Goal: Entertainment & Leisure: Browse casually

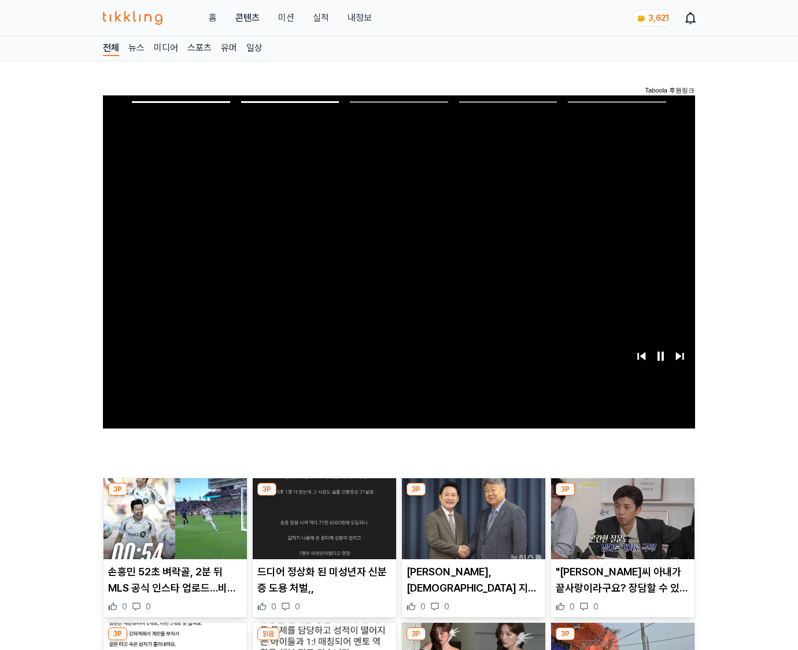
click at [620, 527] on img at bounding box center [622, 518] width 143 height 81
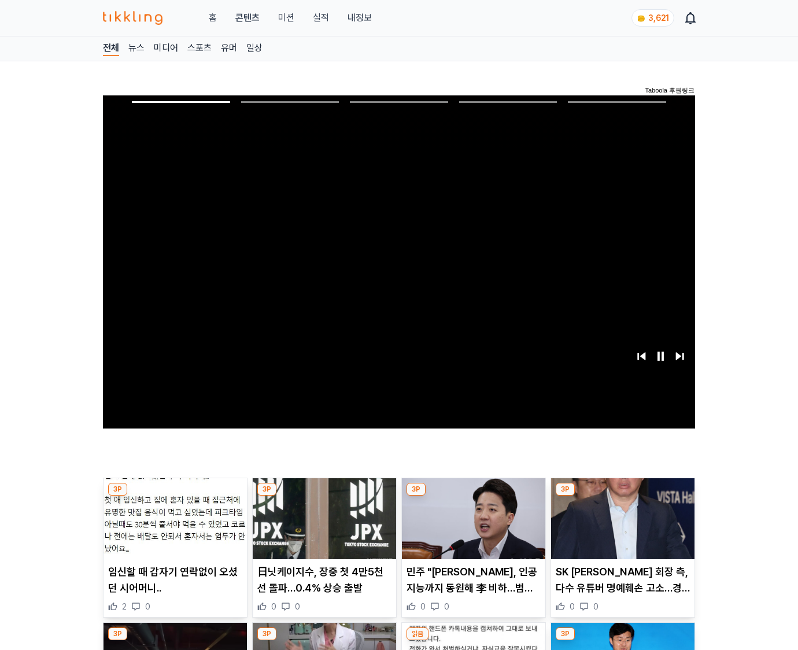
click at [620, 527] on img at bounding box center [622, 518] width 143 height 81
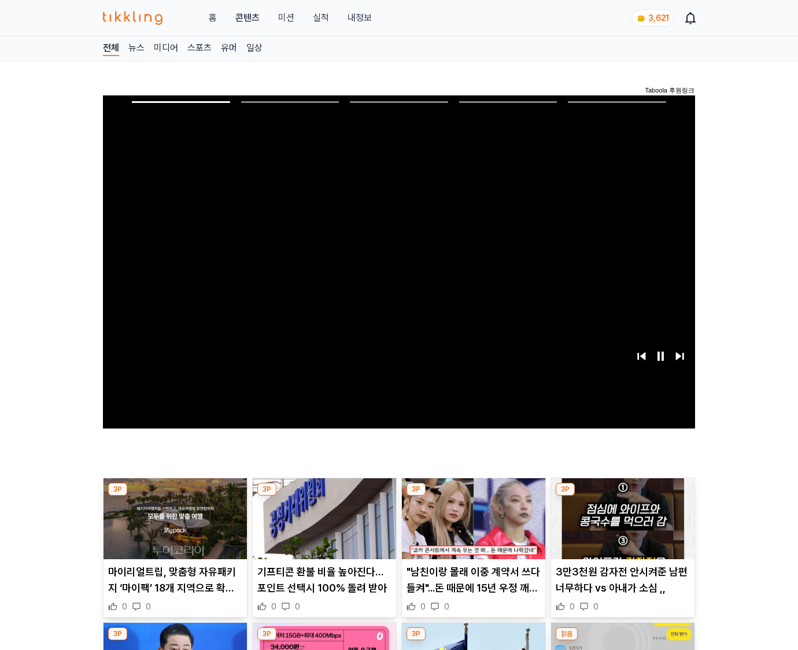
click at [620, 527] on img at bounding box center [622, 518] width 143 height 81
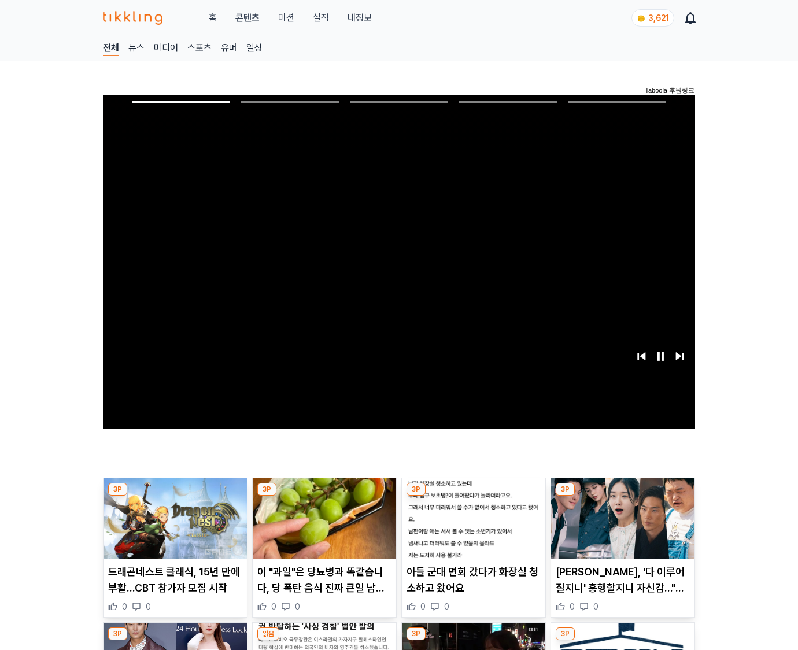
click at [620, 527] on img at bounding box center [622, 518] width 143 height 81
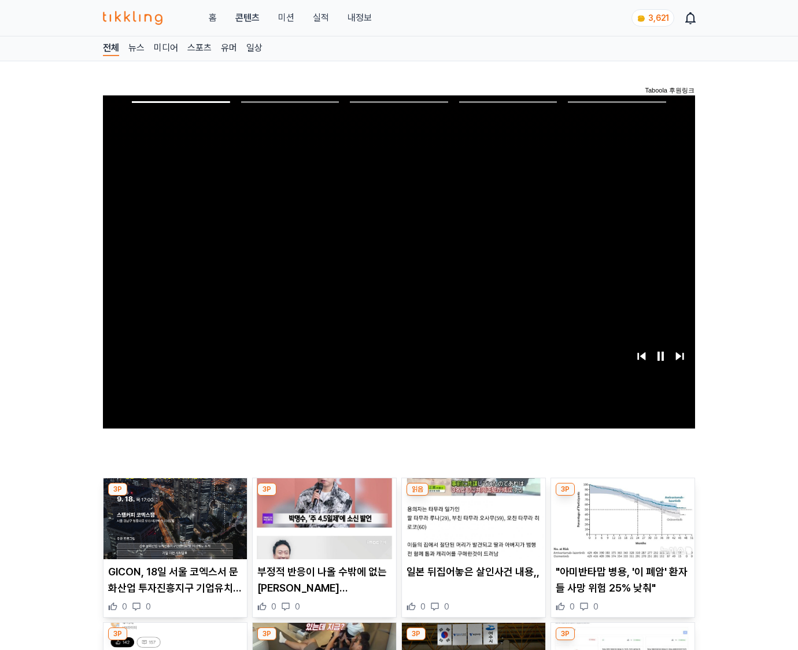
click at [620, 527] on img at bounding box center [622, 518] width 143 height 81
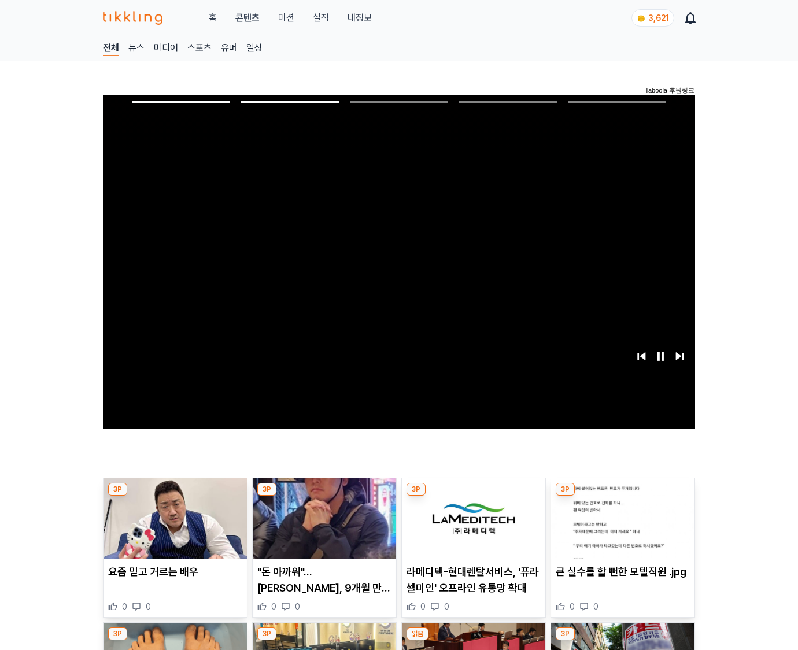
click at [620, 527] on img at bounding box center [622, 518] width 143 height 81
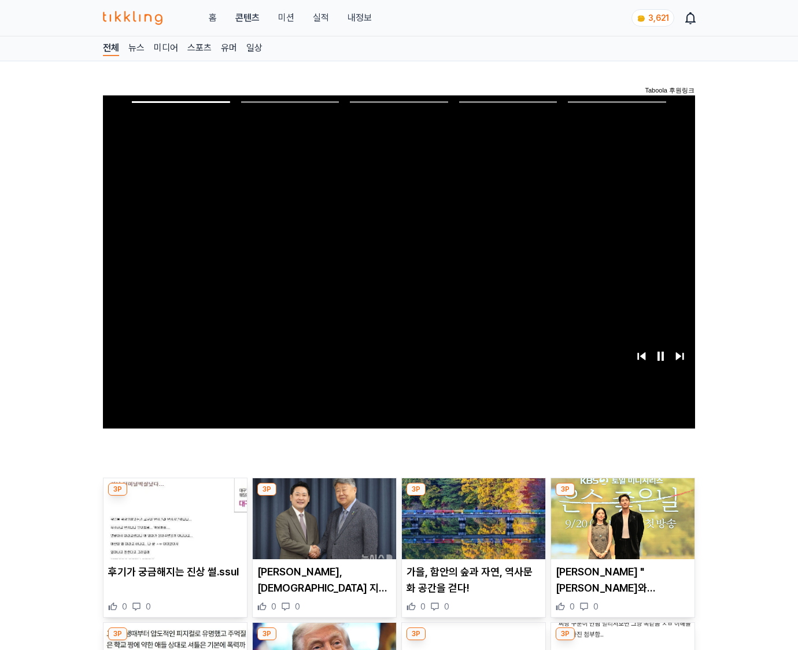
click at [620, 527] on img at bounding box center [622, 518] width 143 height 81
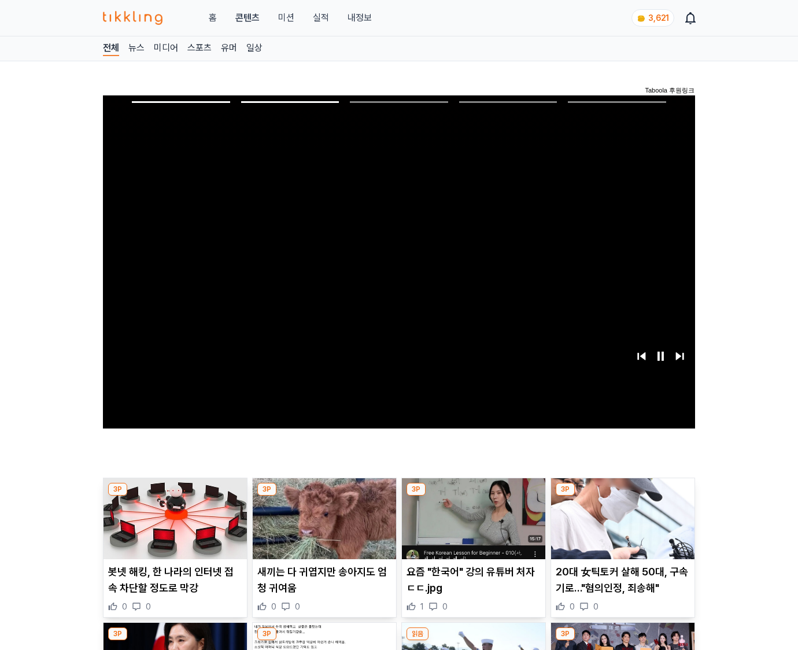
click at [620, 527] on img at bounding box center [622, 518] width 143 height 81
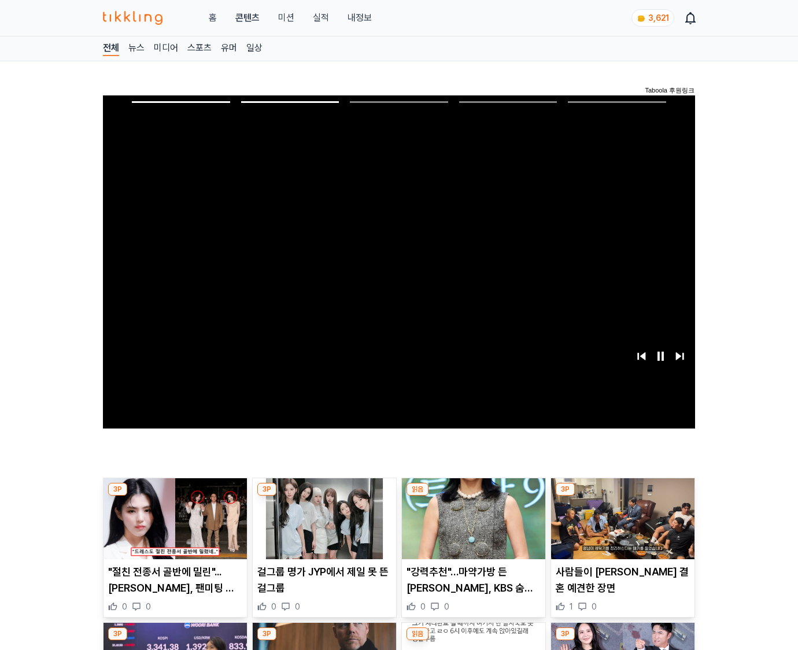
click at [620, 527] on img at bounding box center [622, 518] width 143 height 81
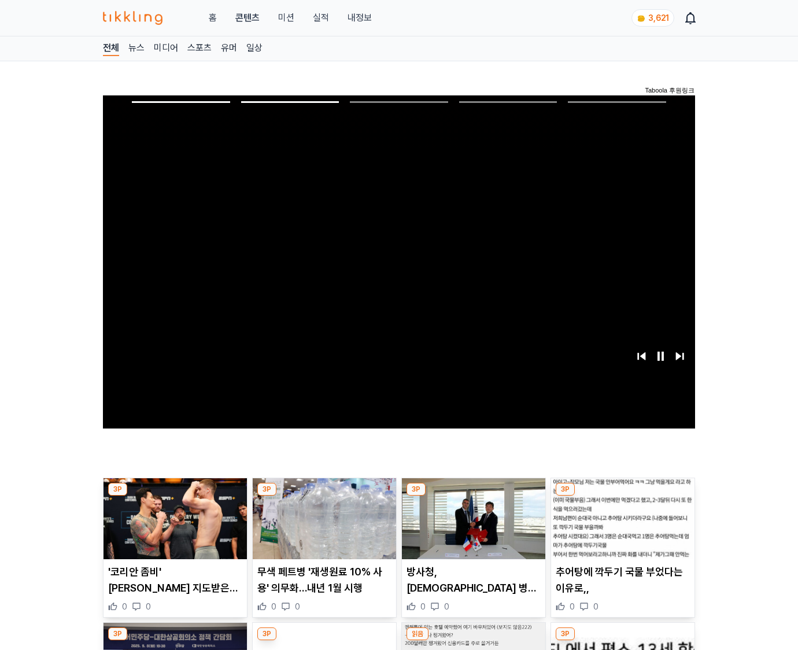
click at [620, 527] on img at bounding box center [622, 518] width 143 height 81
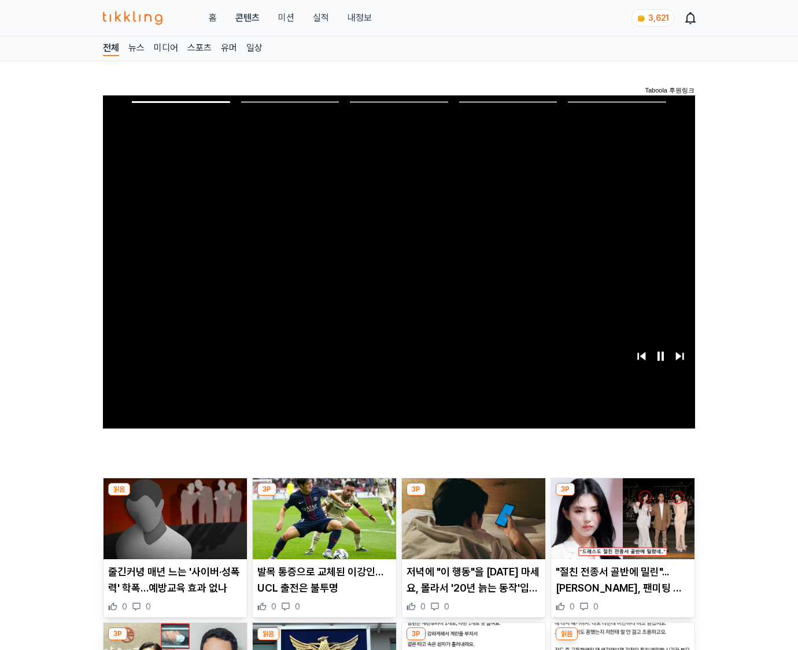
click at [620, 527] on img at bounding box center [622, 518] width 143 height 81
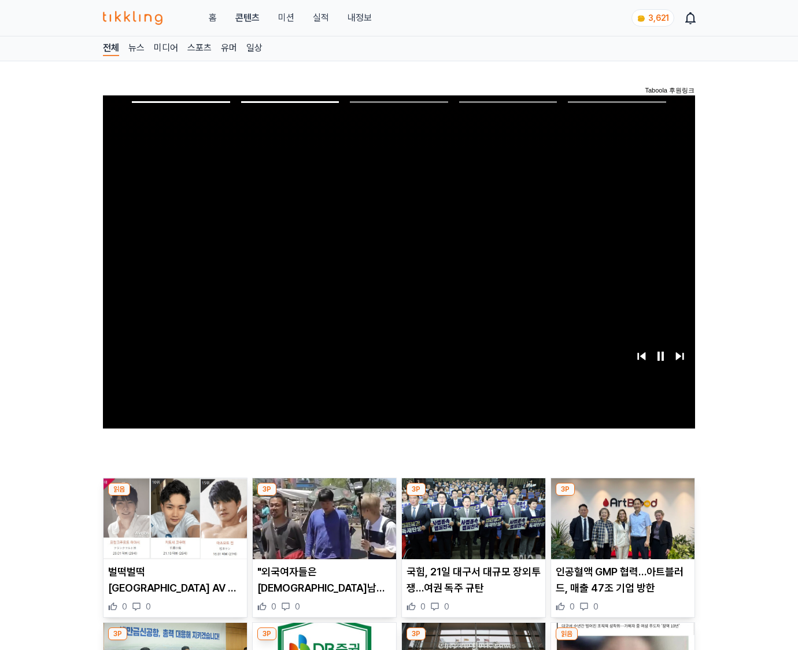
click at [620, 527] on img at bounding box center [622, 518] width 143 height 81
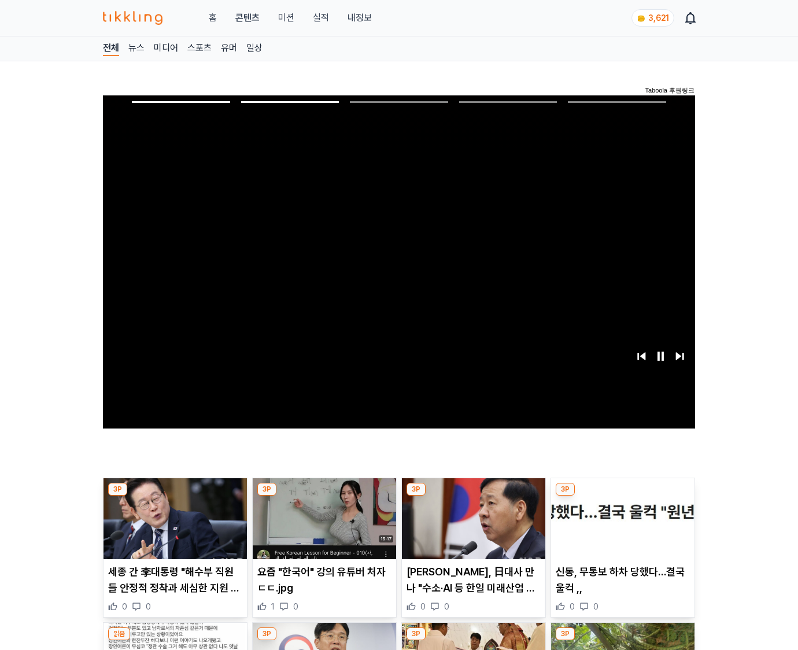
click at [620, 527] on img at bounding box center [622, 518] width 143 height 81
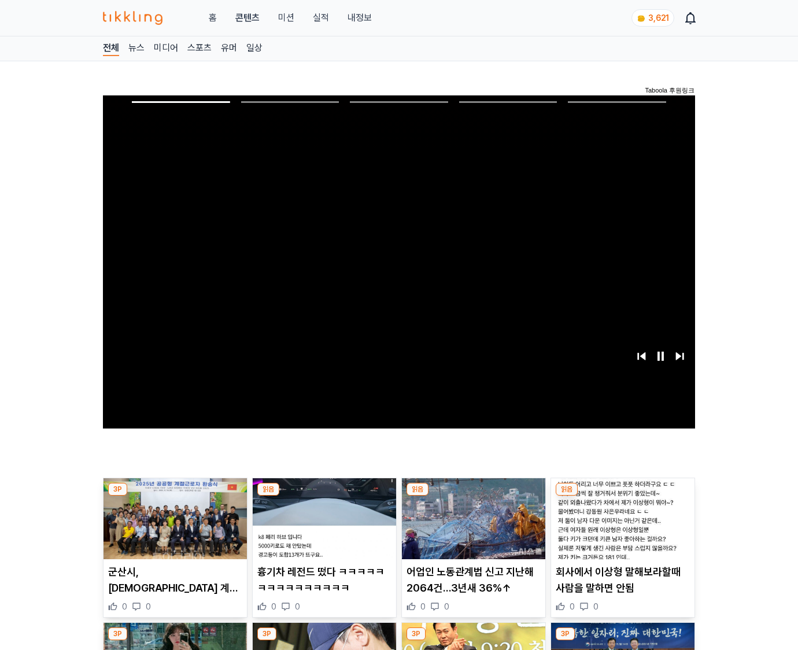
click at [620, 527] on img at bounding box center [622, 518] width 143 height 81
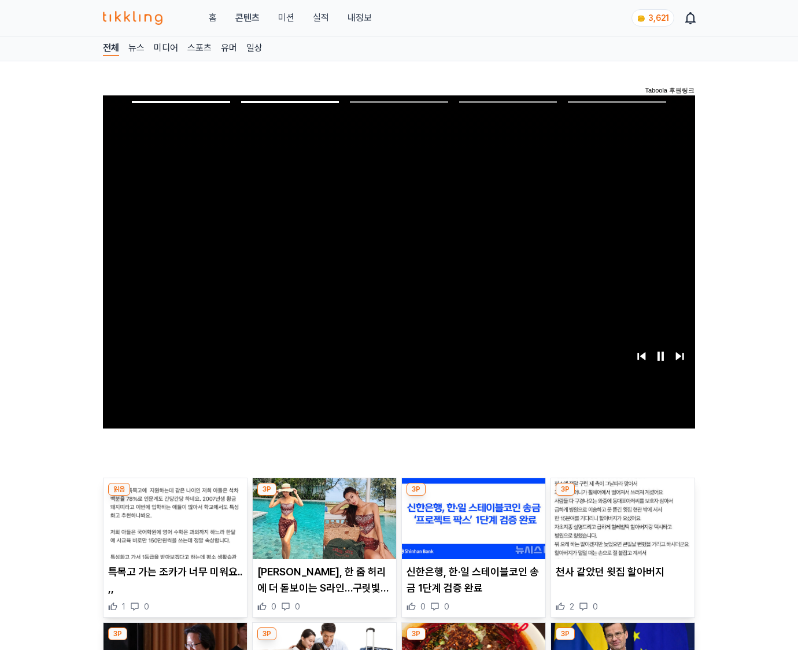
click at [620, 527] on img at bounding box center [622, 518] width 143 height 81
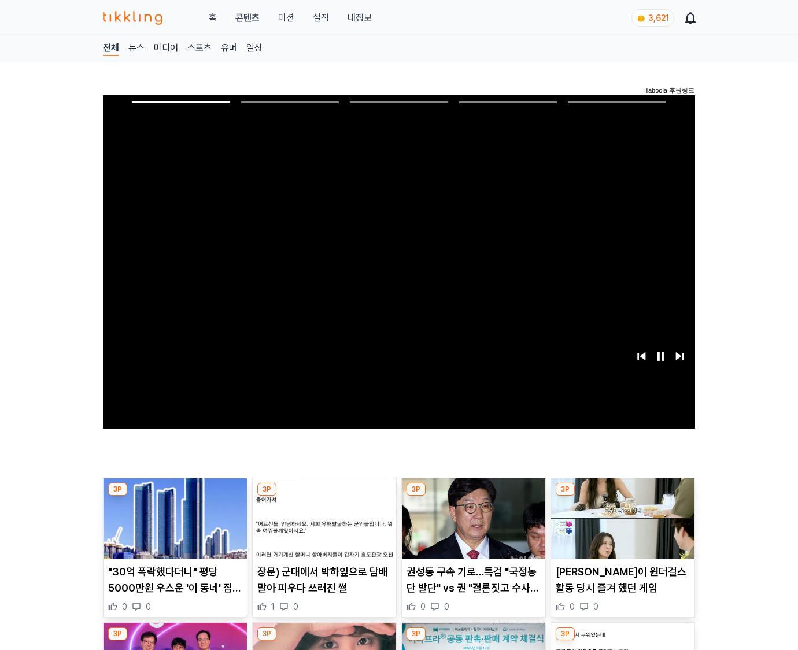
click at [620, 527] on img at bounding box center [622, 518] width 143 height 81
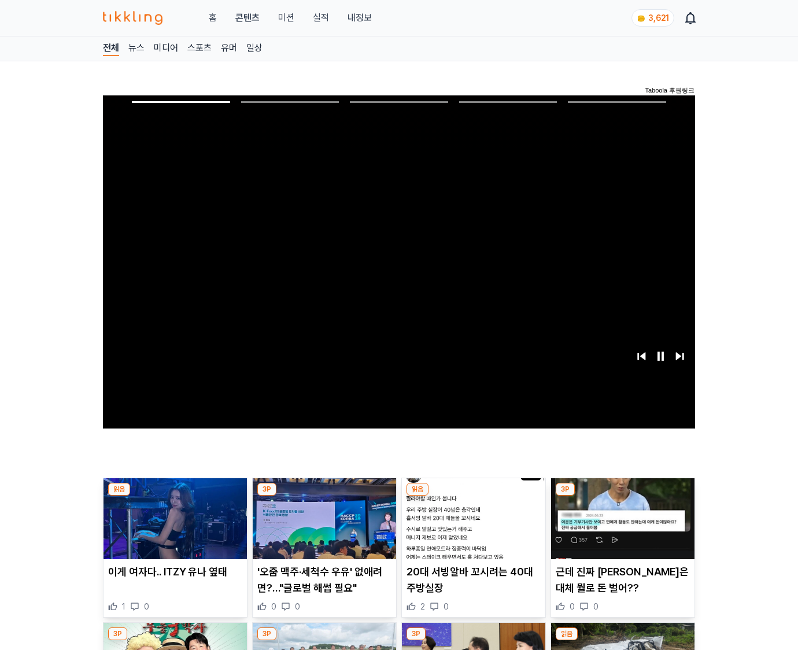
click at [620, 527] on img at bounding box center [622, 518] width 143 height 81
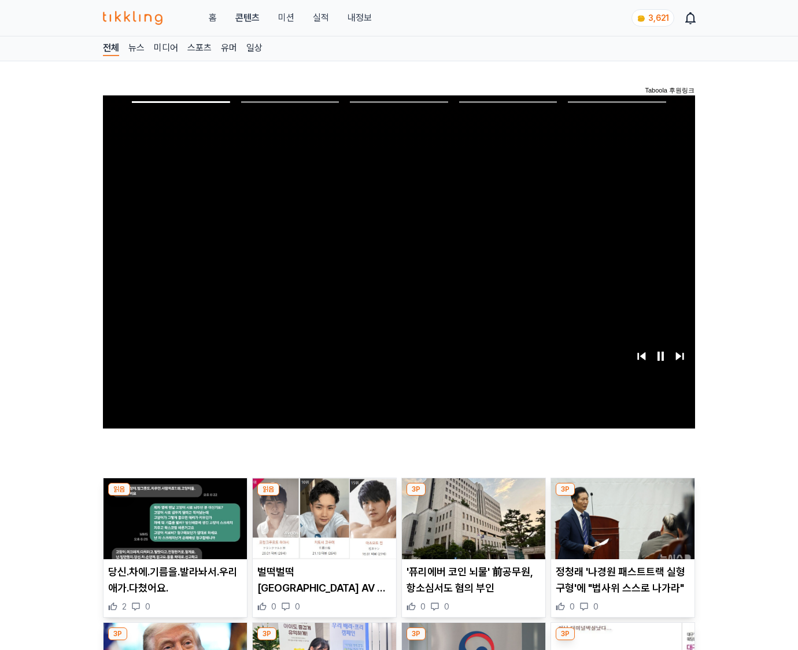
click at [620, 527] on img at bounding box center [622, 518] width 143 height 81
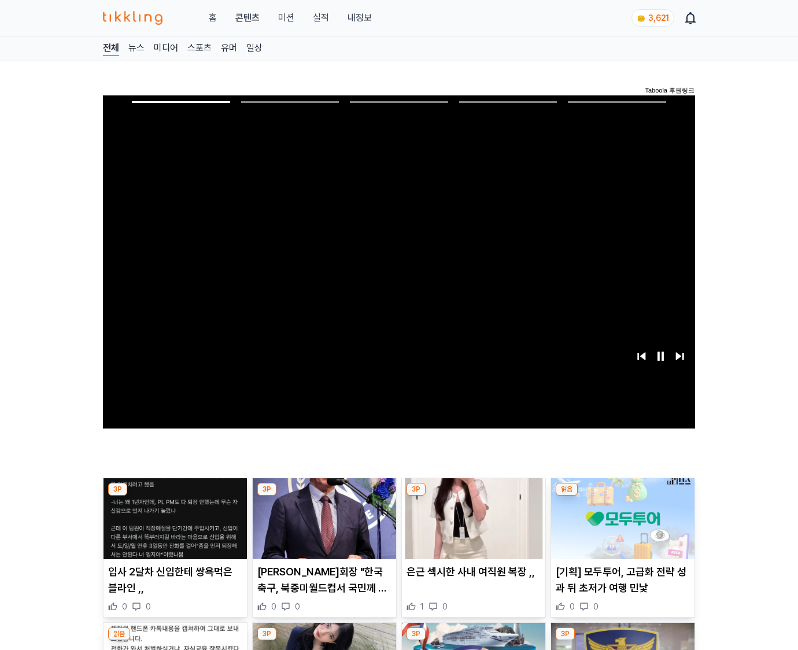
click at [620, 527] on img at bounding box center [622, 518] width 143 height 81
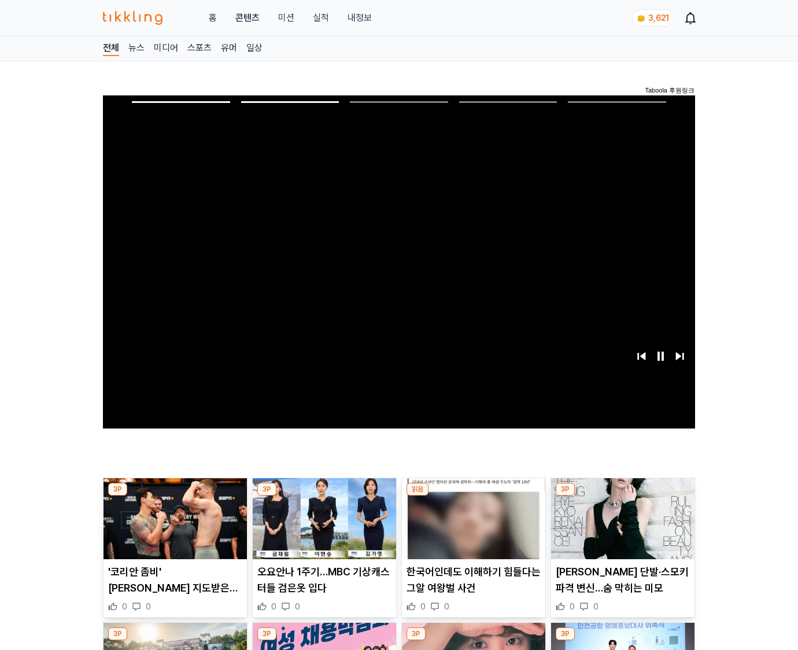
click at [620, 527] on img at bounding box center [622, 518] width 143 height 81
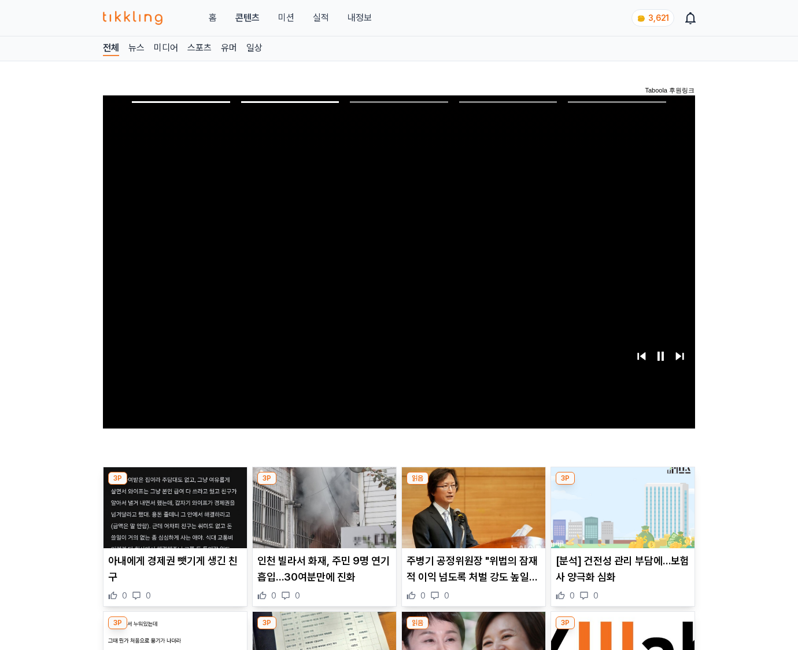
click at [620, 527] on img at bounding box center [622, 507] width 143 height 81
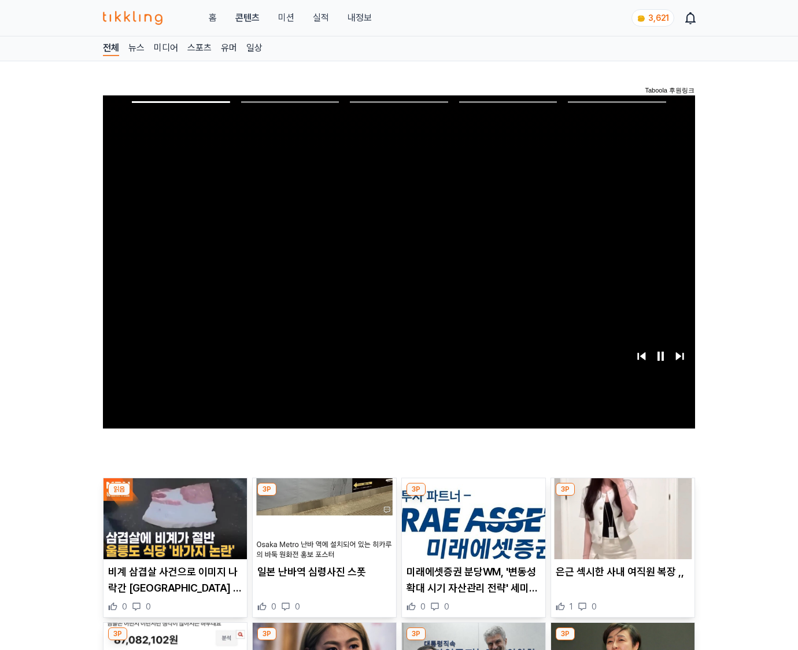
click at [620, 527] on img at bounding box center [622, 518] width 143 height 81
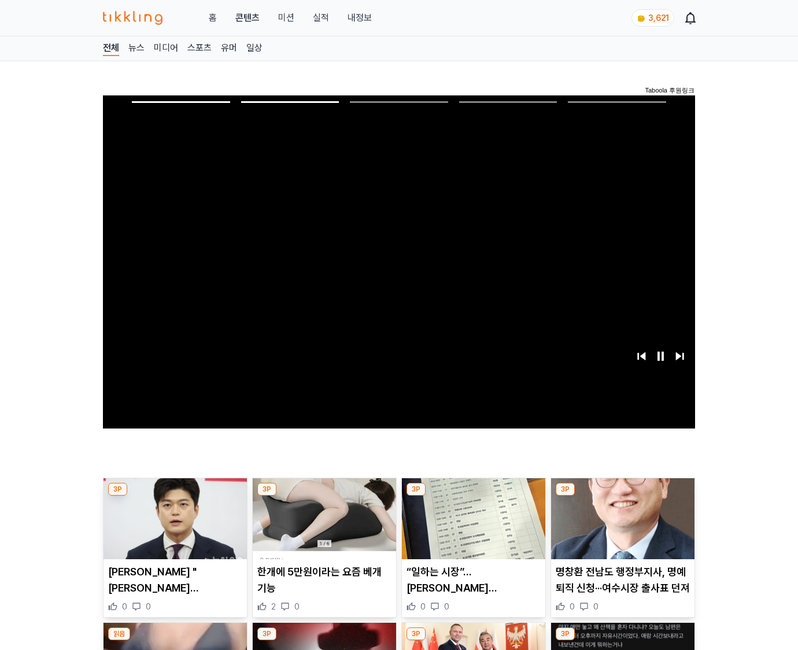
click at [620, 527] on img at bounding box center [622, 518] width 143 height 81
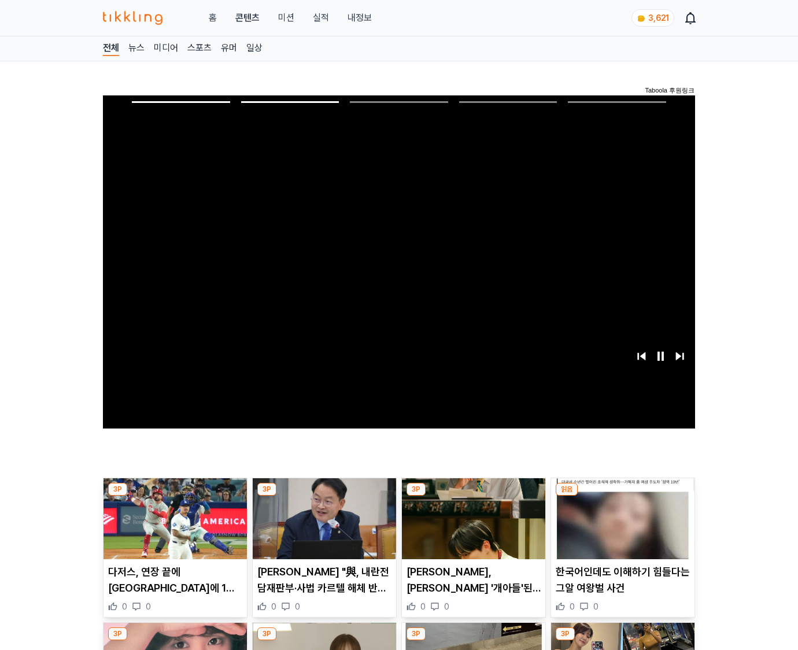
click at [620, 527] on img at bounding box center [622, 518] width 143 height 81
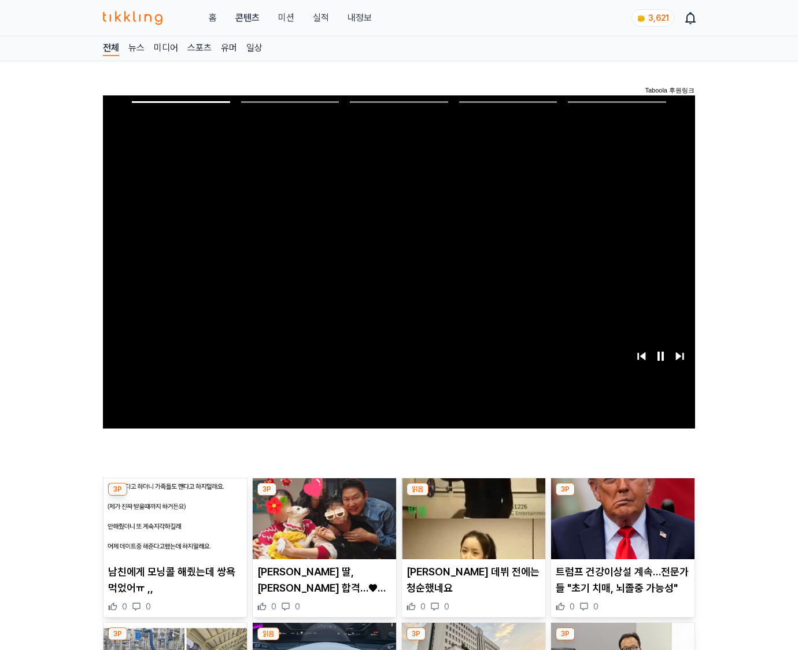
click at [620, 527] on img at bounding box center [622, 518] width 143 height 81
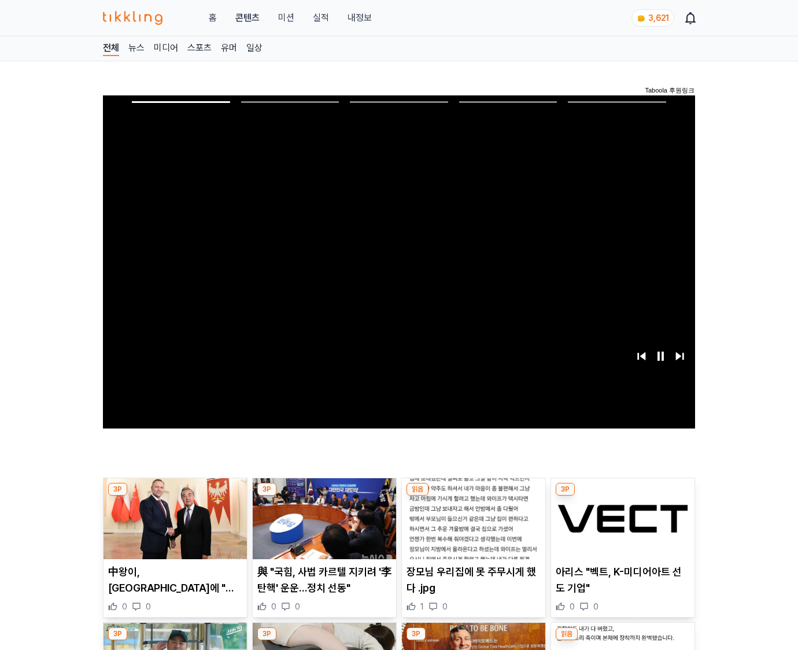
click at [620, 527] on img at bounding box center [622, 518] width 143 height 81
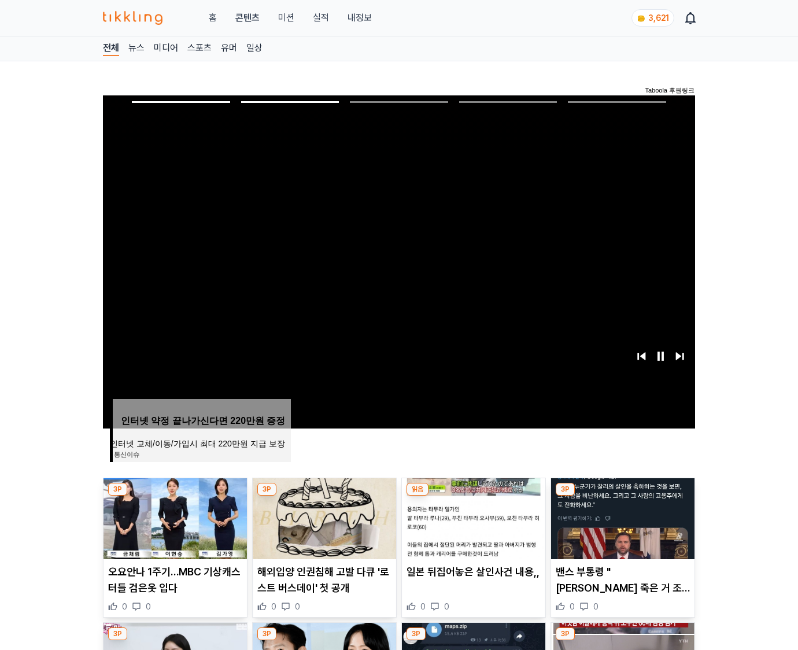
click at [620, 527] on img at bounding box center [622, 518] width 143 height 81
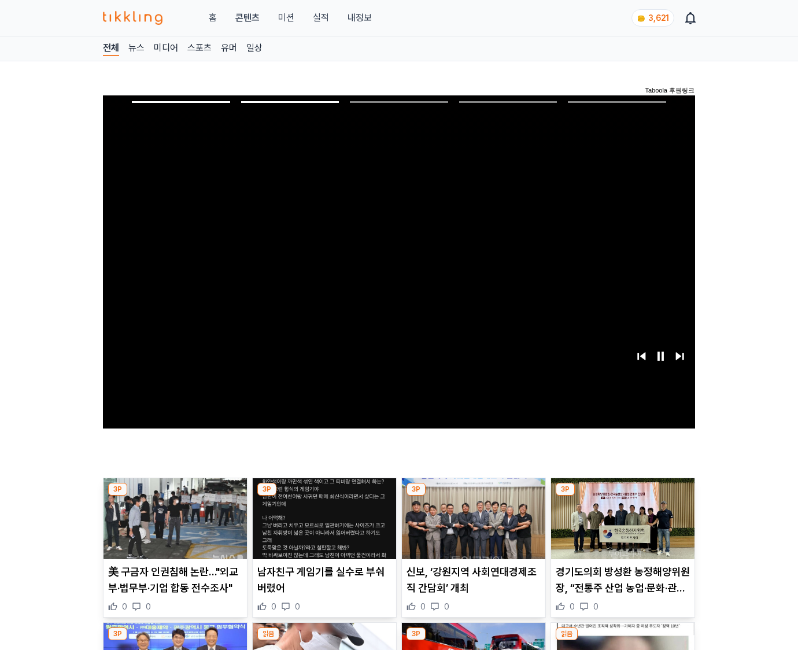
click at [620, 527] on img at bounding box center [622, 518] width 143 height 81
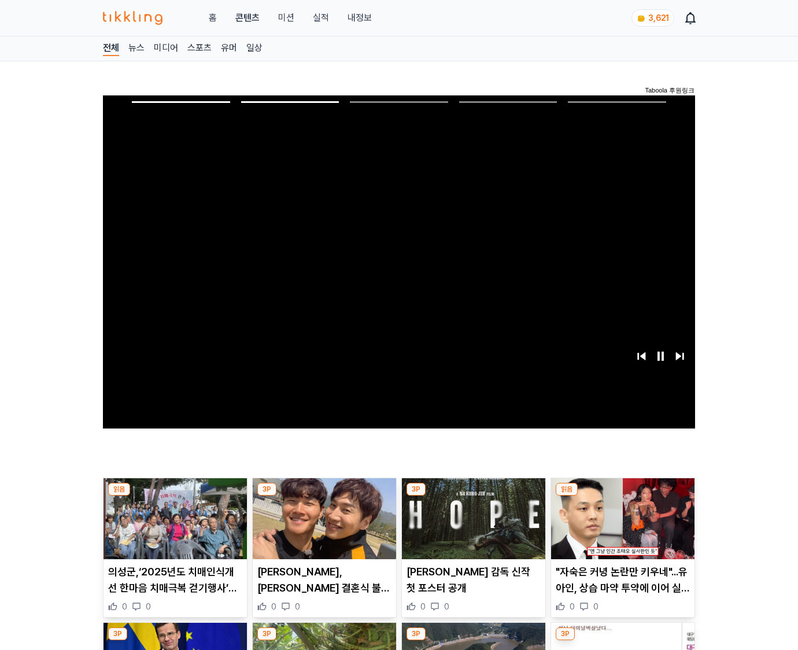
click at [620, 527] on img at bounding box center [622, 518] width 143 height 81
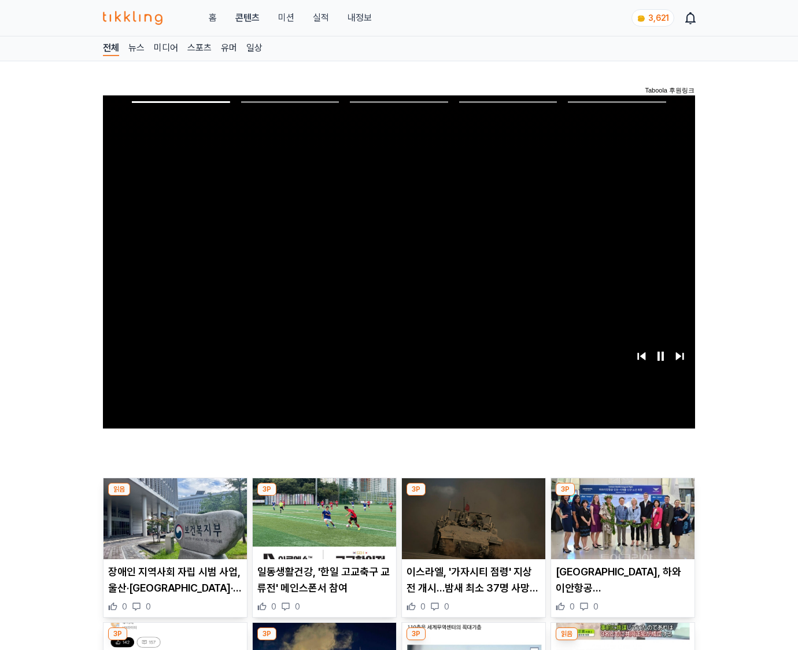
click at [620, 527] on img at bounding box center [622, 518] width 143 height 81
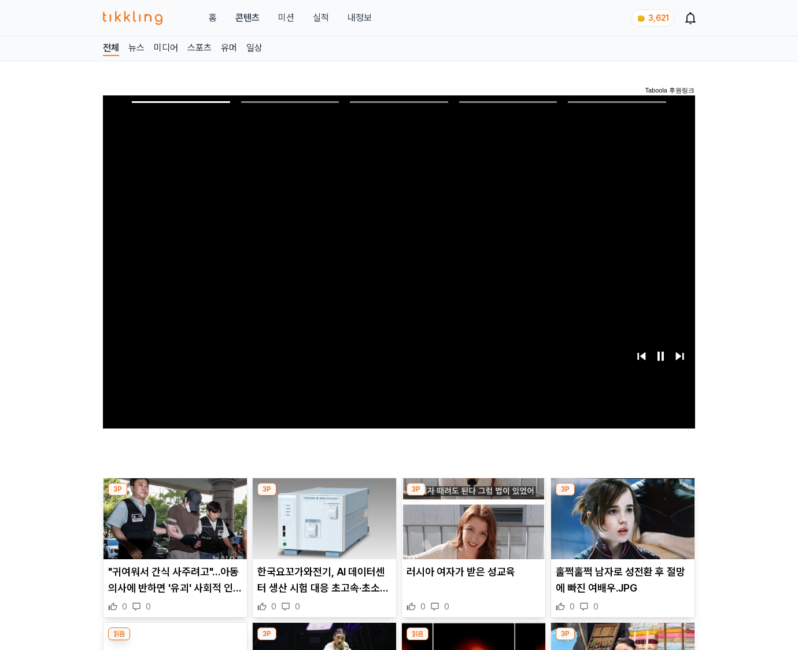
click at [620, 527] on img at bounding box center [622, 518] width 143 height 81
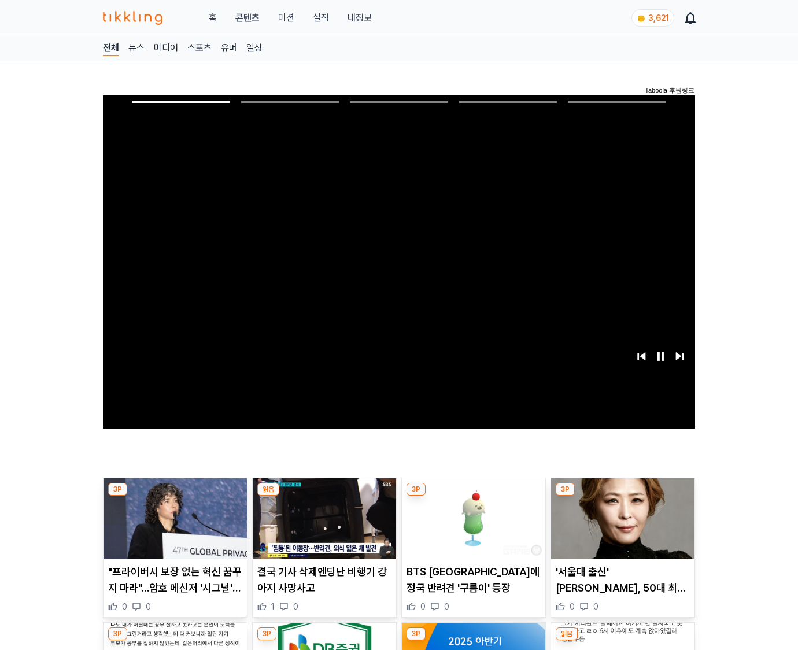
click at [620, 527] on img at bounding box center [622, 518] width 143 height 81
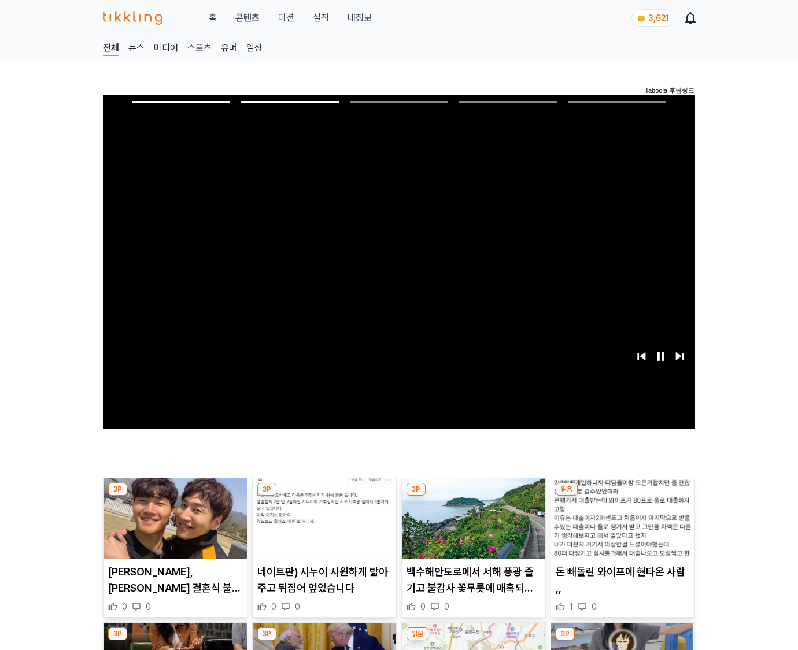
click at [620, 527] on img at bounding box center [622, 518] width 143 height 81
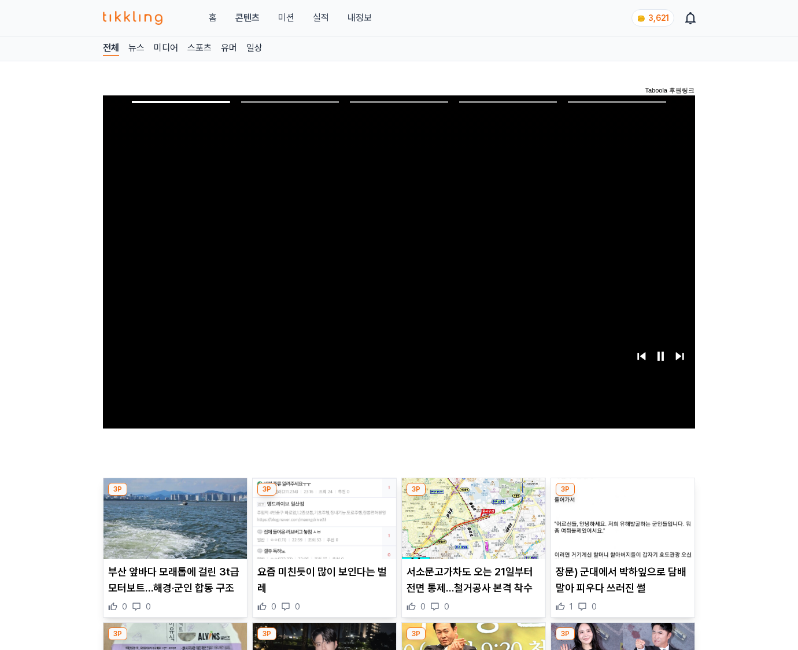
click at [620, 527] on img at bounding box center [622, 518] width 143 height 81
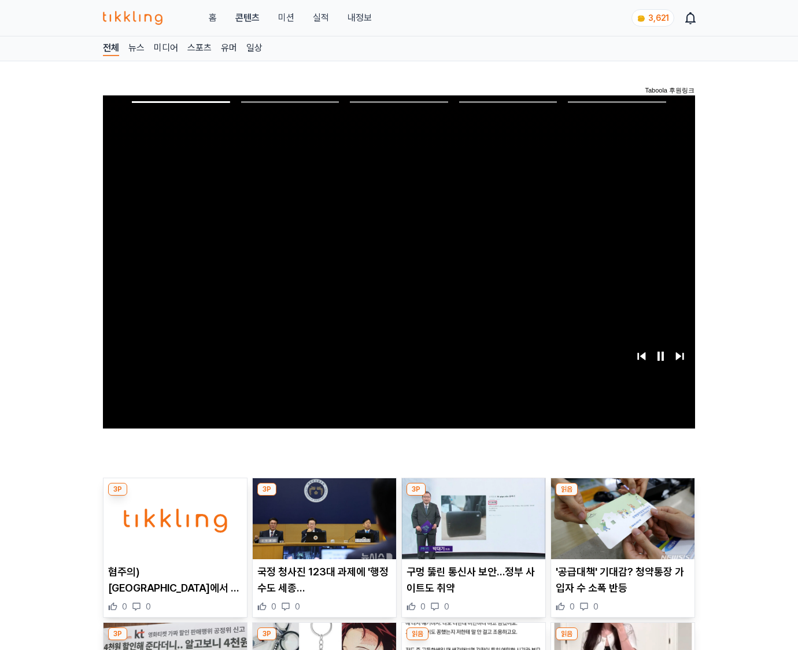
click at [620, 527] on img at bounding box center [622, 518] width 143 height 81
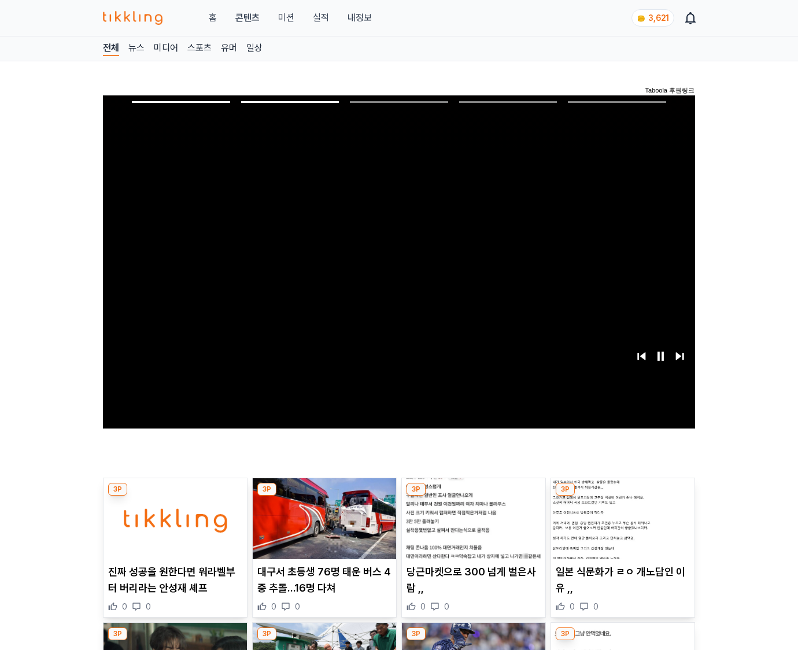
click at [620, 527] on img at bounding box center [622, 518] width 143 height 81
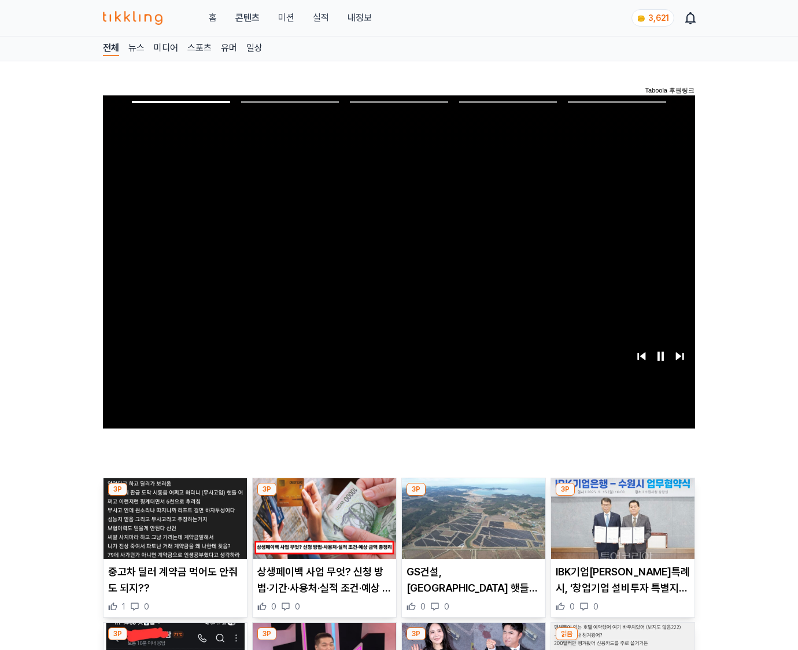
click at [620, 527] on img at bounding box center [622, 518] width 143 height 81
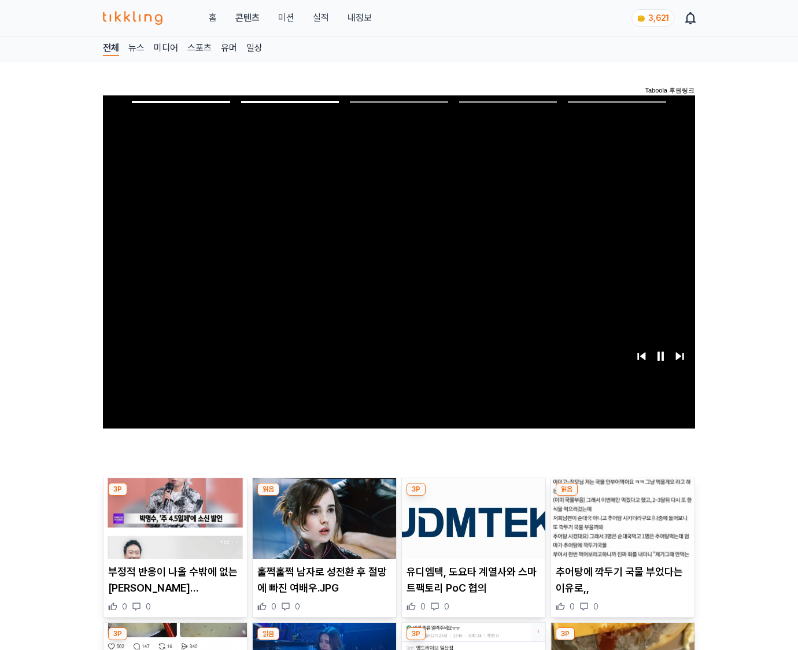
click at [620, 527] on img at bounding box center [622, 518] width 143 height 81
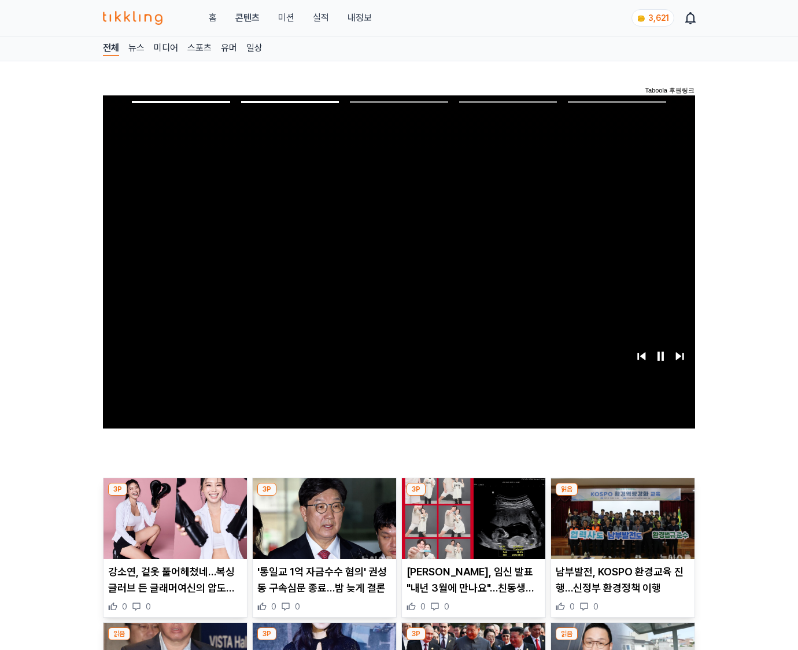
click at [620, 527] on img at bounding box center [622, 518] width 143 height 81
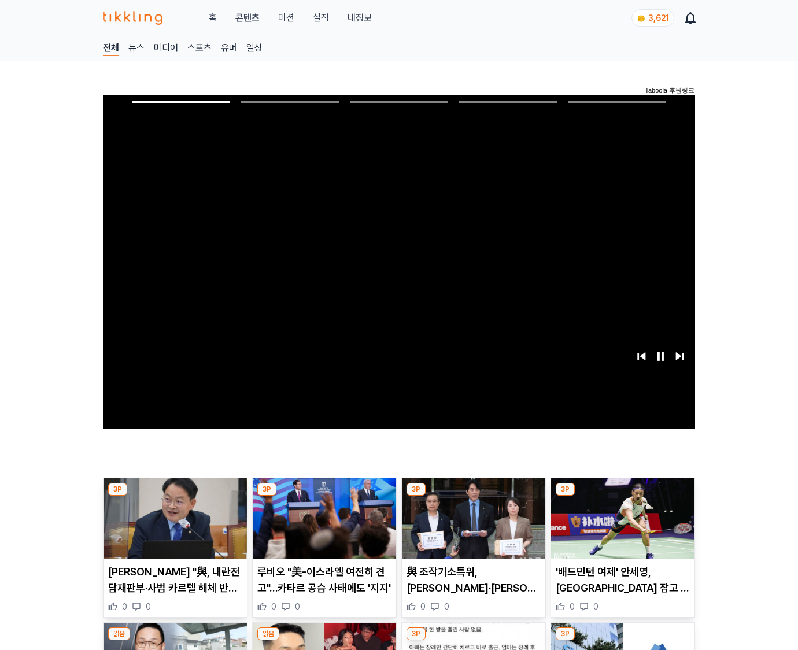
click at [620, 527] on img at bounding box center [622, 518] width 143 height 81
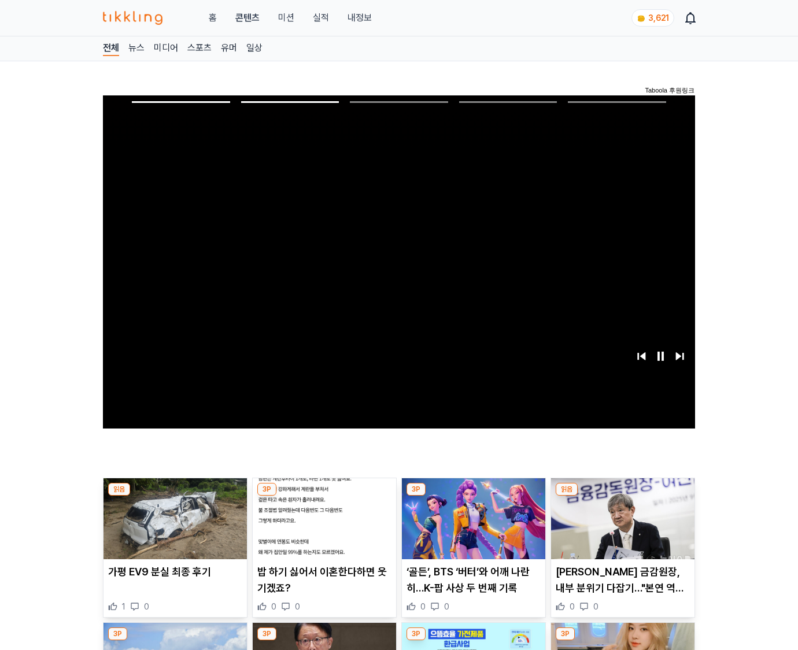
click at [620, 527] on img at bounding box center [622, 518] width 143 height 81
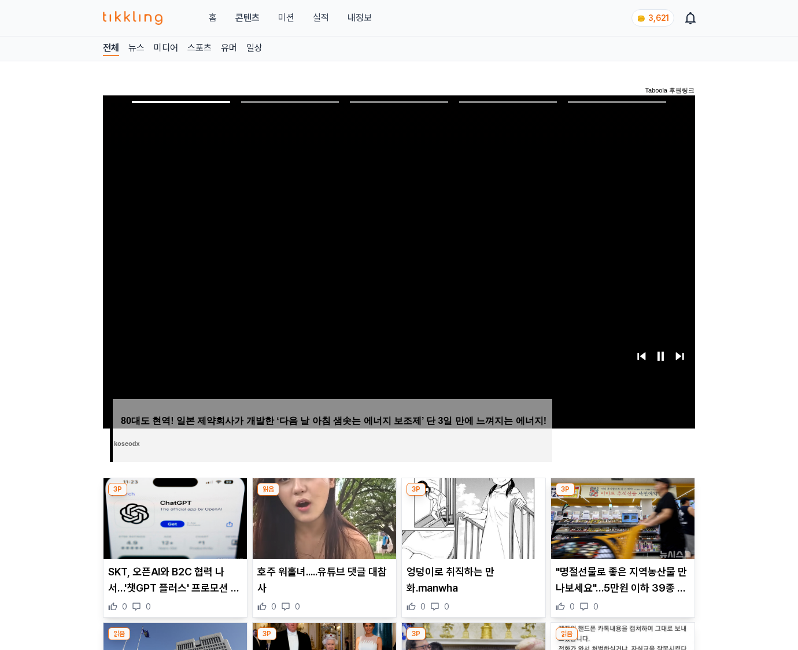
click at [620, 527] on img at bounding box center [622, 518] width 143 height 81
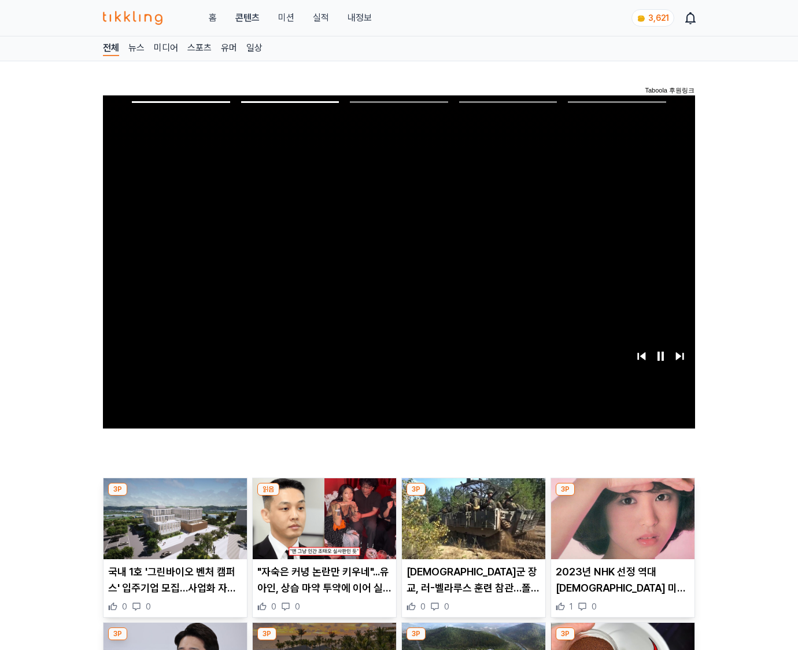
click at [620, 527] on img at bounding box center [622, 518] width 143 height 81
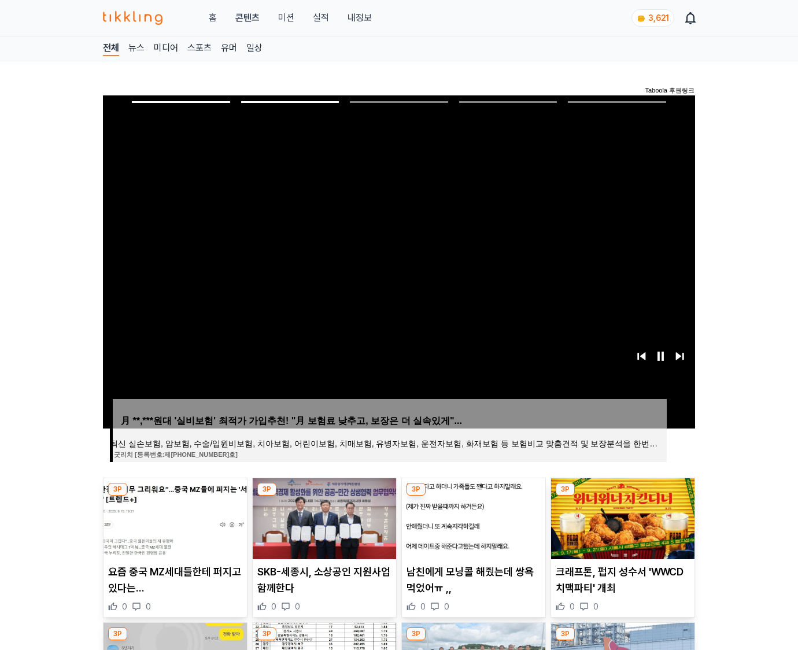
click at [620, 527] on img at bounding box center [622, 518] width 143 height 81
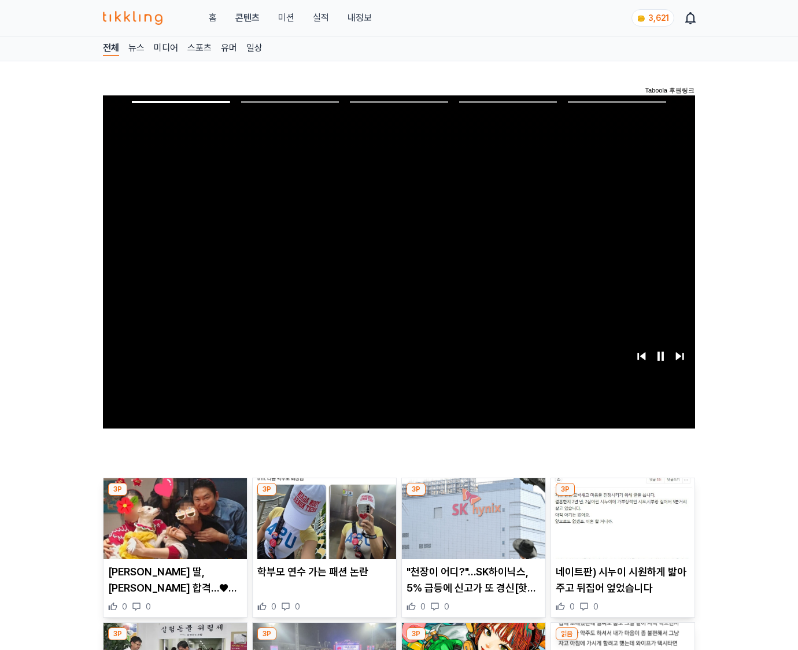
click at [620, 527] on img at bounding box center [622, 518] width 143 height 81
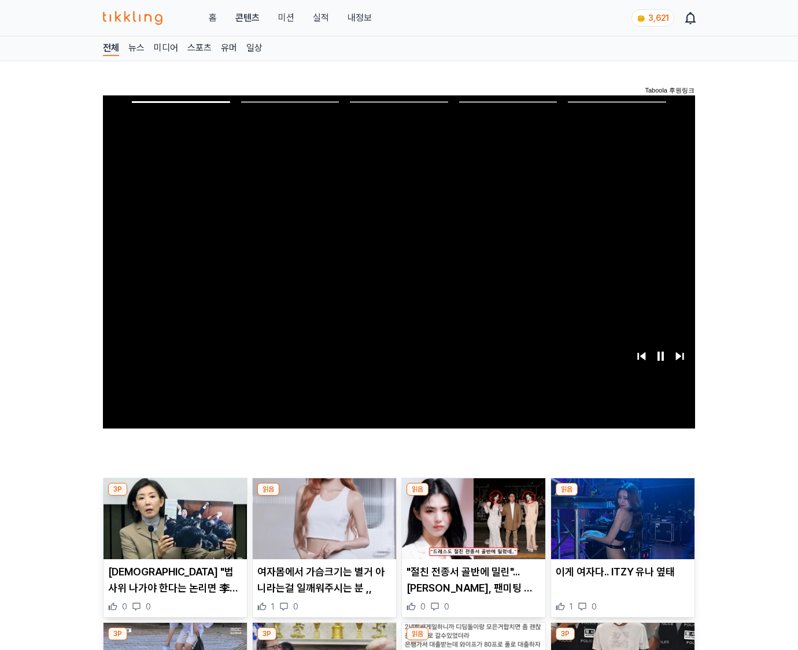
click at [620, 527] on img at bounding box center [622, 518] width 143 height 81
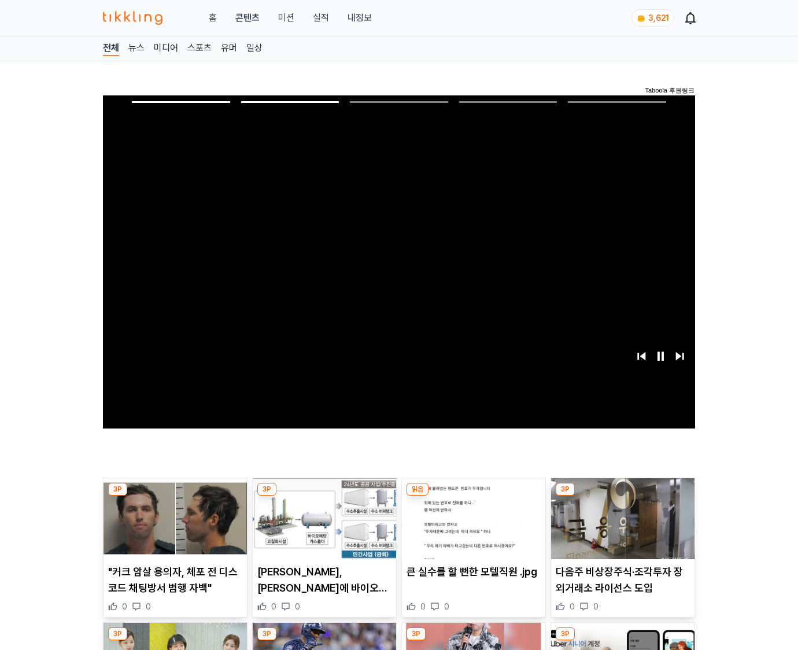
click at [620, 527] on img at bounding box center [622, 518] width 143 height 81
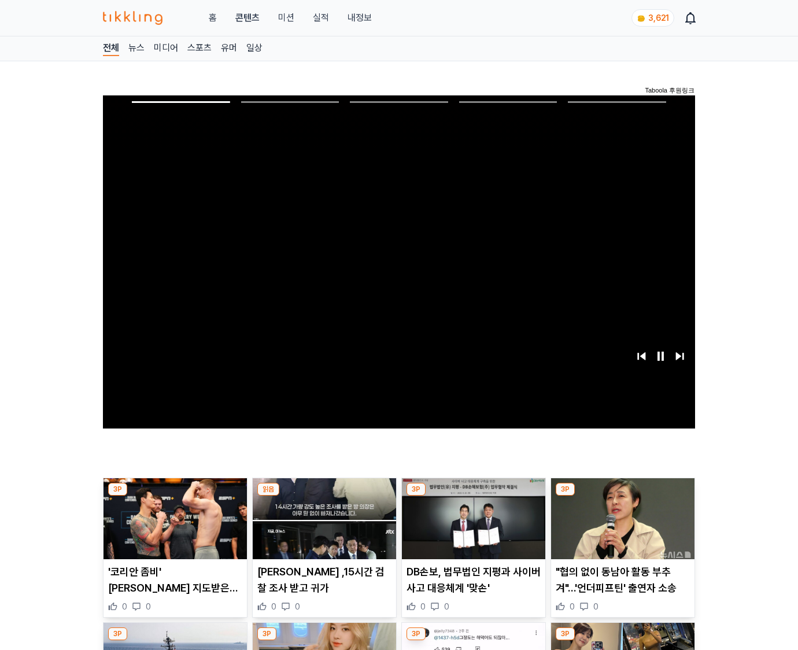
click at [620, 527] on img at bounding box center [622, 518] width 143 height 81
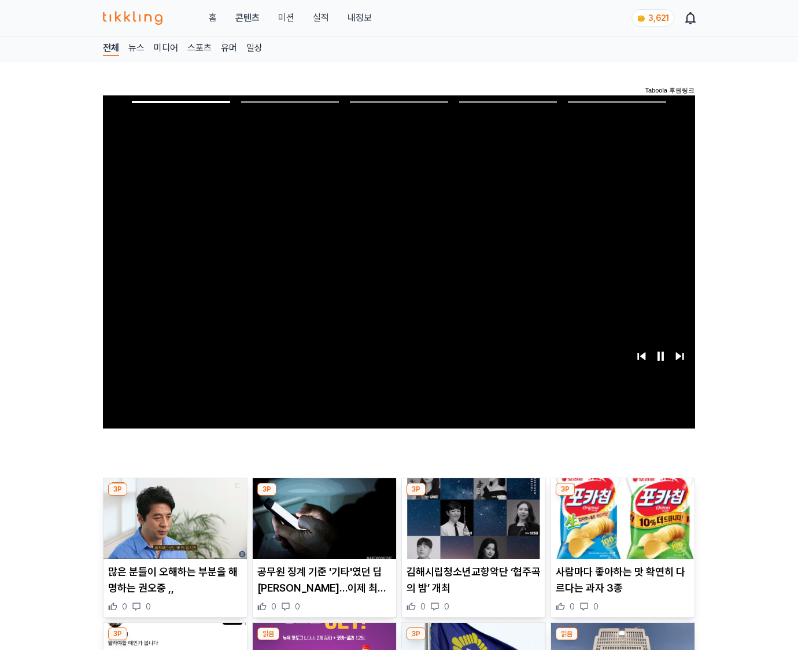
click at [620, 527] on img at bounding box center [622, 518] width 143 height 81
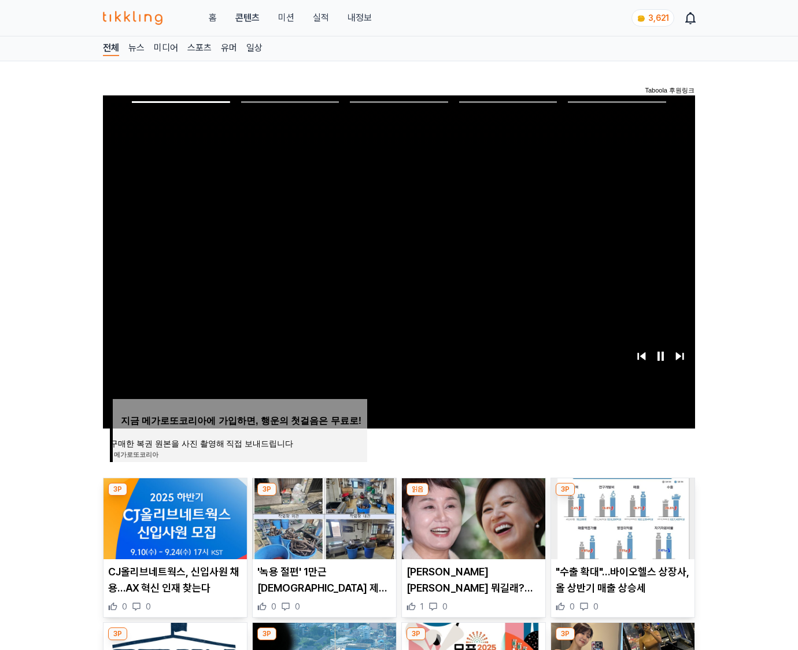
click at [620, 527] on img at bounding box center [622, 518] width 143 height 81
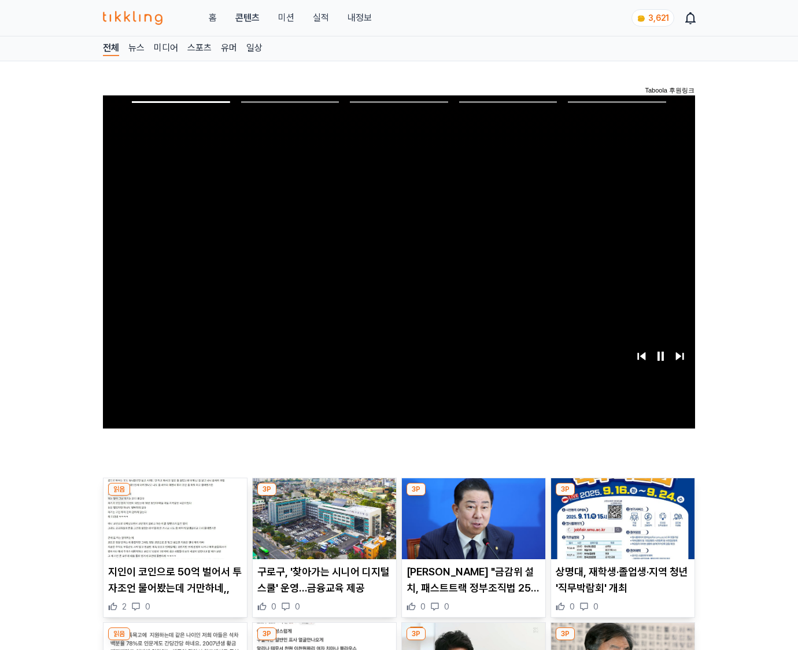
click at [620, 527] on img at bounding box center [622, 518] width 143 height 81
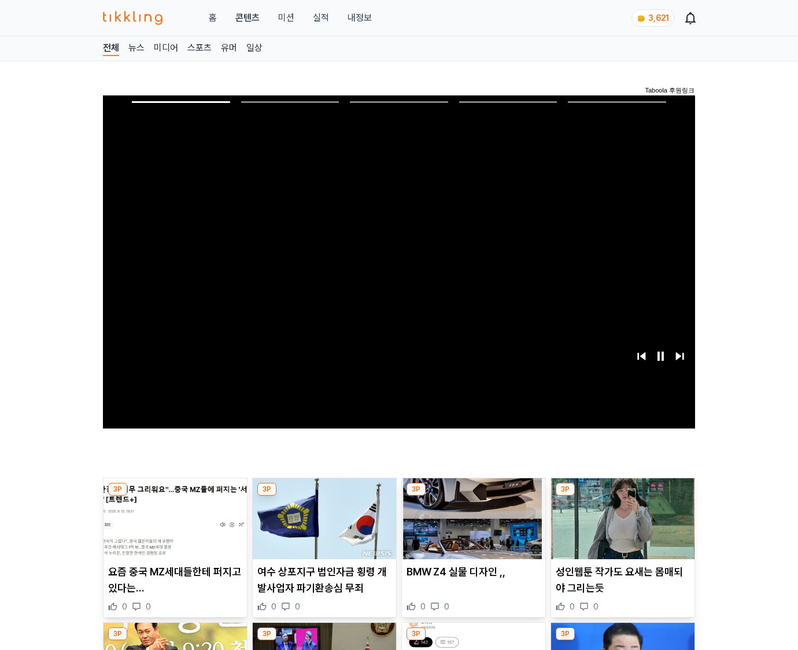
click at [620, 527] on img at bounding box center [622, 518] width 143 height 81
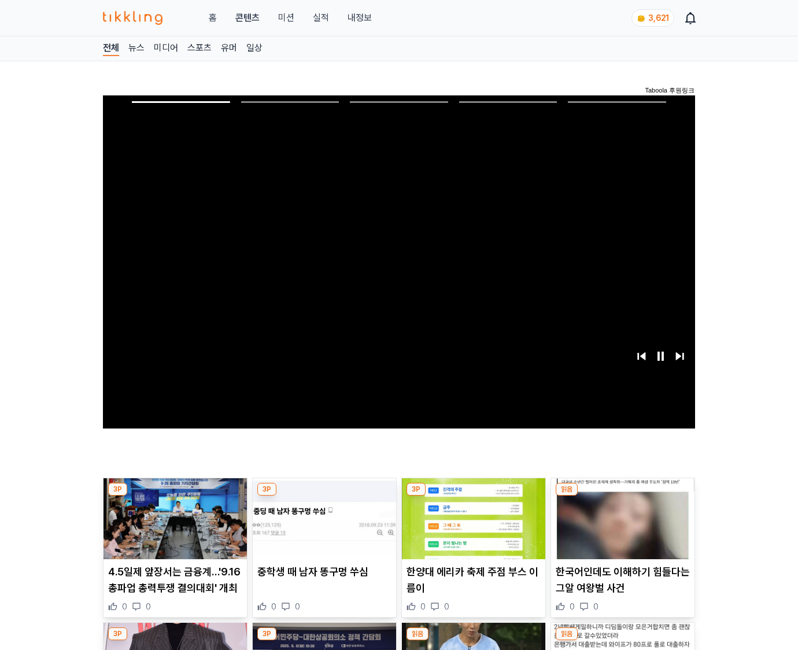
click at [620, 527] on img at bounding box center [622, 518] width 143 height 81
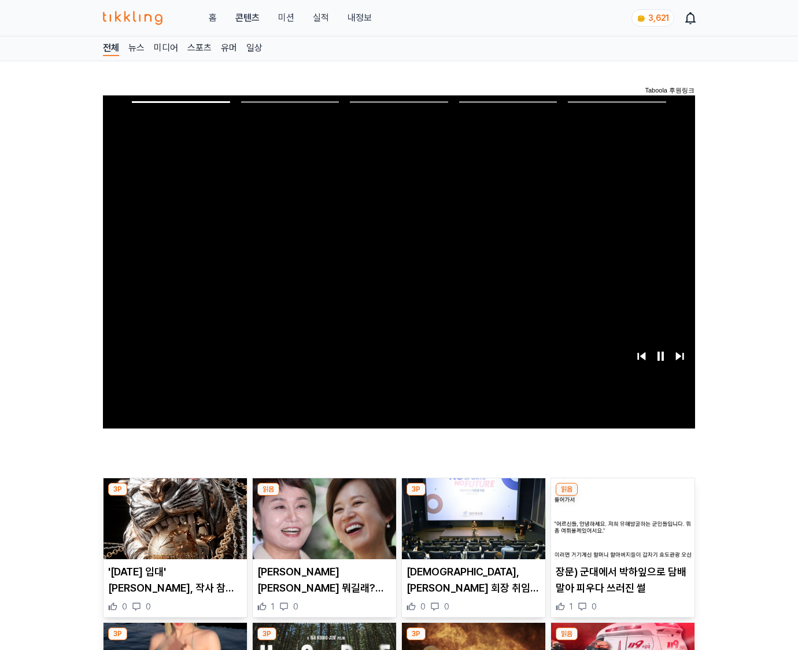
click at [620, 527] on img at bounding box center [622, 518] width 143 height 81
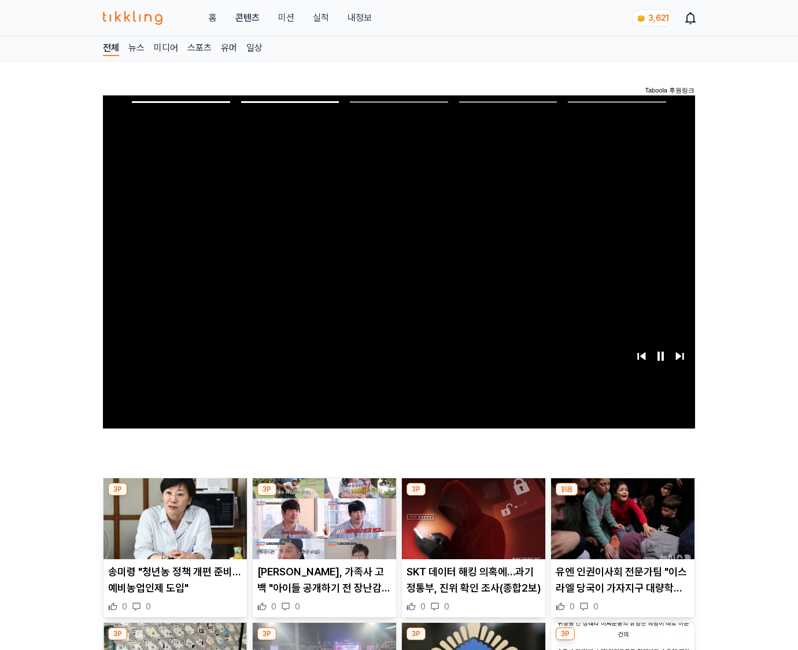
click at [620, 527] on img at bounding box center [622, 518] width 143 height 81
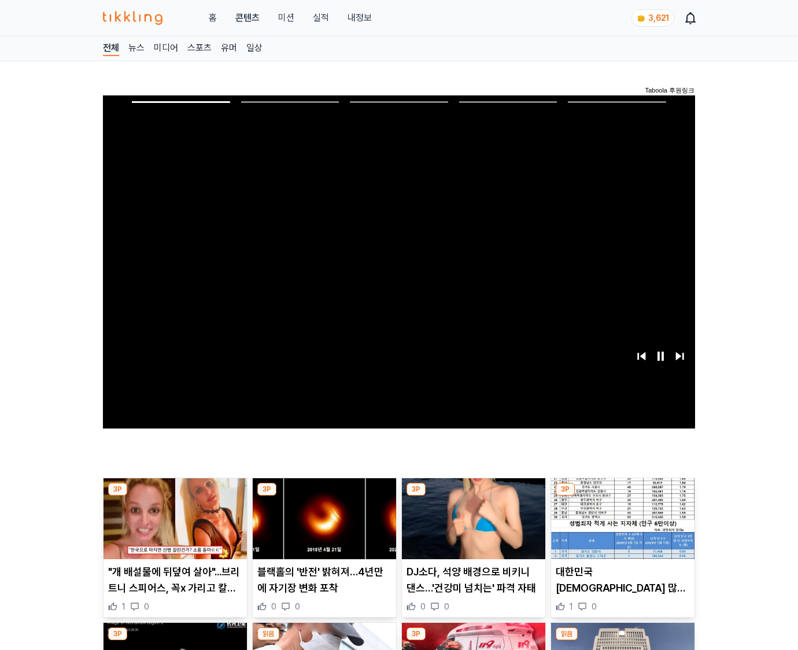
click at [620, 527] on img at bounding box center [622, 518] width 143 height 81
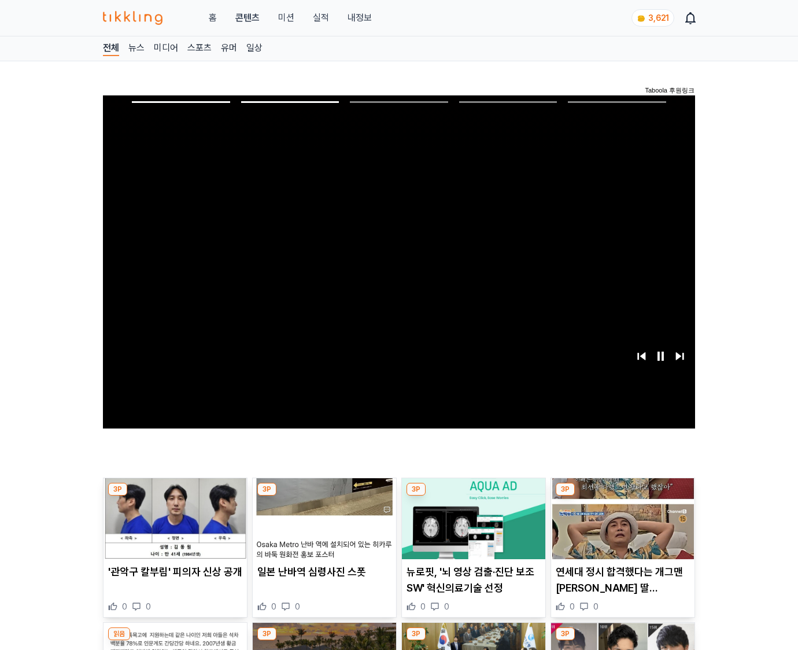
click at [620, 527] on img at bounding box center [622, 518] width 143 height 81
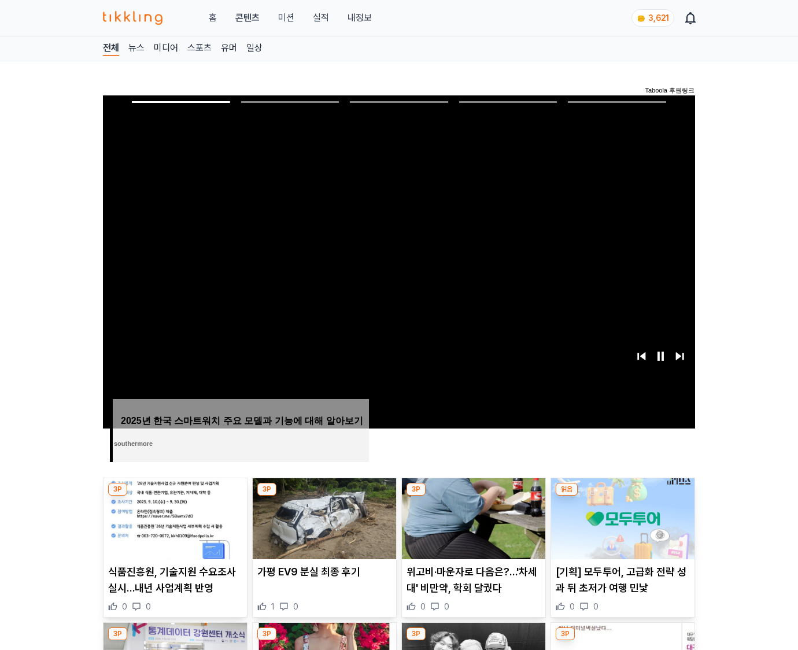
click at [620, 527] on img at bounding box center [622, 518] width 143 height 81
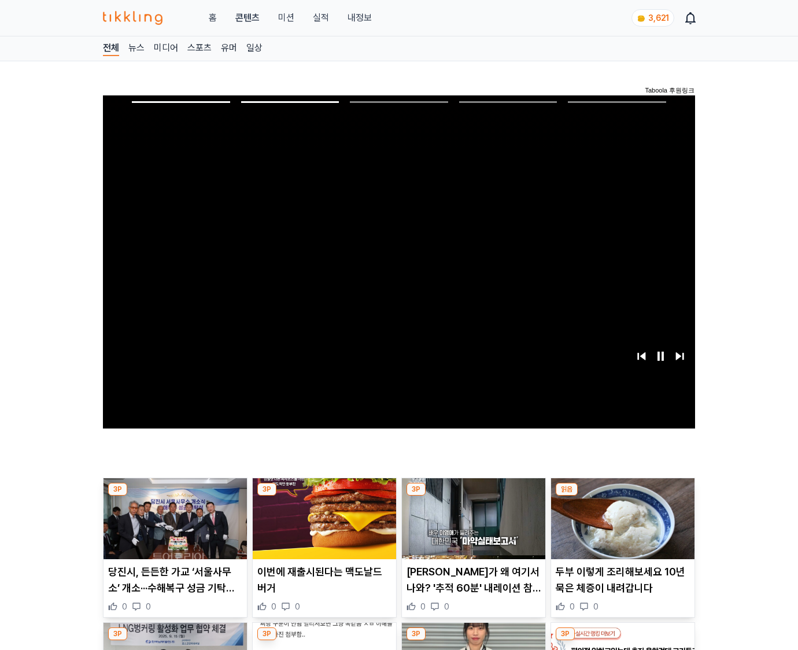
click at [620, 527] on img at bounding box center [622, 518] width 143 height 81
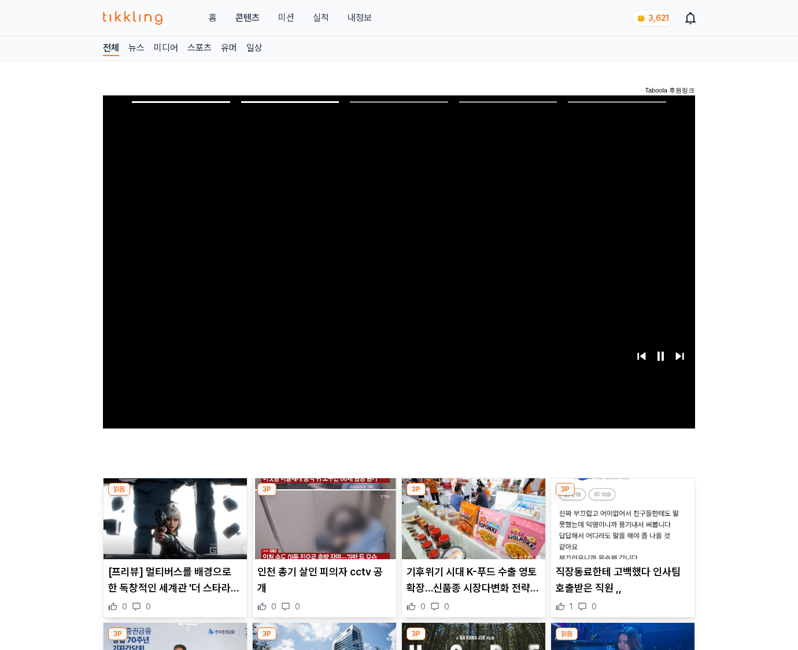
click at [620, 527] on img at bounding box center [622, 518] width 143 height 81
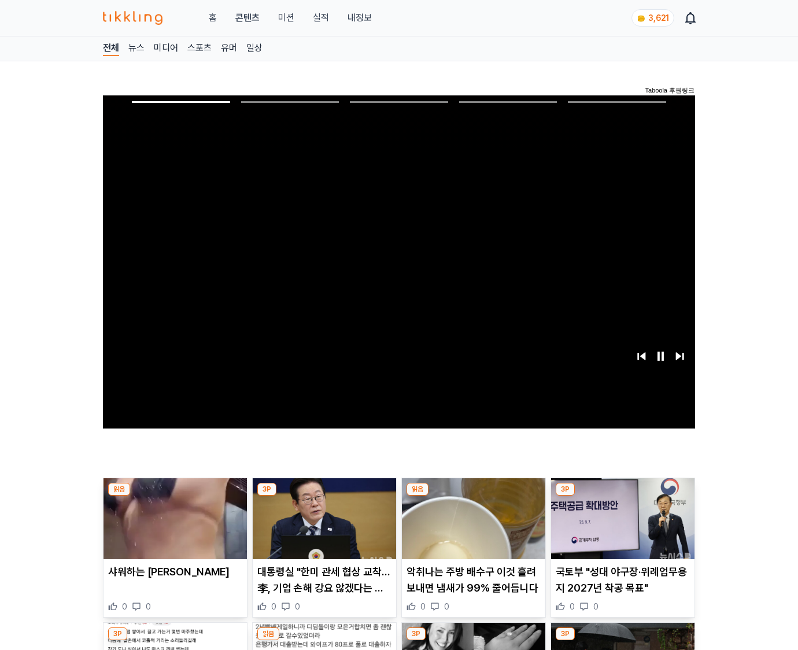
click at [620, 527] on img at bounding box center [622, 518] width 143 height 81
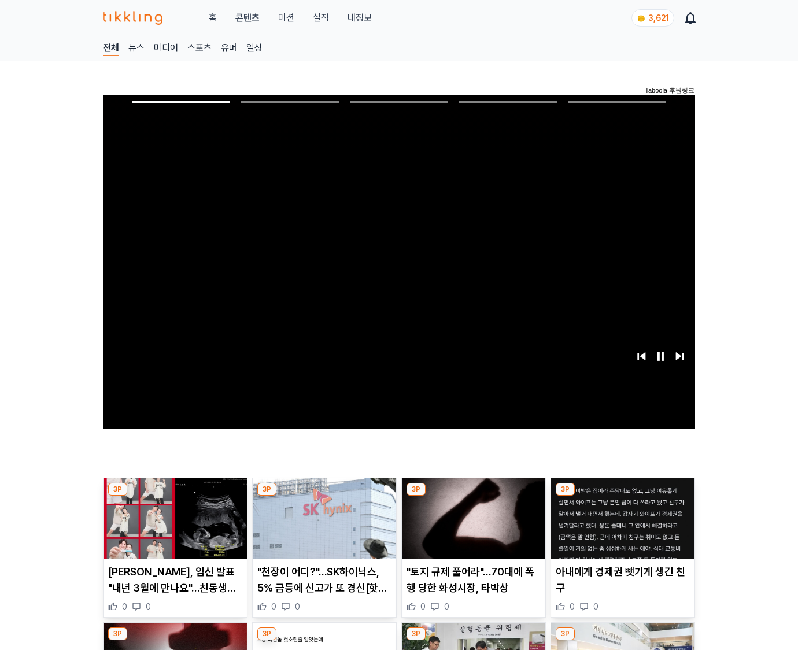
click at [620, 527] on img at bounding box center [622, 518] width 143 height 81
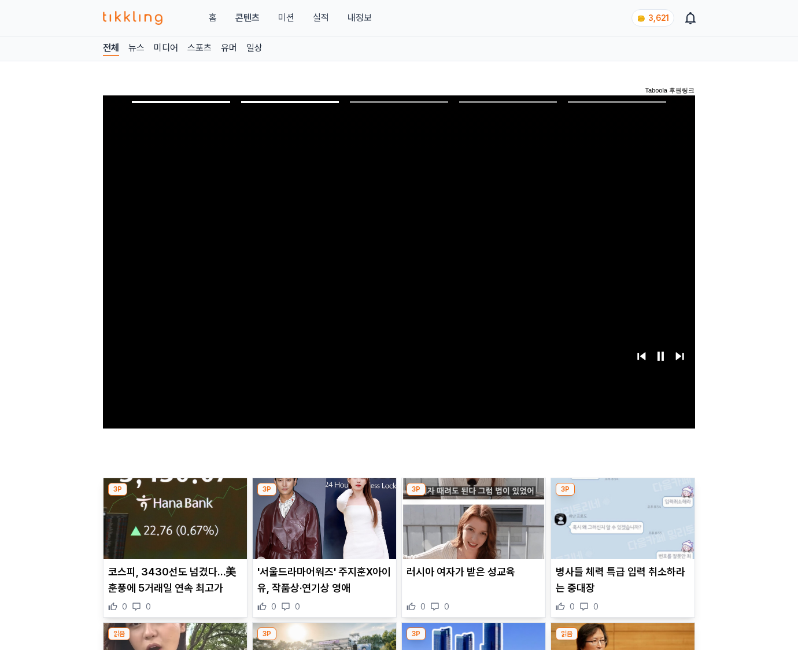
click at [620, 527] on img at bounding box center [622, 518] width 143 height 81
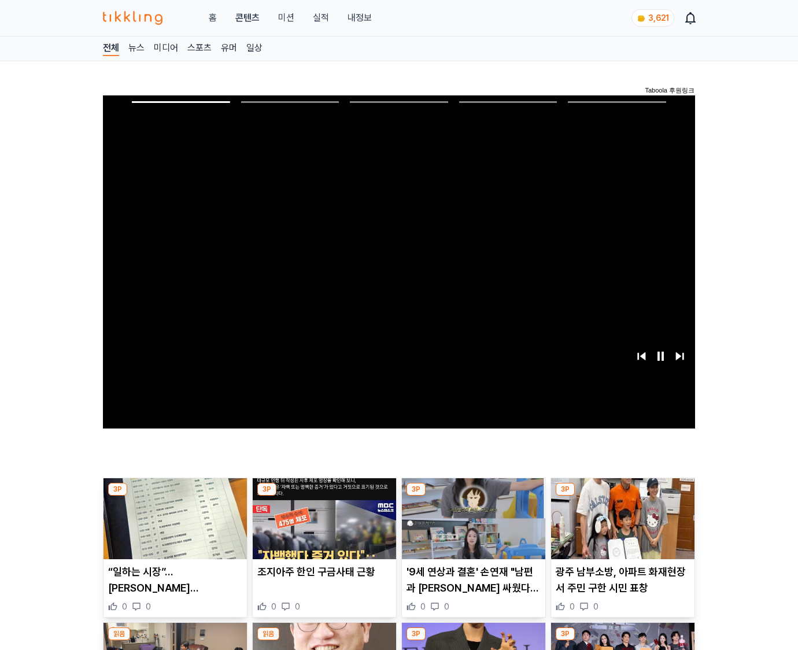
click at [620, 527] on img at bounding box center [622, 518] width 143 height 81
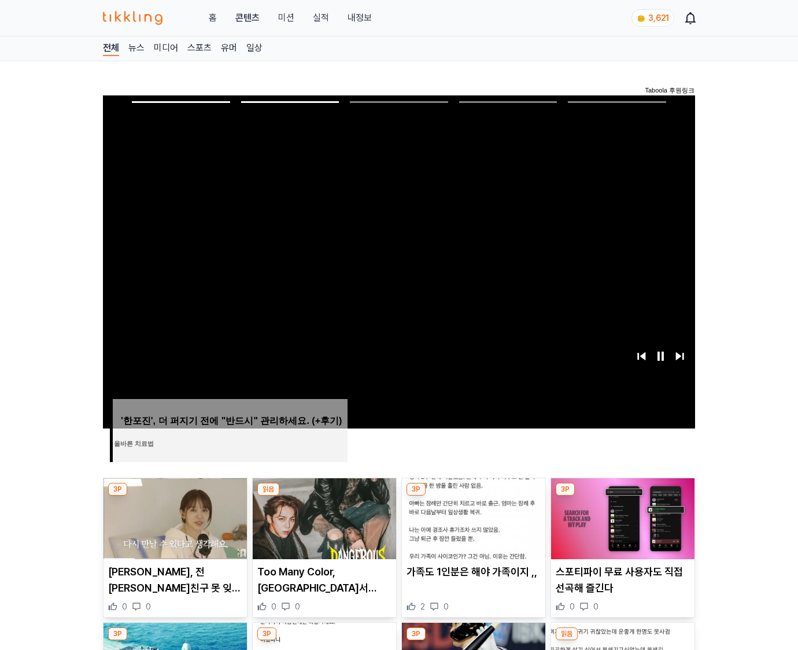
click at [620, 527] on img at bounding box center [622, 518] width 143 height 81
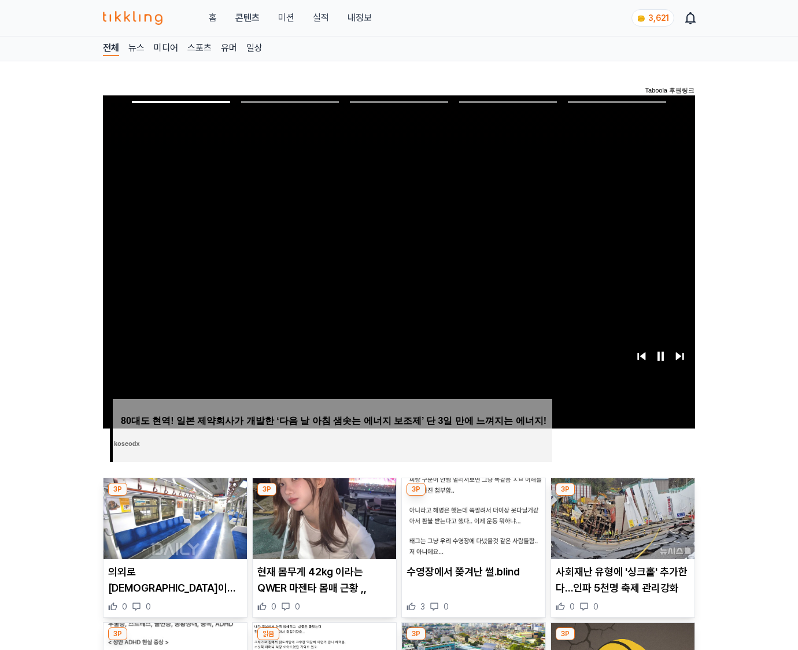
click at [620, 527] on img at bounding box center [622, 518] width 143 height 81
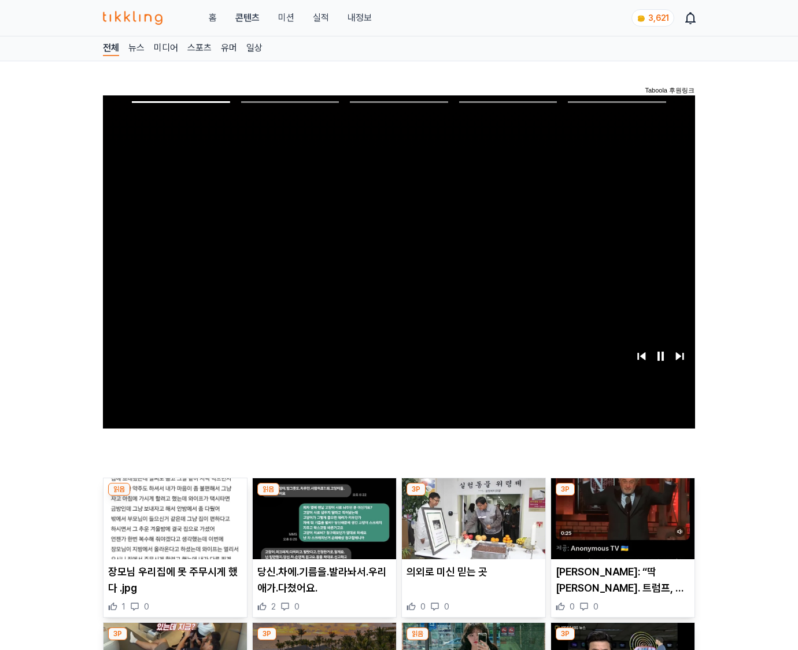
click at [620, 527] on img at bounding box center [622, 518] width 143 height 81
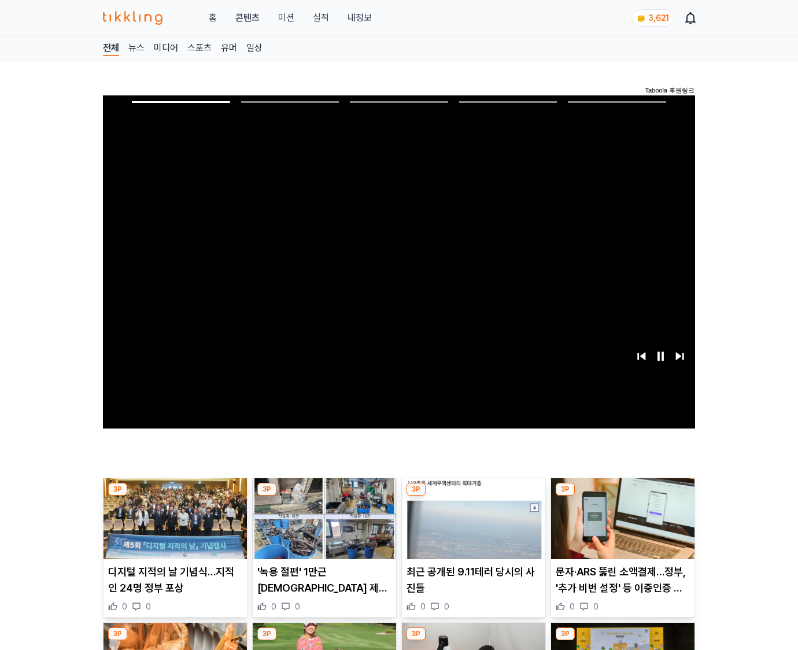
click at [620, 527] on img at bounding box center [622, 518] width 143 height 81
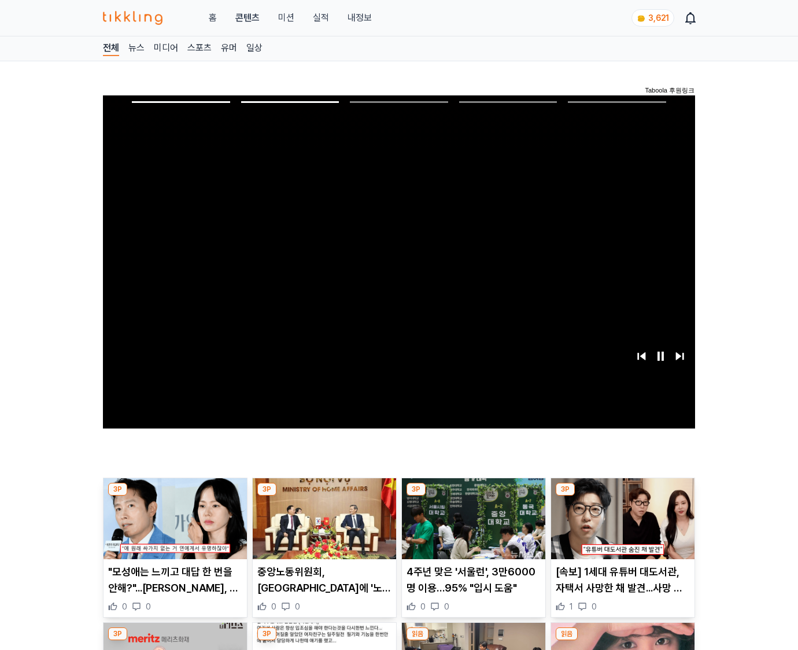
click at [620, 527] on img at bounding box center [622, 518] width 143 height 81
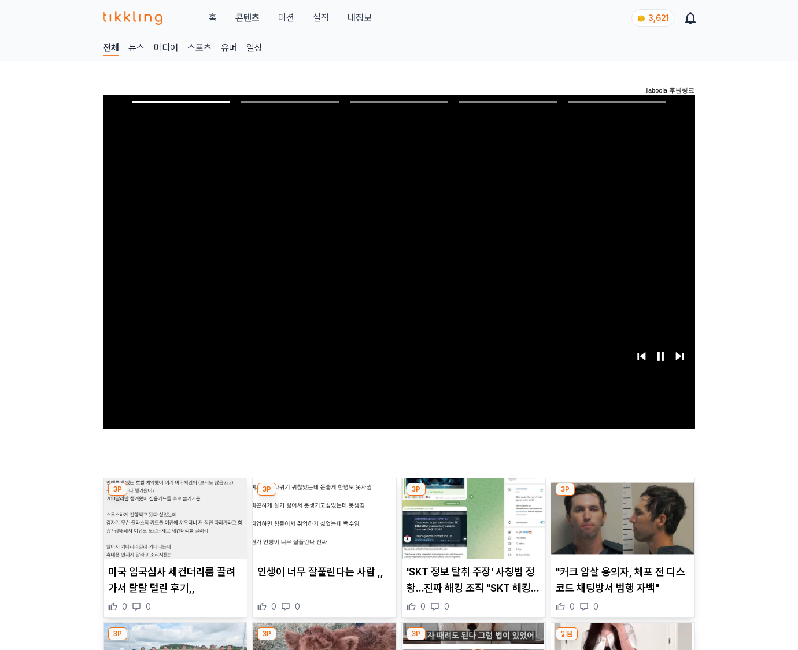
click at [620, 527] on img at bounding box center [622, 518] width 143 height 81
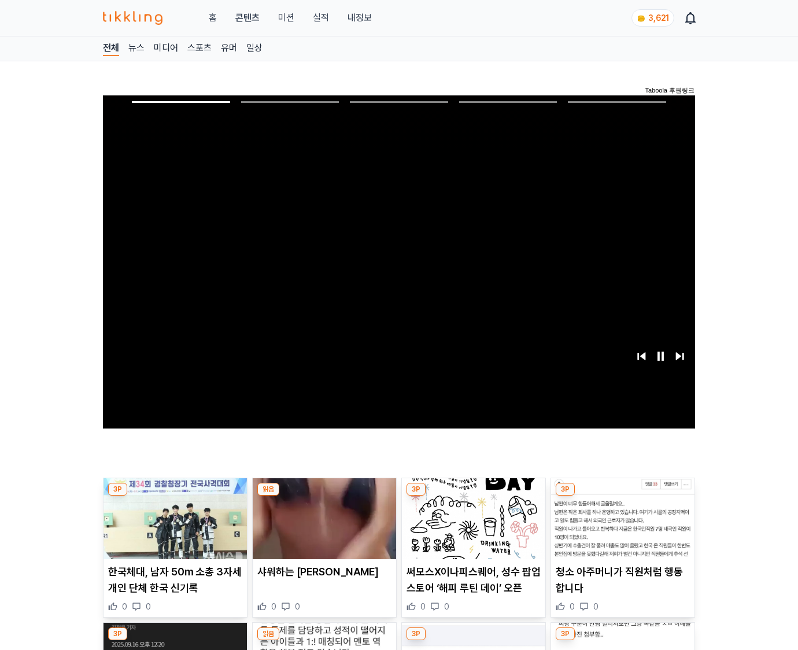
click at [620, 527] on img at bounding box center [622, 518] width 143 height 81
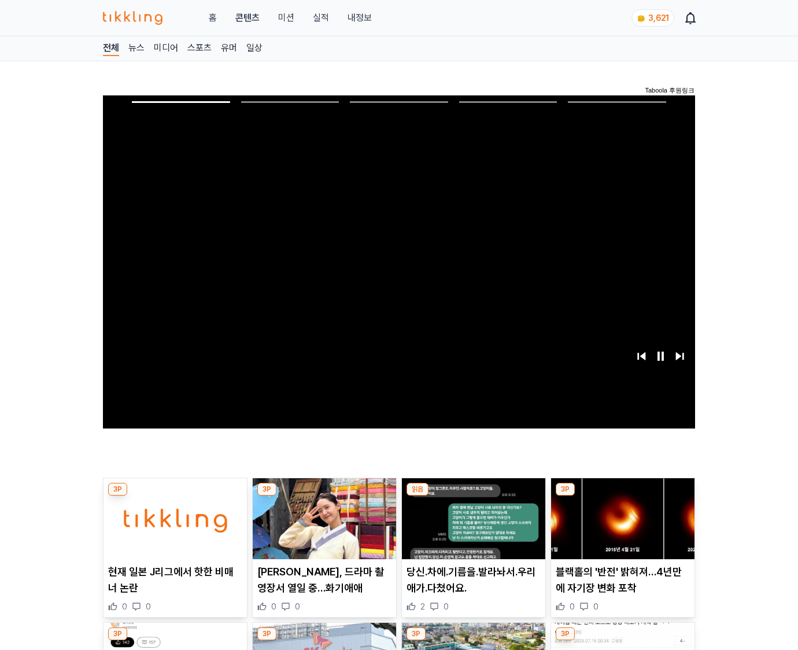
click at [620, 527] on img at bounding box center [622, 518] width 143 height 81
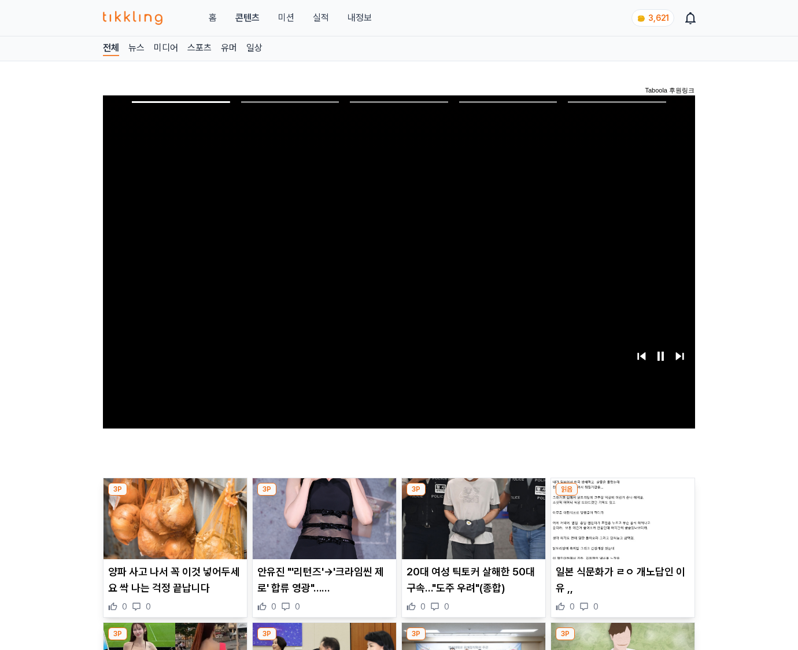
click at [620, 527] on img at bounding box center [622, 518] width 143 height 81
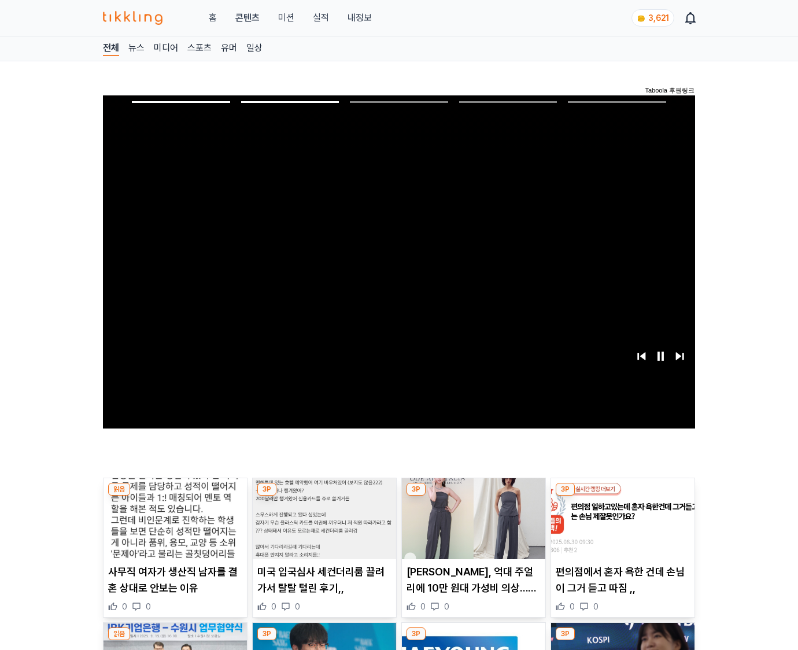
click at [620, 527] on img at bounding box center [622, 518] width 143 height 81
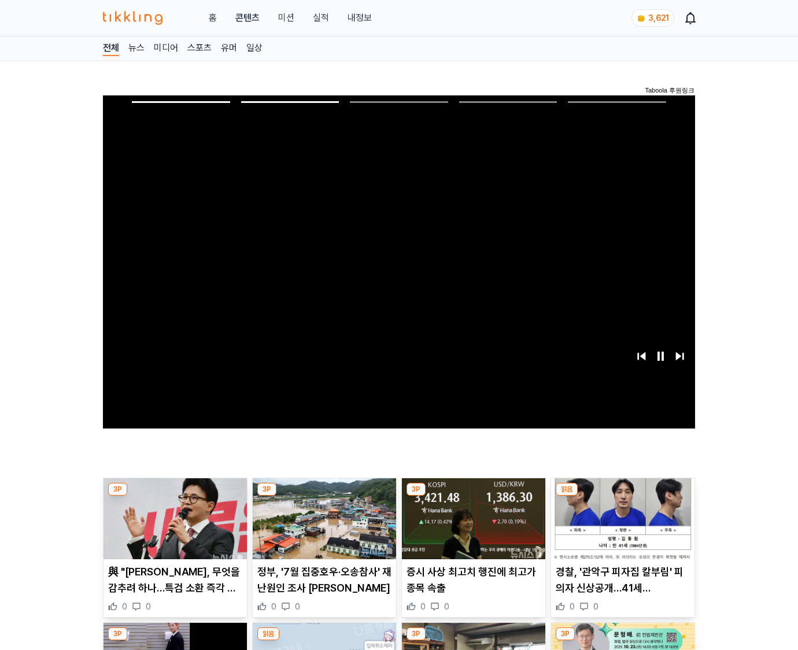
click at [620, 527] on img at bounding box center [622, 518] width 143 height 81
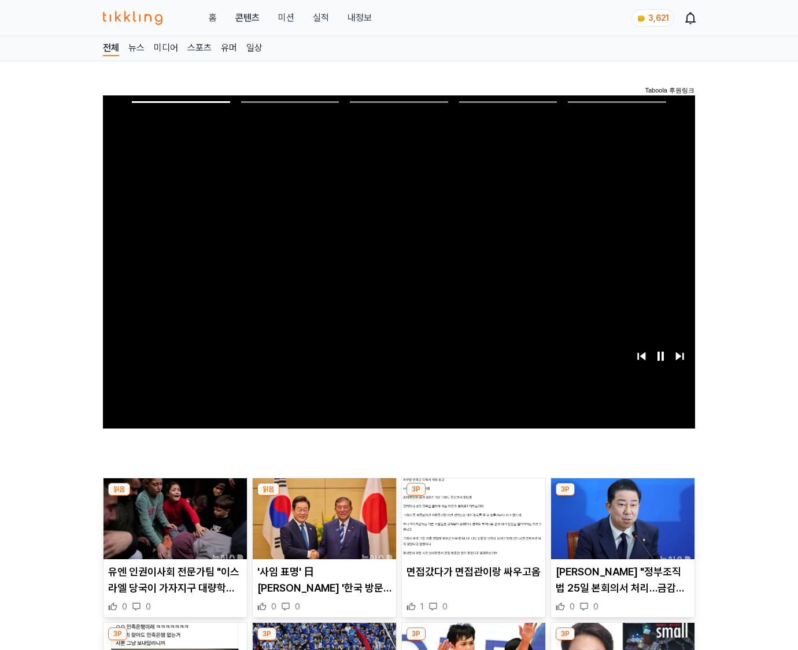
click at [620, 527] on img at bounding box center [622, 518] width 143 height 81
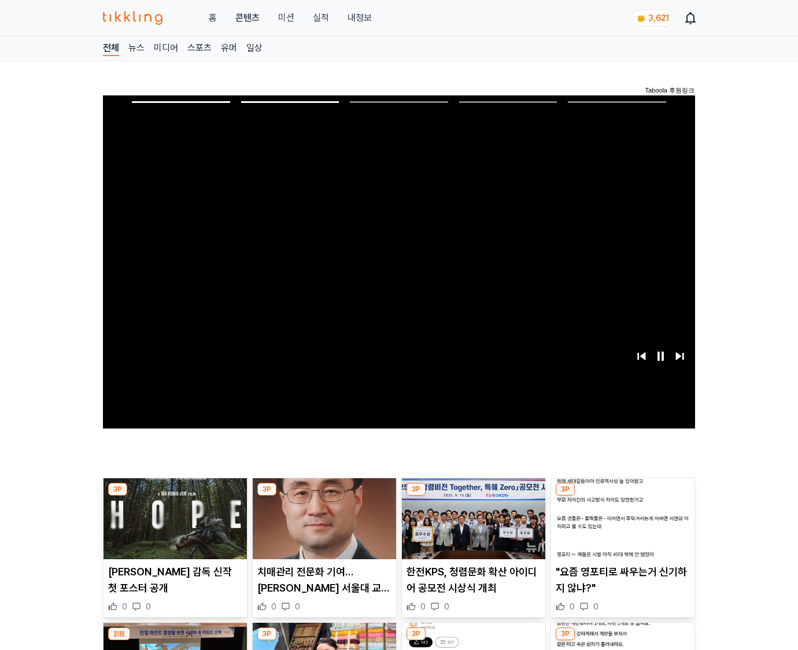
click at [620, 527] on img at bounding box center [622, 518] width 143 height 81
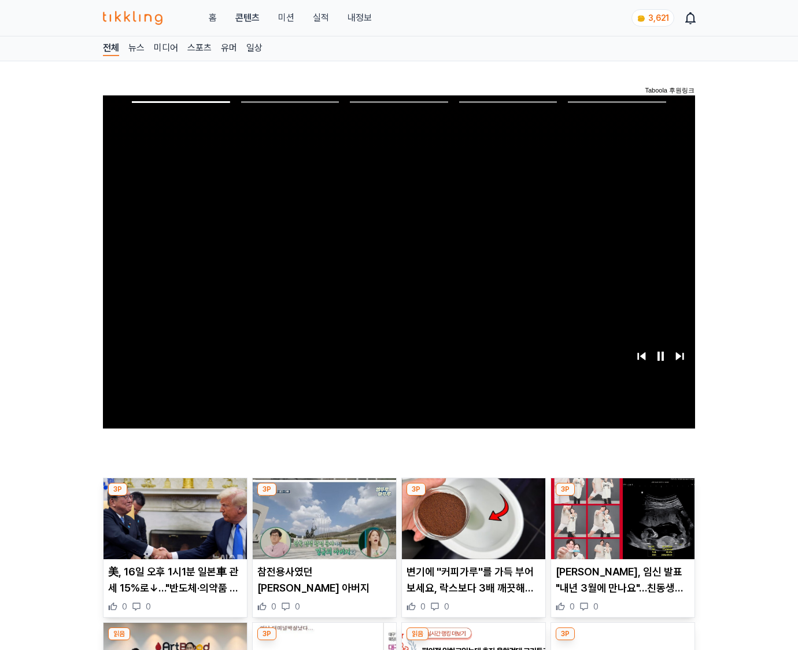
click at [620, 527] on img at bounding box center [622, 518] width 143 height 81
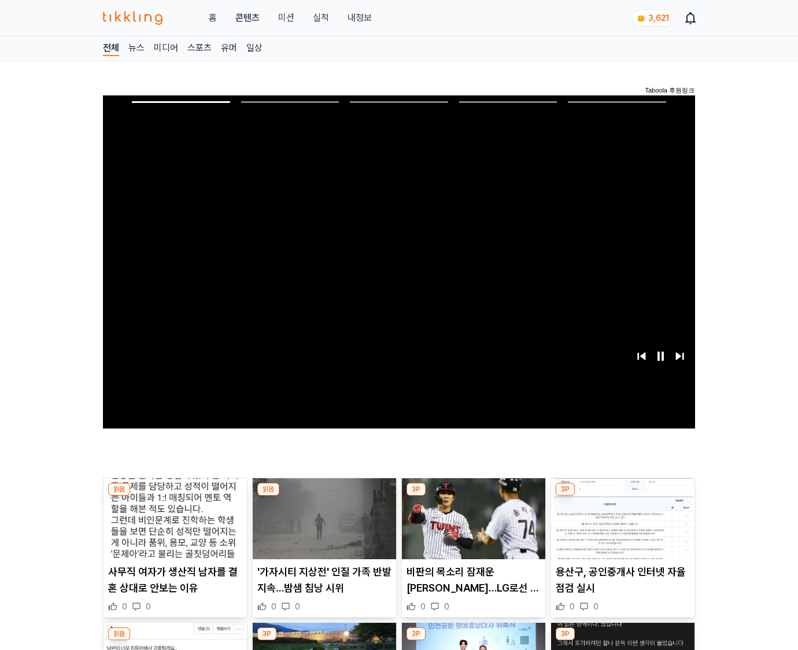
click at [620, 527] on img at bounding box center [622, 518] width 143 height 81
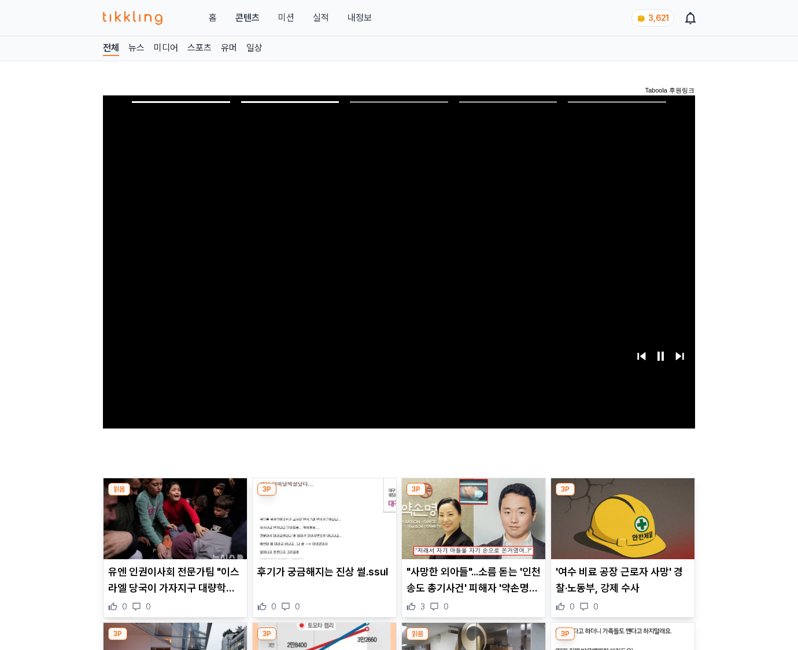
click at [620, 527] on img at bounding box center [622, 518] width 143 height 81
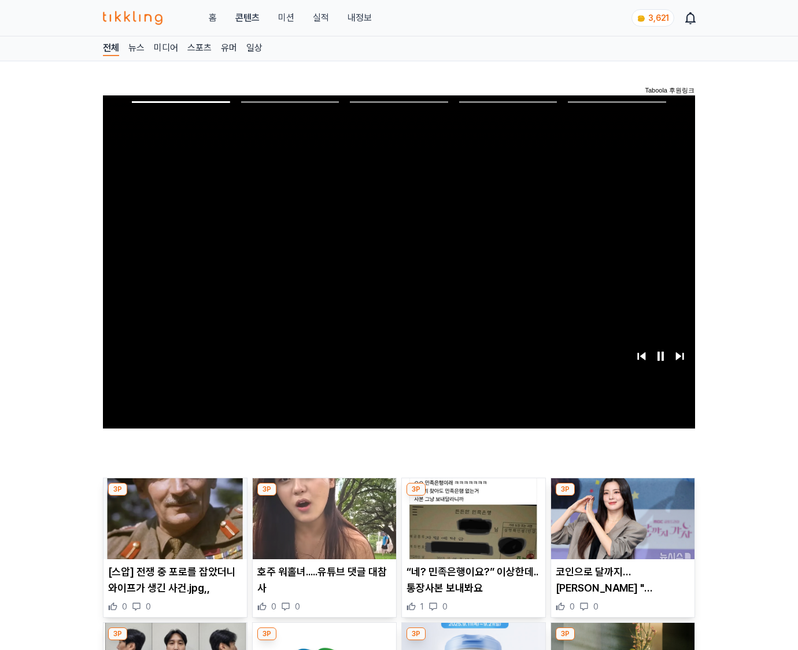
click at [620, 527] on img at bounding box center [622, 518] width 143 height 81
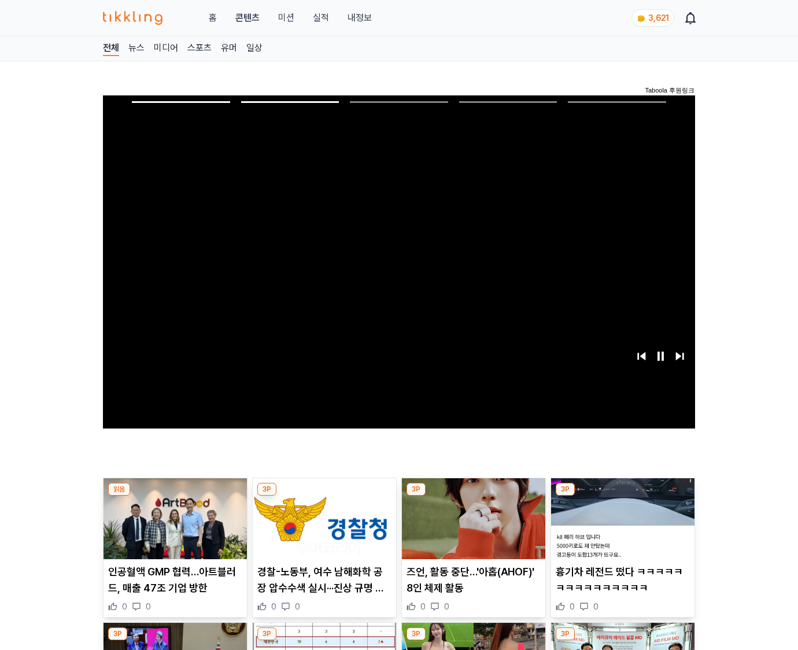
click at [620, 527] on img at bounding box center [622, 518] width 143 height 81
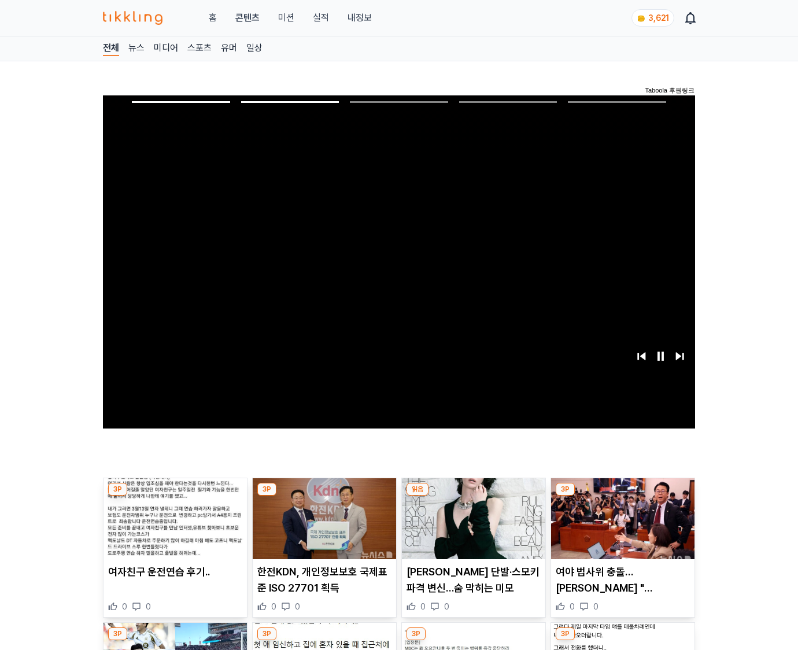
click at [620, 527] on img at bounding box center [622, 518] width 143 height 81
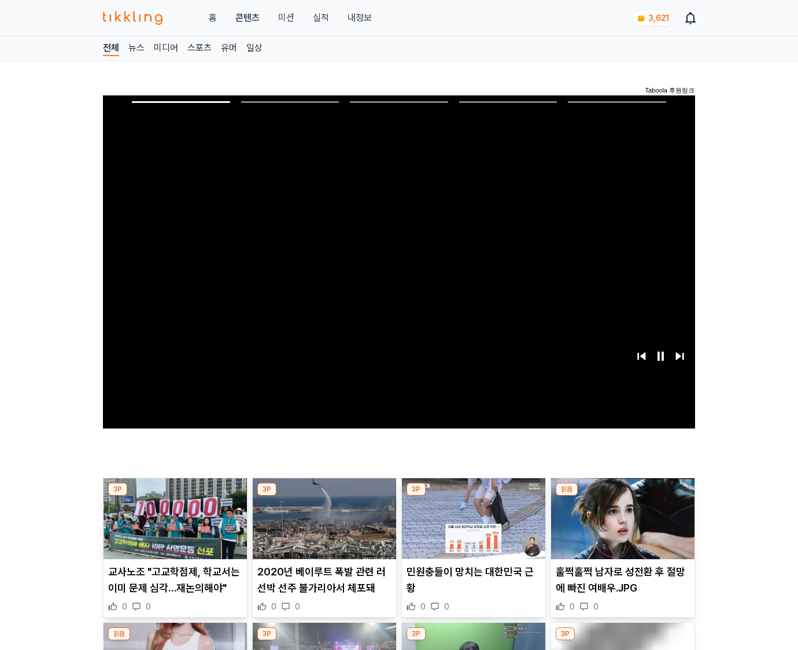
click at [620, 527] on img at bounding box center [622, 518] width 143 height 81
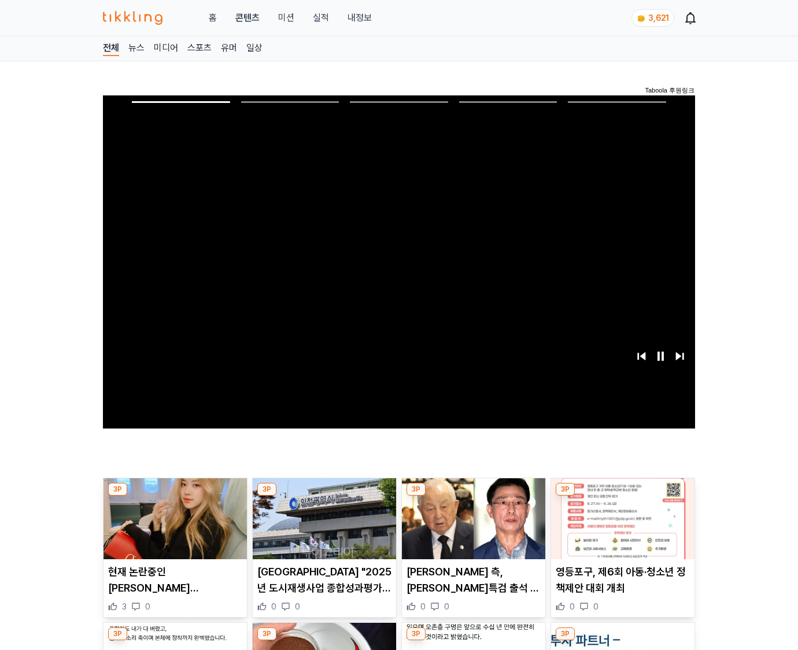
click at [620, 527] on img at bounding box center [622, 518] width 143 height 81
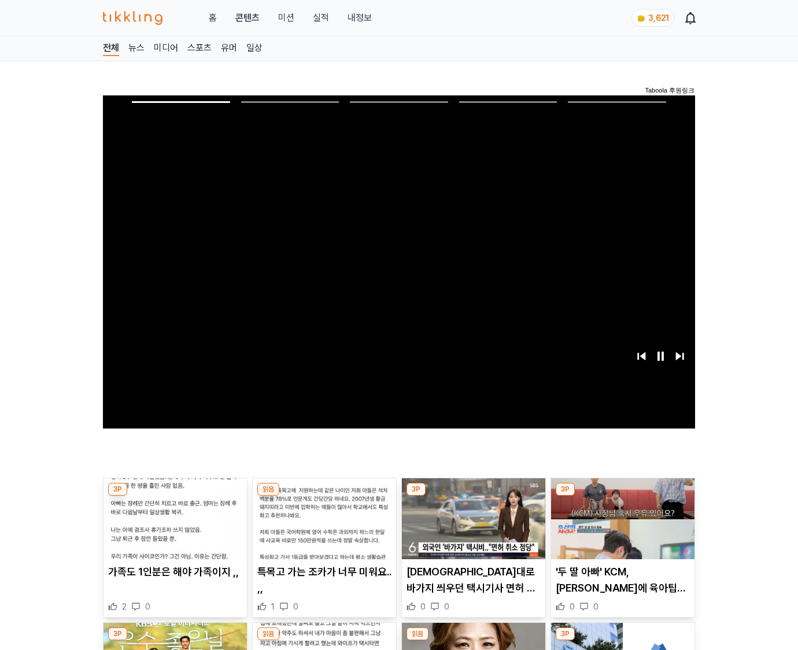
click at [620, 527] on img at bounding box center [622, 518] width 143 height 81
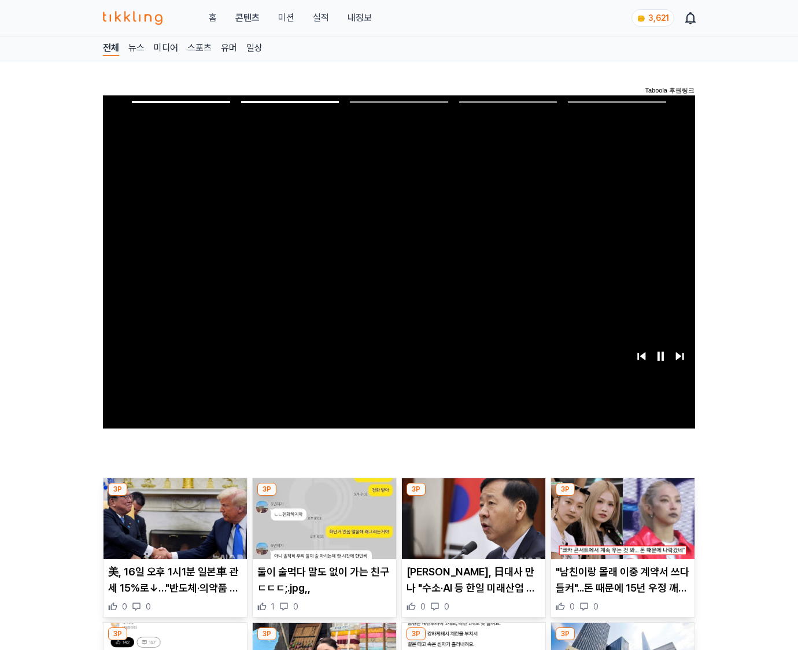
click at [620, 527] on img at bounding box center [622, 518] width 143 height 81
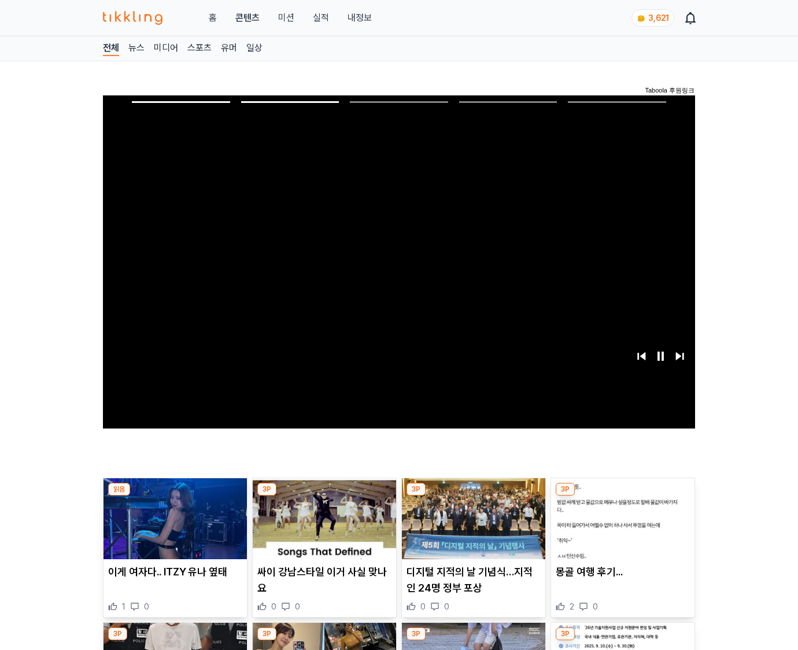
click at [620, 527] on img at bounding box center [622, 518] width 143 height 81
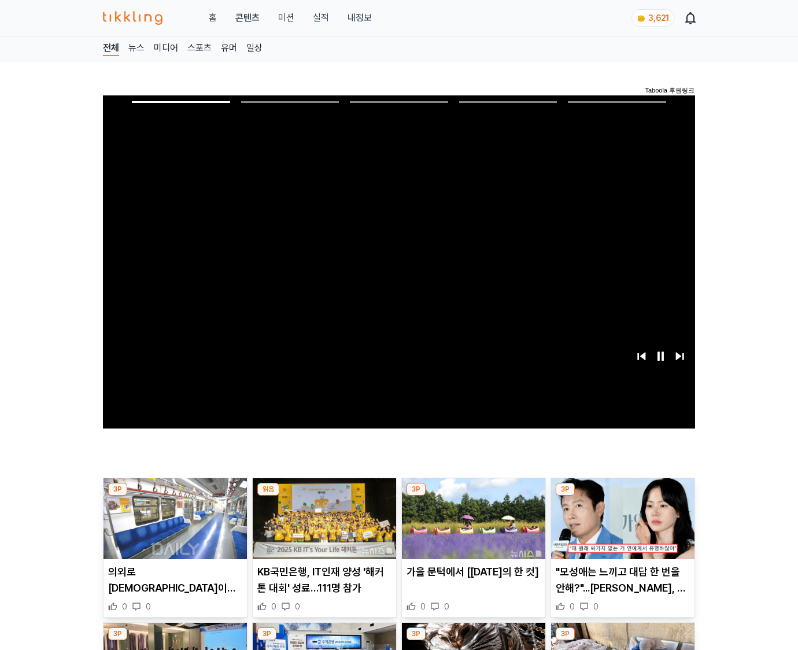
click at [620, 527] on img at bounding box center [622, 518] width 143 height 81
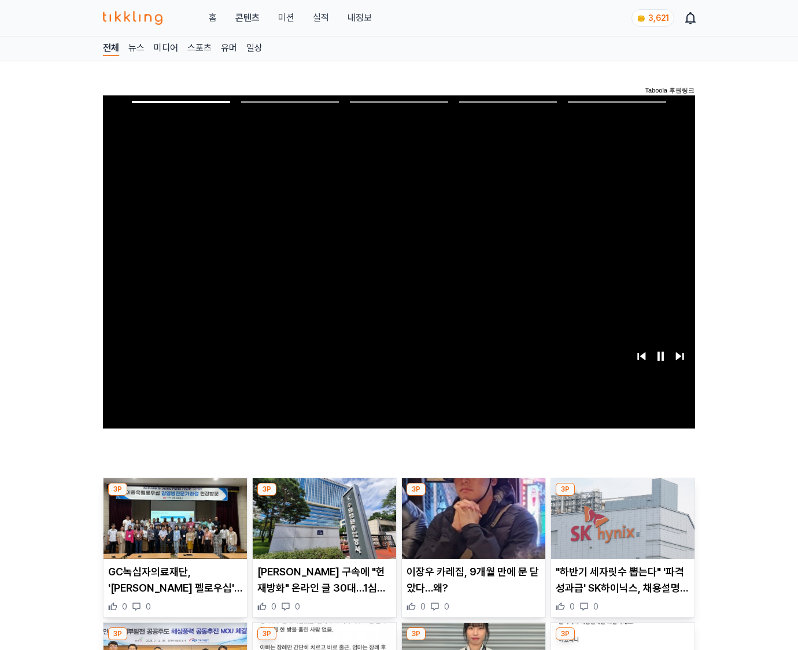
click at [620, 527] on img at bounding box center [622, 518] width 143 height 81
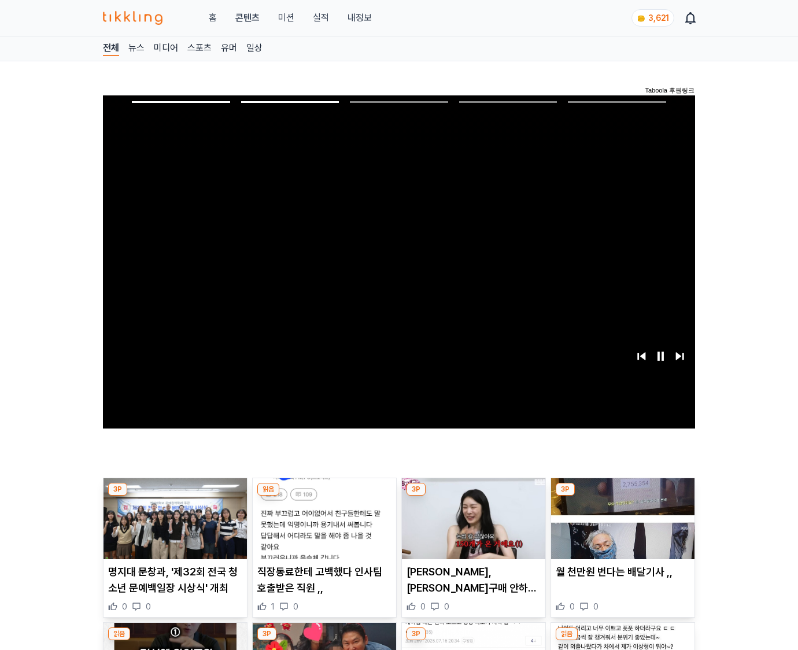
click at [620, 527] on img at bounding box center [622, 518] width 143 height 81
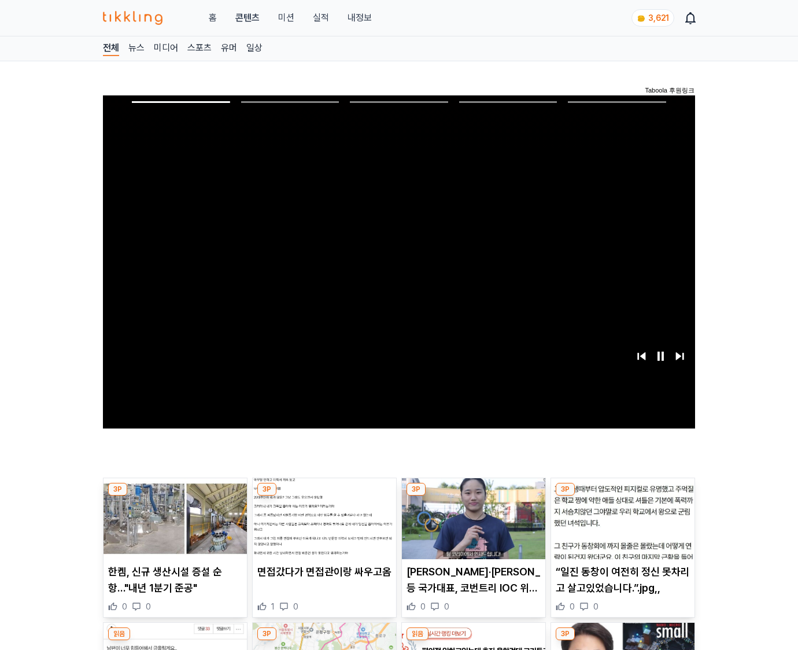
click at [620, 527] on img at bounding box center [622, 518] width 143 height 81
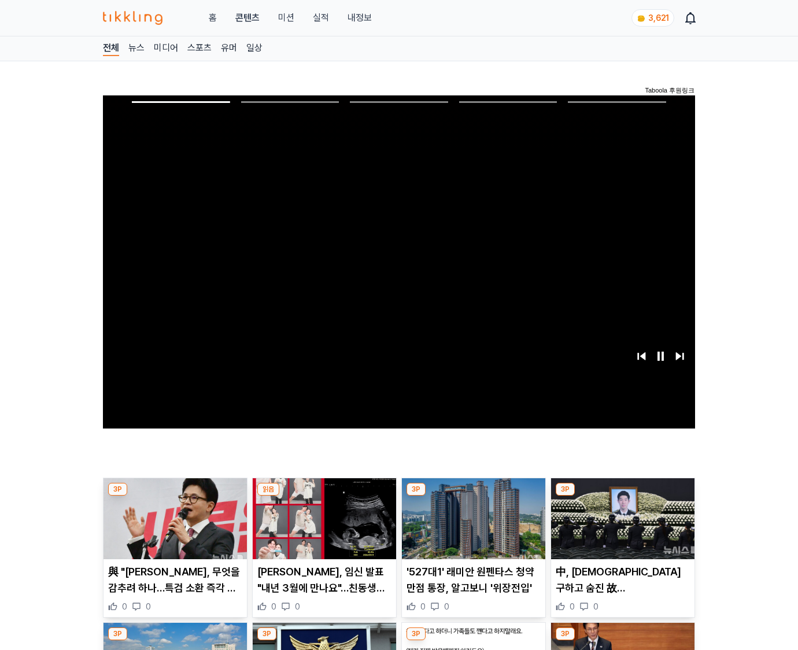
click at [620, 527] on img at bounding box center [622, 518] width 143 height 81
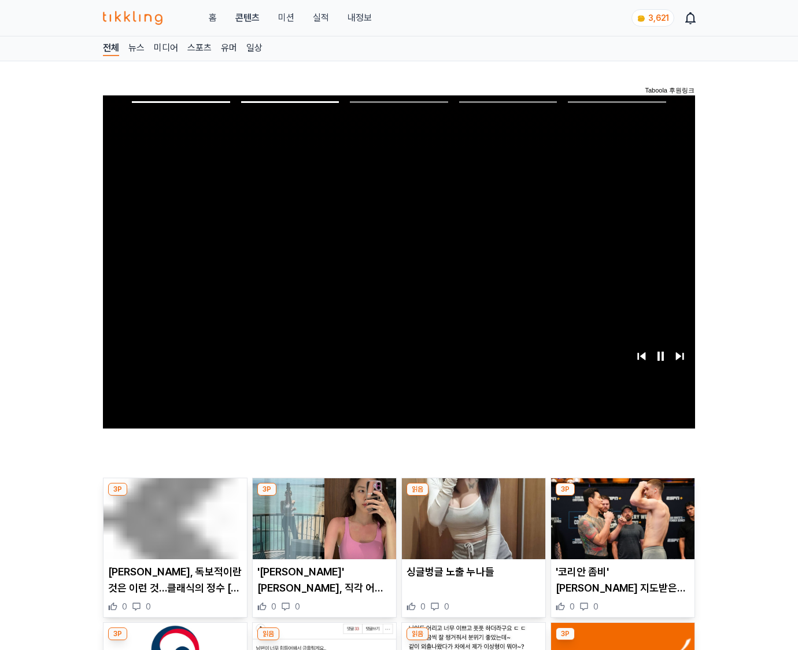
click at [620, 527] on img at bounding box center [622, 518] width 143 height 81
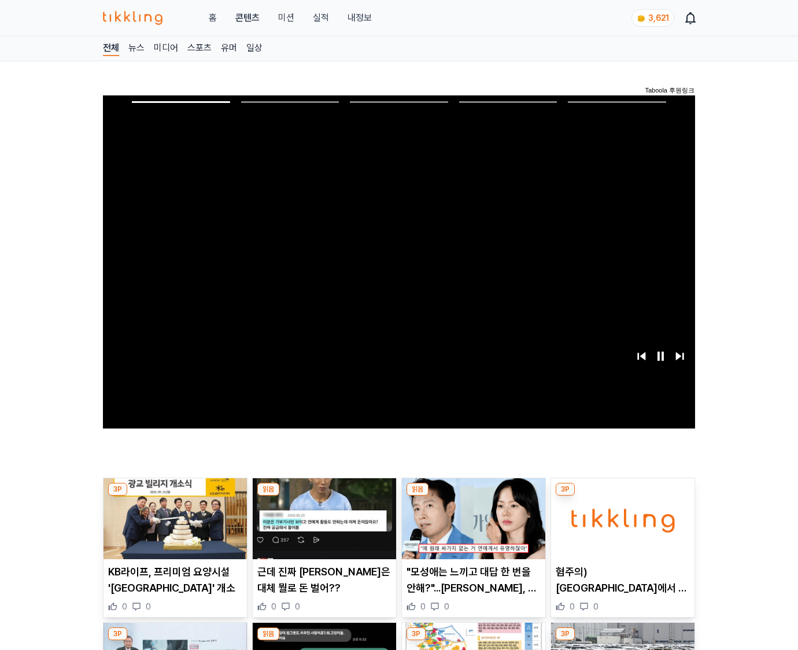
click at [620, 527] on img at bounding box center [622, 518] width 143 height 81
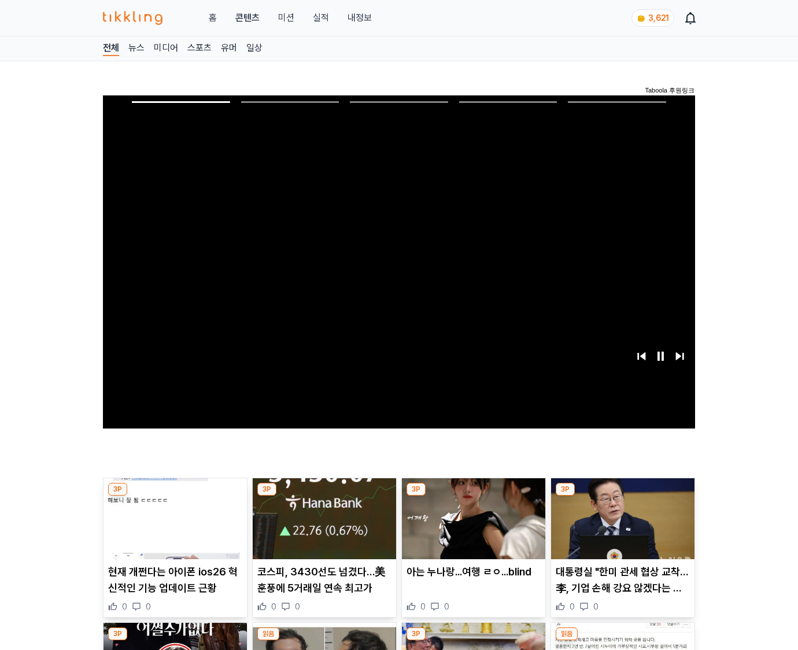
click at [620, 527] on img at bounding box center [622, 518] width 143 height 81
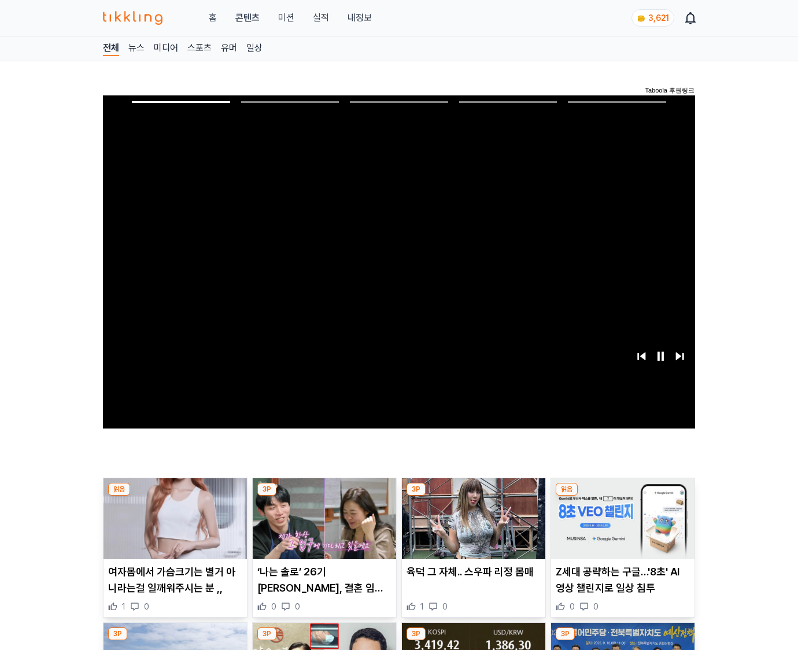
click at [620, 527] on img at bounding box center [622, 518] width 143 height 81
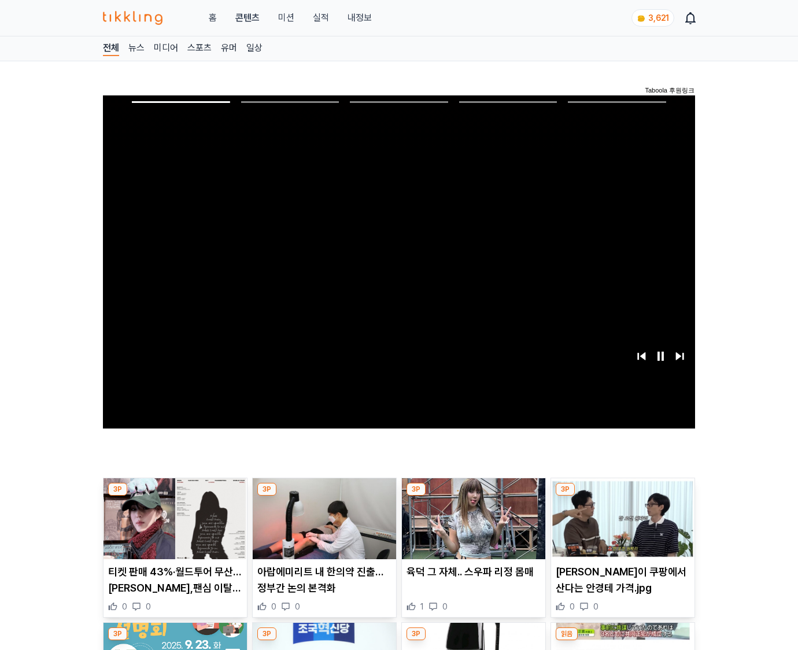
click at [620, 527] on img at bounding box center [622, 518] width 143 height 81
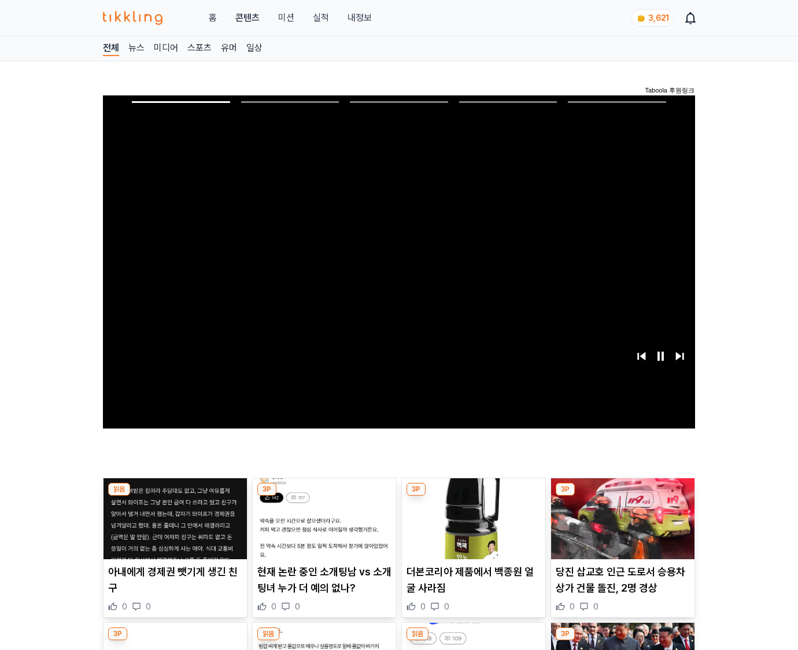
click at [620, 527] on img at bounding box center [622, 518] width 143 height 81
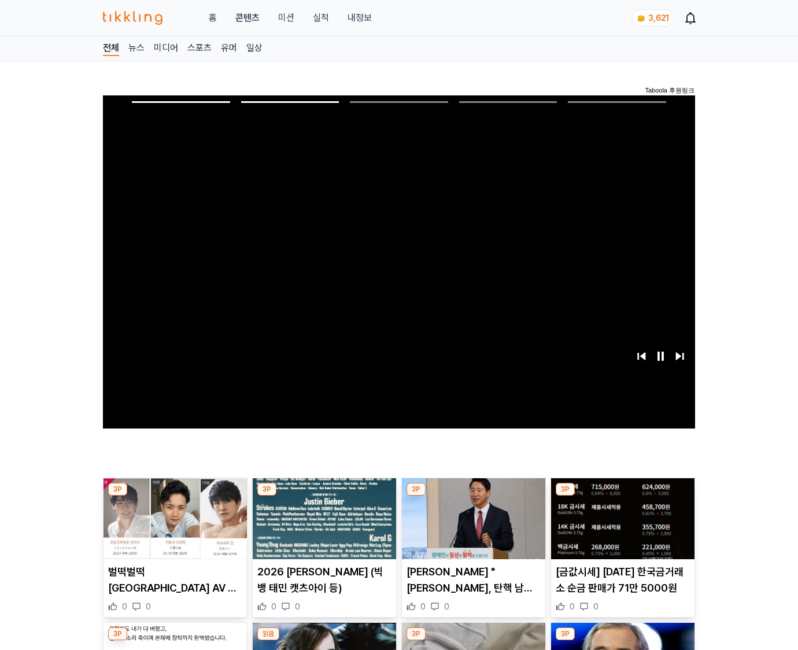
click at [620, 527] on img at bounding box center [622, 518] width 143 height 81
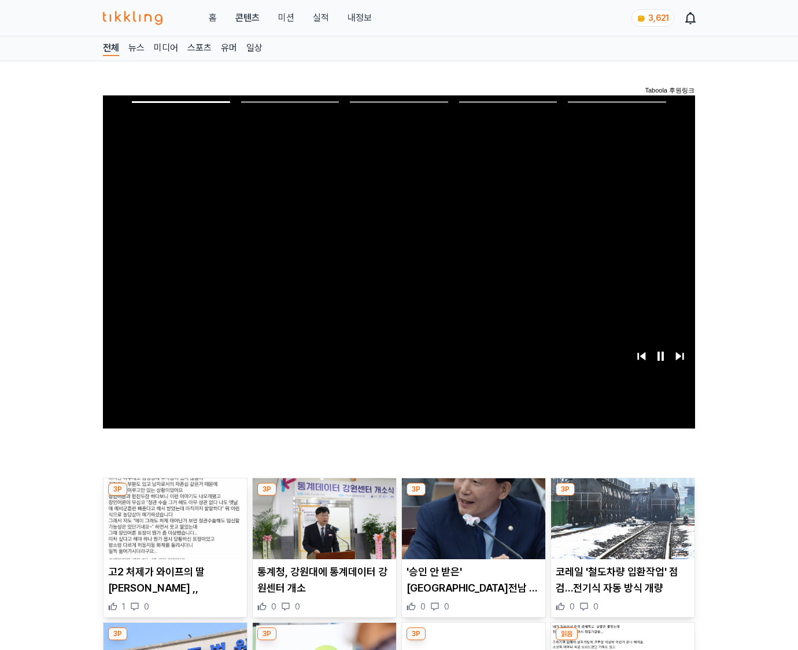
click at [620, 527] on img at bounding box center [622, 518] width 143 height 81
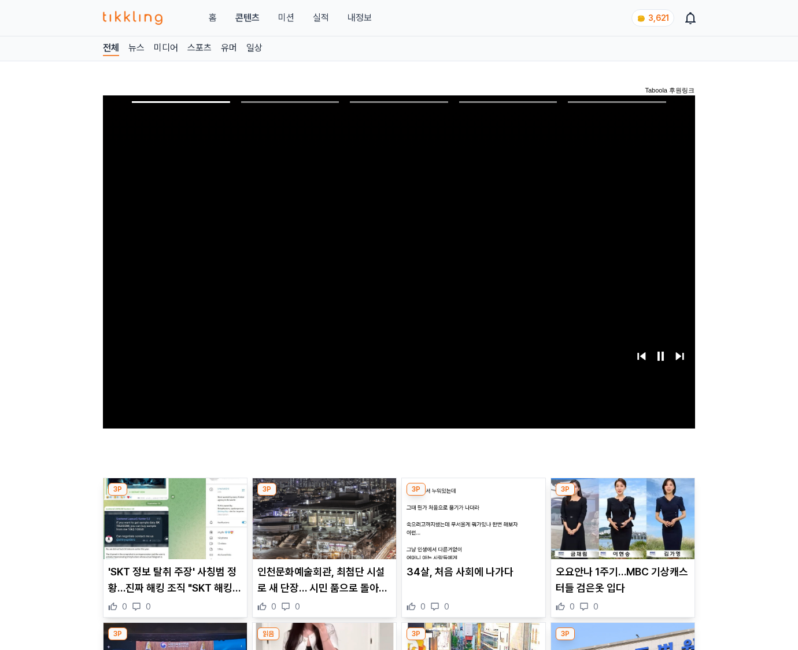
click at [620, 527] on img at bounding box center [622, 518] width 143 height 81
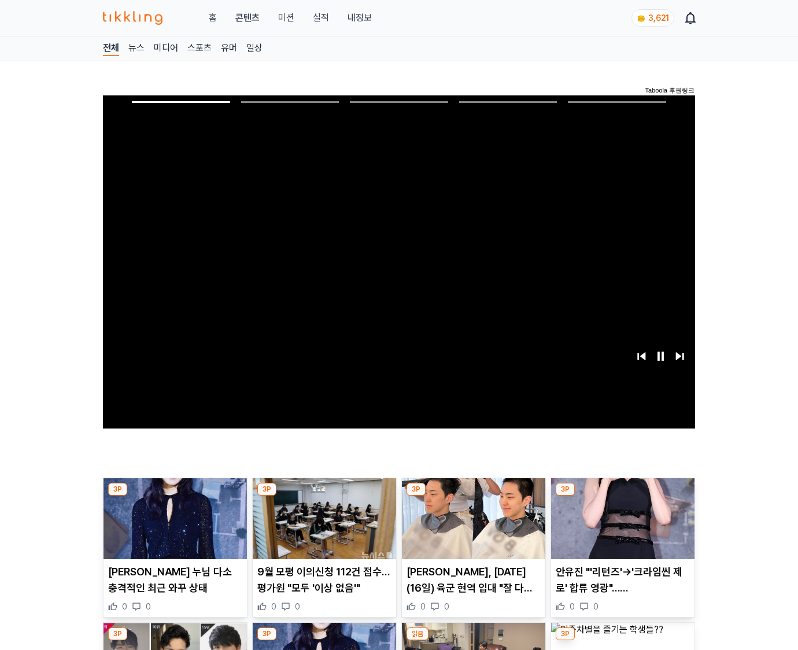
click at [620, 527] on img at bounding box center [622, 518] width 143 height 81
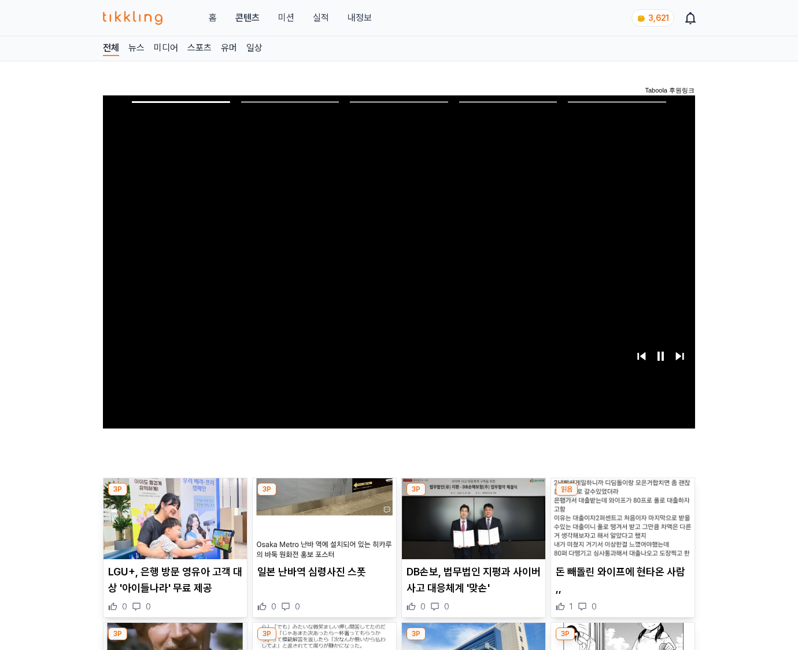
click at [620, 527] on img at bounding box center [622, 518] width 143 height 81
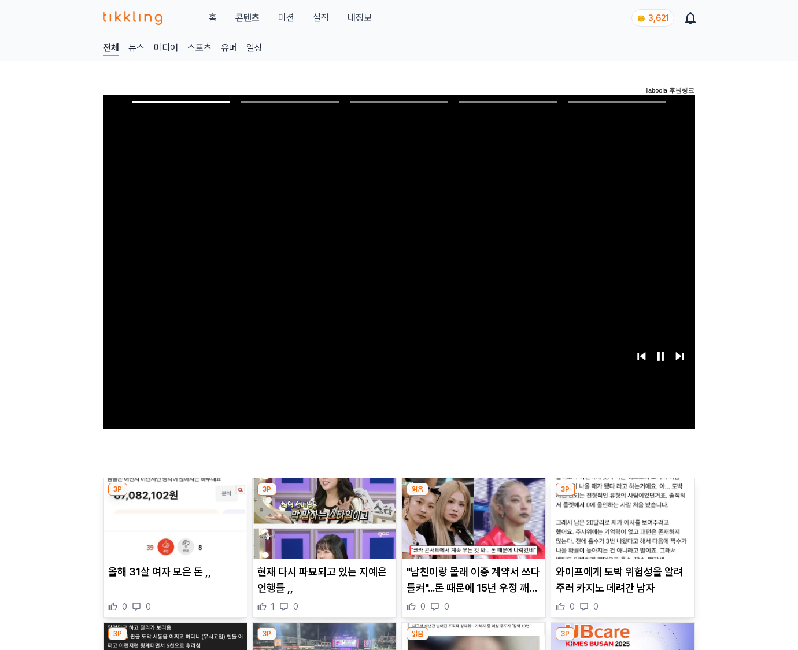
click at [620, 527] on img at bounding box center [622, 518] width 143 height 81
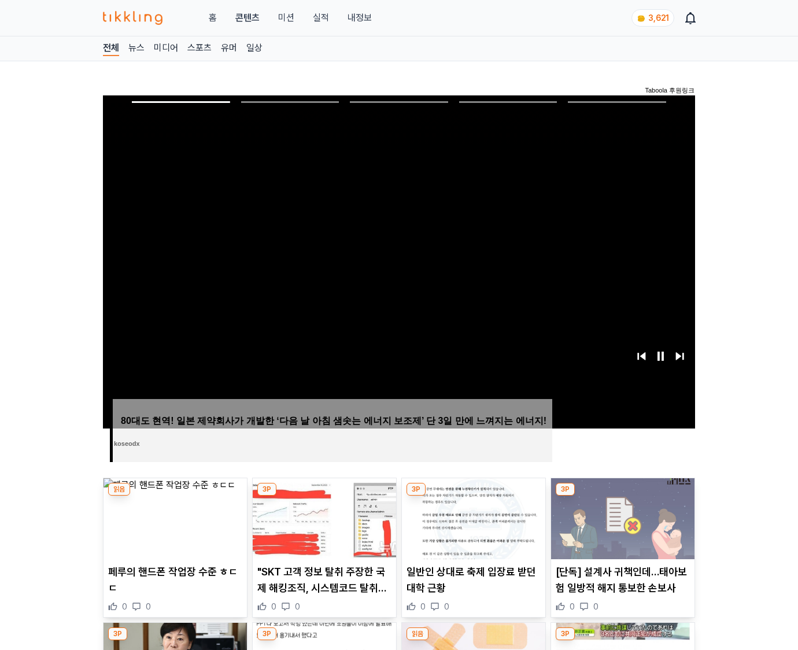
click at [620, 527] on img at bounding box center [622, 518] width 143 height 81
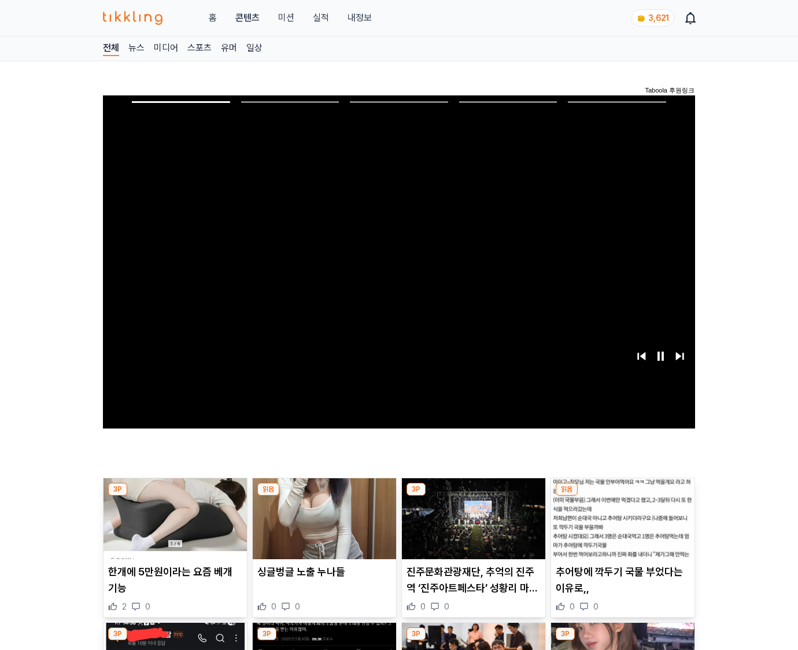
click at [620, 527] on img at bounding box center [622, 518] width 143 height 81
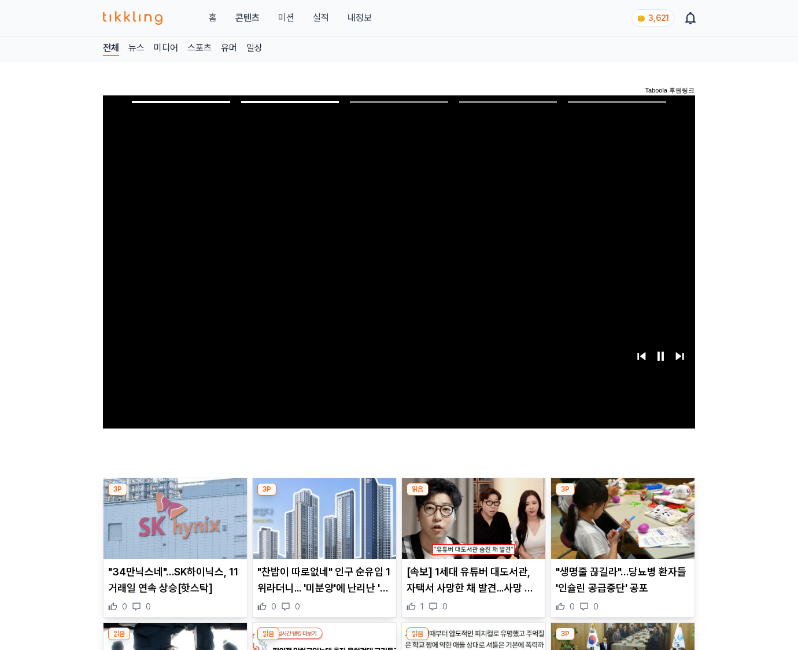
click at [620, 527] on img at bounding box center [622, 518] width 143 height 81
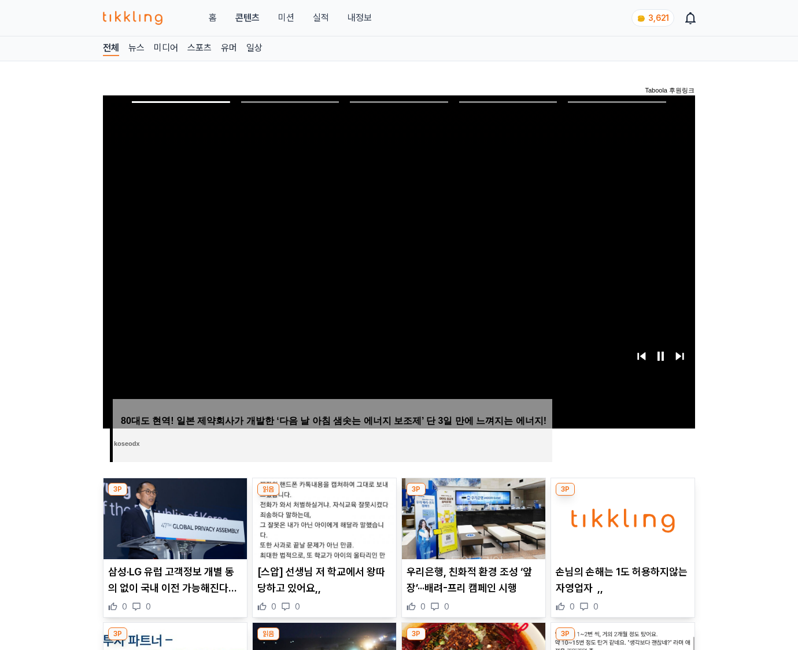
click at [620, 527] on img at bounding box center [622, 518] width 143 height 81
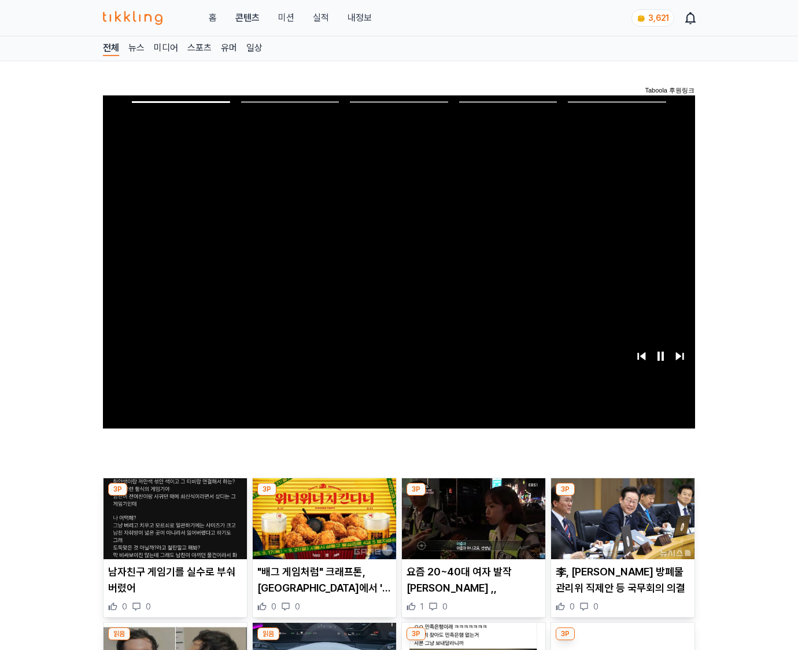
click at [620, 527] on img at bounding box center [622, 518] width 143 height 81
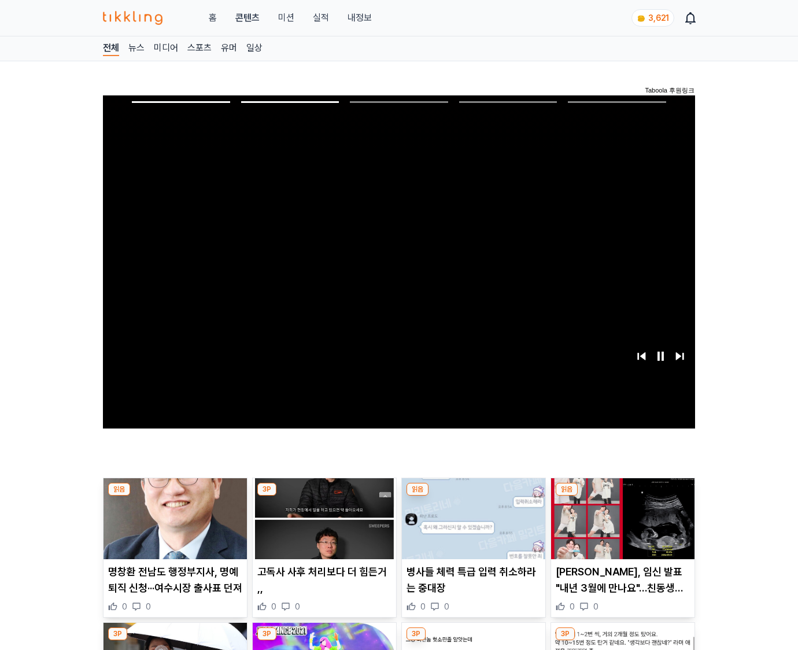
click at [620, 527] on img at bounding box center [622, 518] width 143 height 81
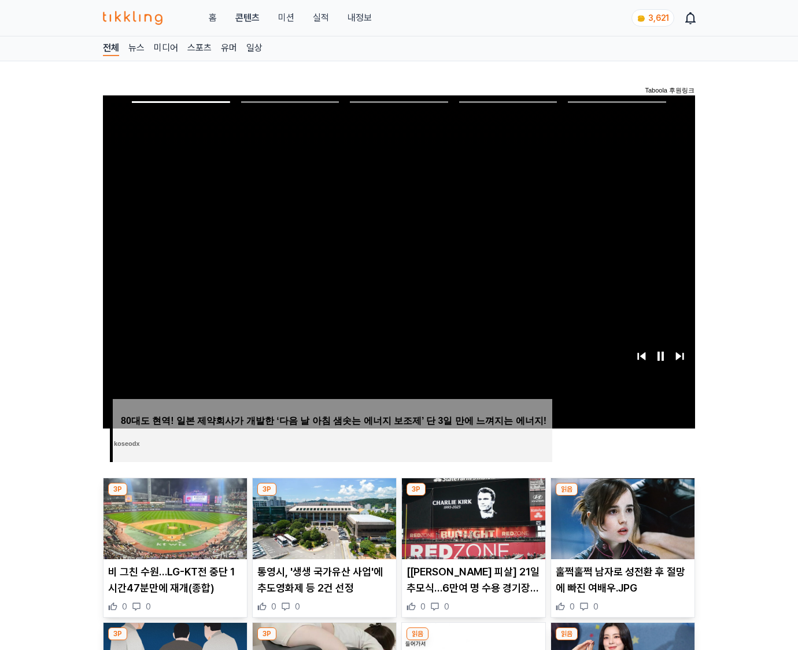
click at [620, 527] on img at bounding box center [622, 518] width 143 height 81
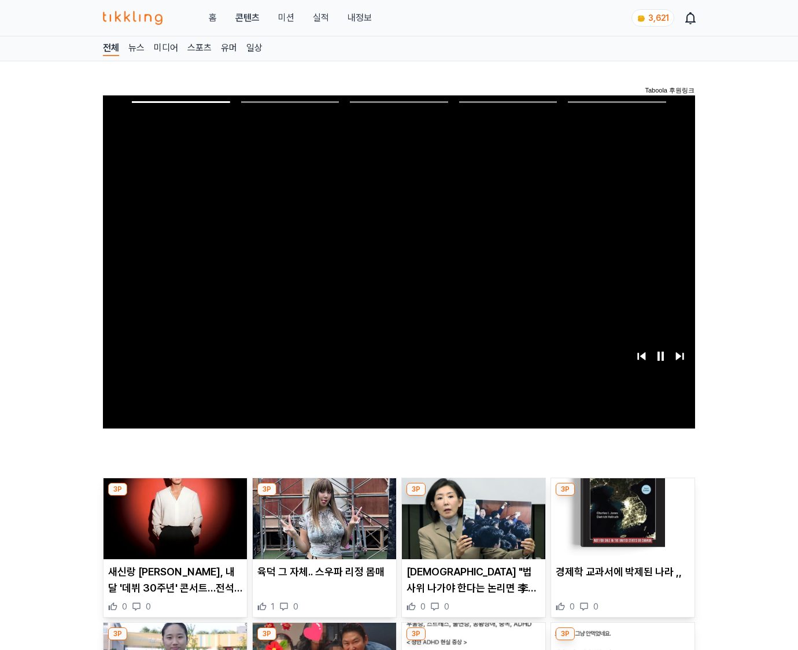
click at [620, 527] on img at bounding box center [622, 518] width 143 height 81
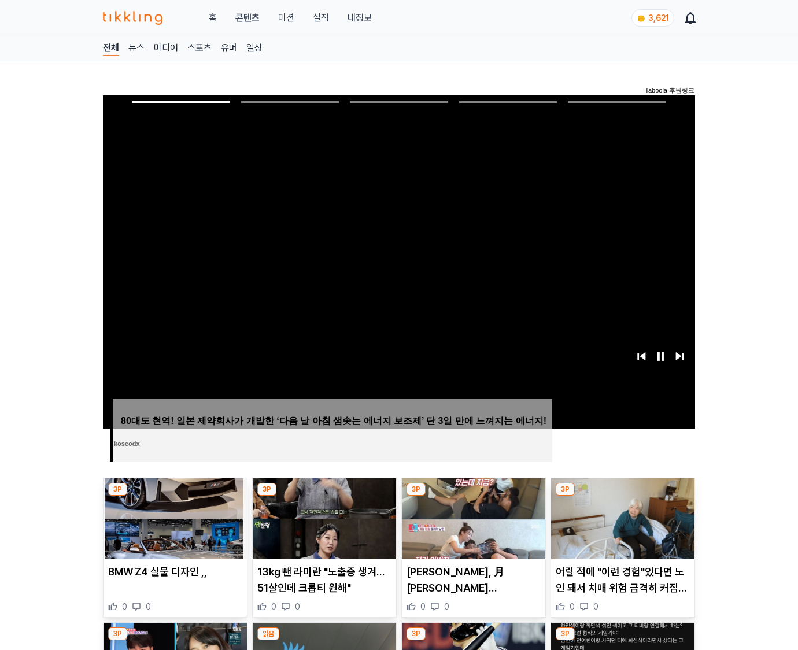
click at [620, 527] on img at bounding box center [622, 518] width 143 height 81
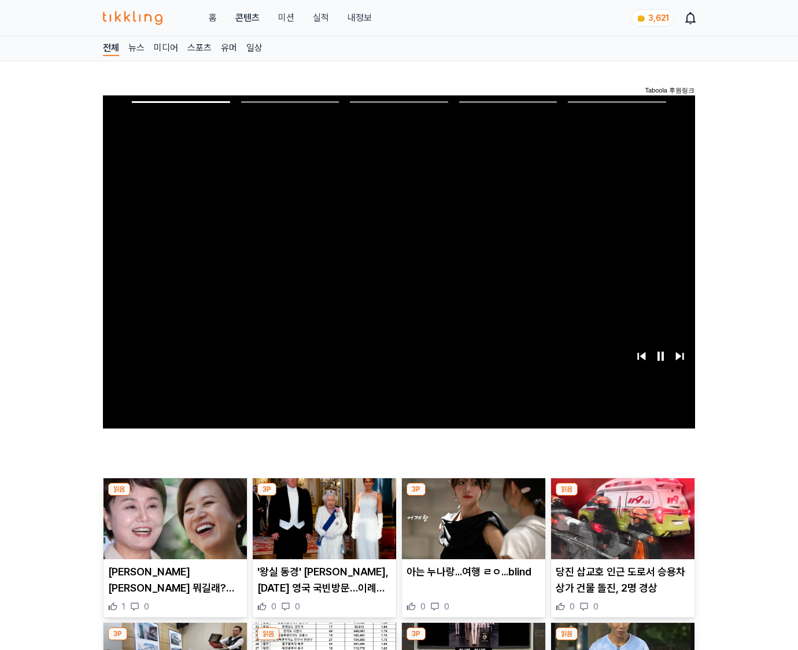
click at [620, 527] on img at bounding box center [622, 518] width 143 height 81
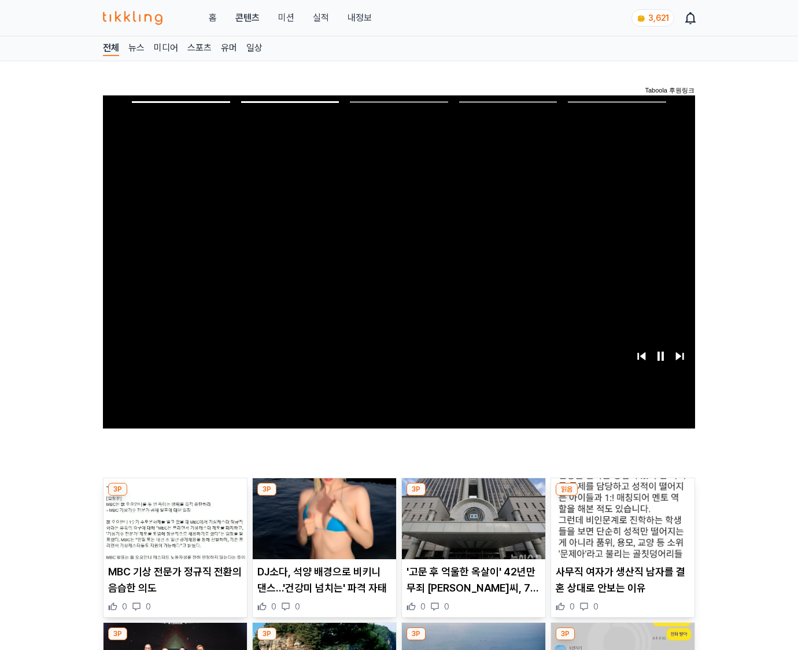
click at [620, 527] on img at bounding box center [622, 518] width 143 height 81
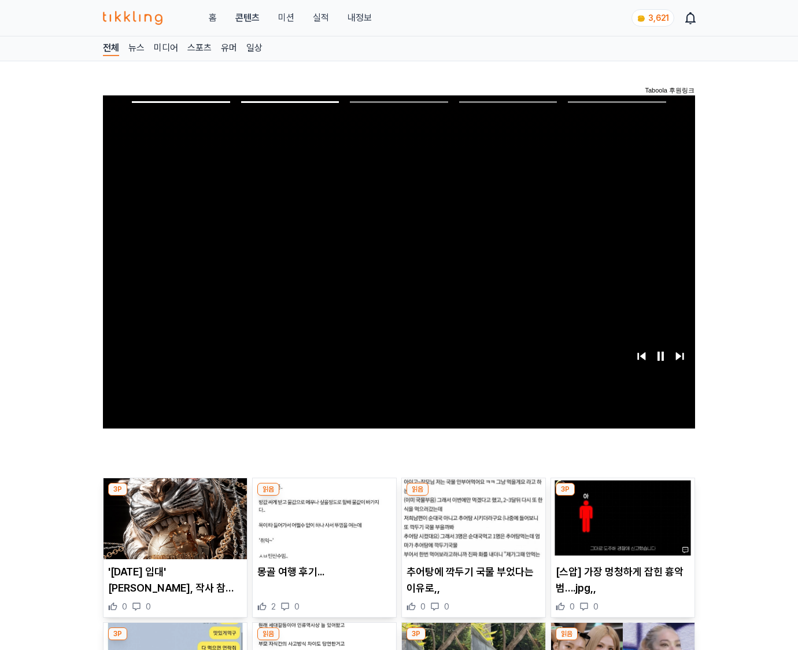
click at [620, 527] on img at bounding box center [622, 518] width 143 height 81
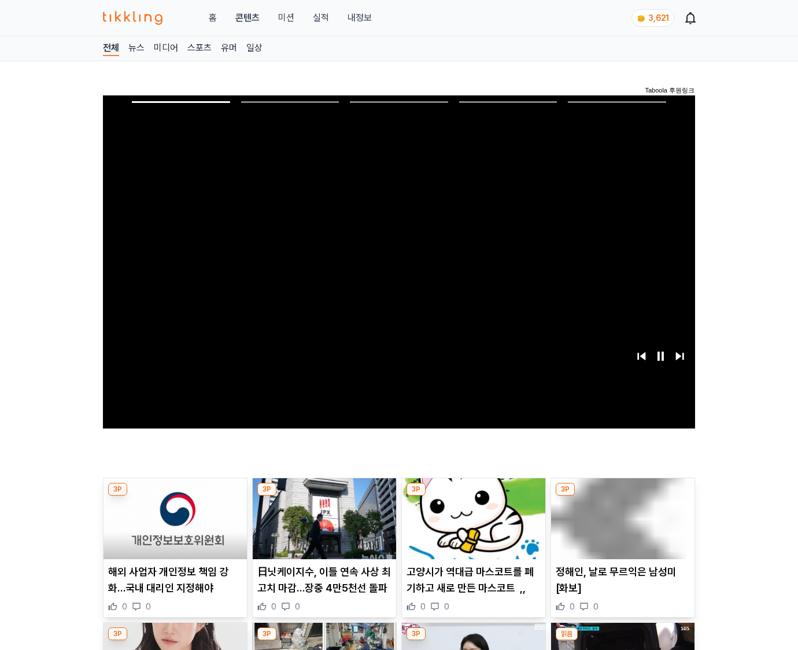
click at [620, 527] on img at bounding box center [622, 518] width 143 height 81
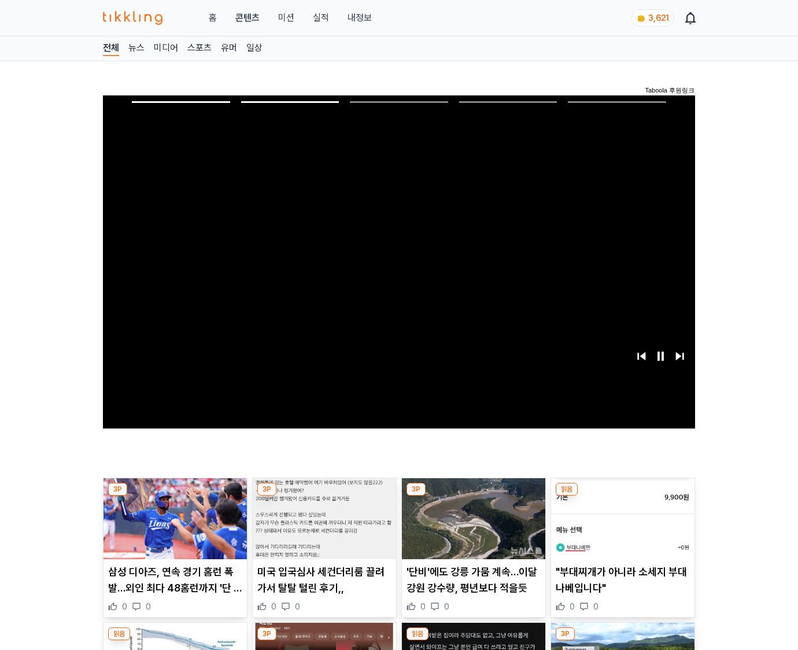
click at [620, 527] on img at bounding box center [622, 518] width 143 height 81
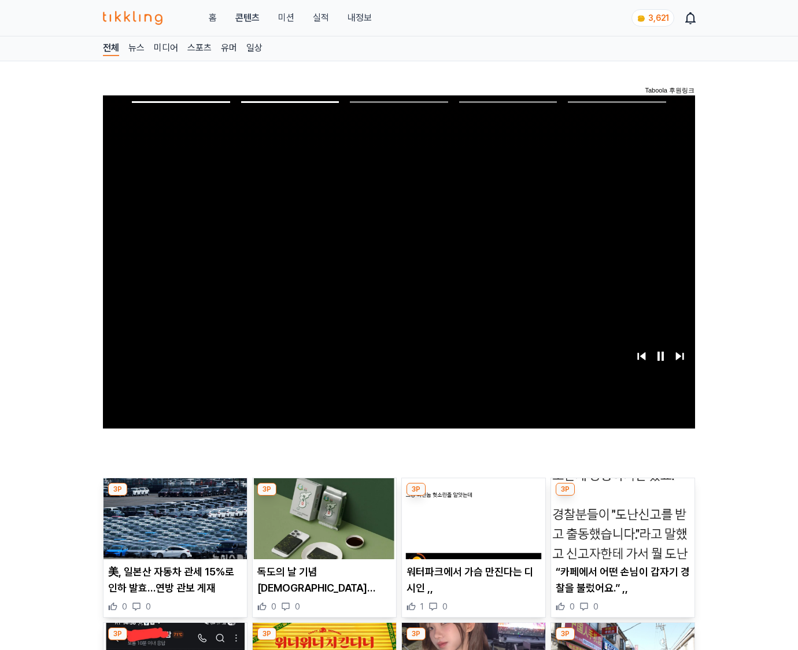
click at [620, 527] on img at bounding box center [622, 518] width 143 height 81
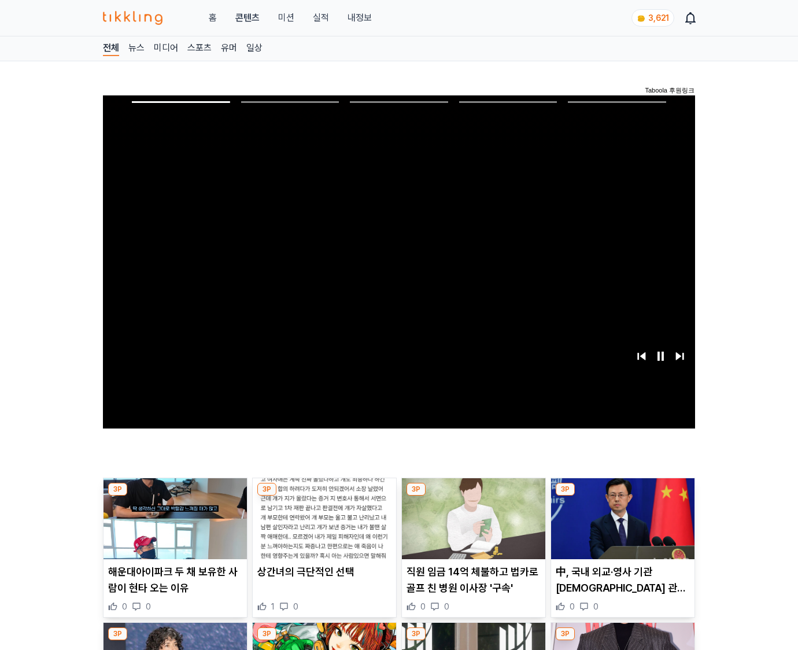
click at [620, 527] on img at bounding box center [622, 518] width 143 height 81
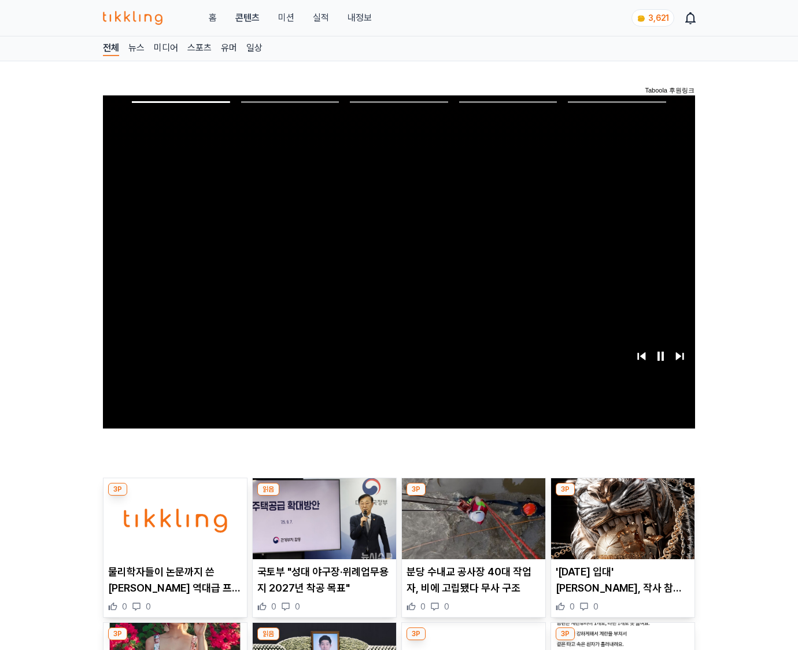
click at [620, 527] on img at bounding box center [622, 518] width 143 height 81
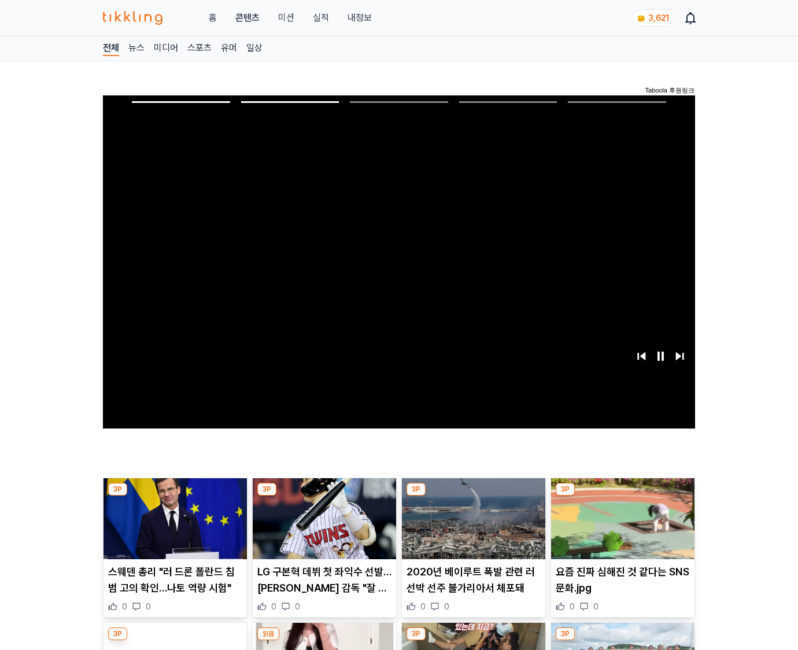
click at [620, 527] on img at bounding box center [622, 518] width 143 height 81
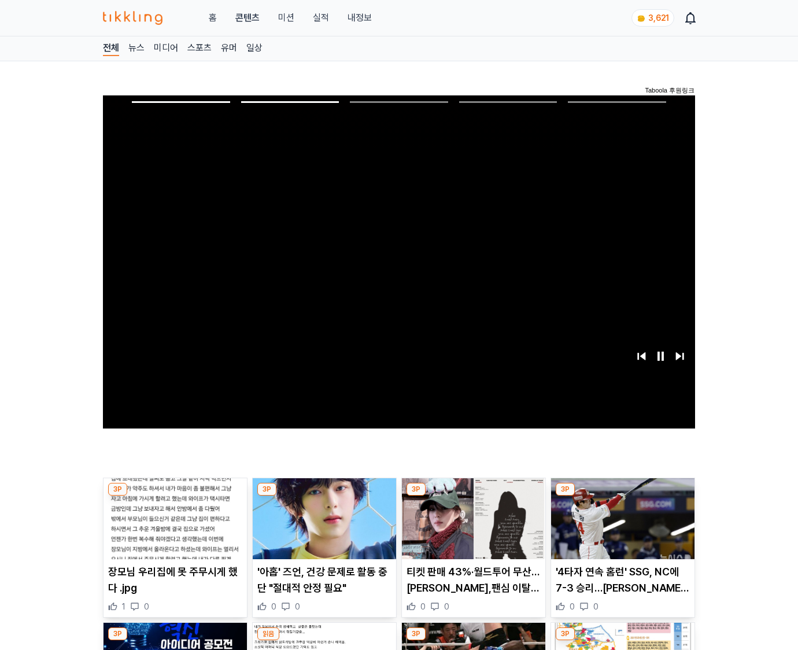
click at [620, 527] on img at bounding box center [622, 518] width 143 height 81
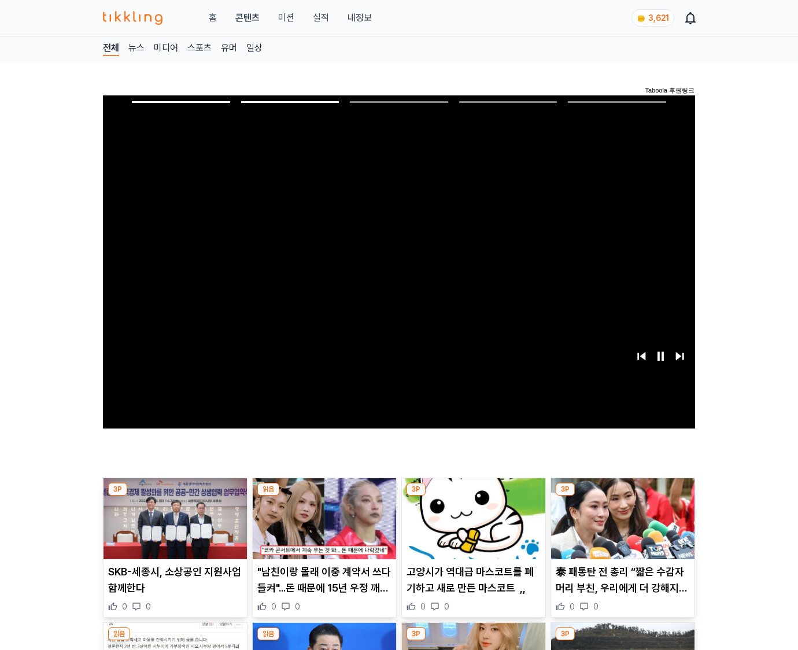
click at [620, 527] on img at bounding box center [622, 518] width 143 height 81
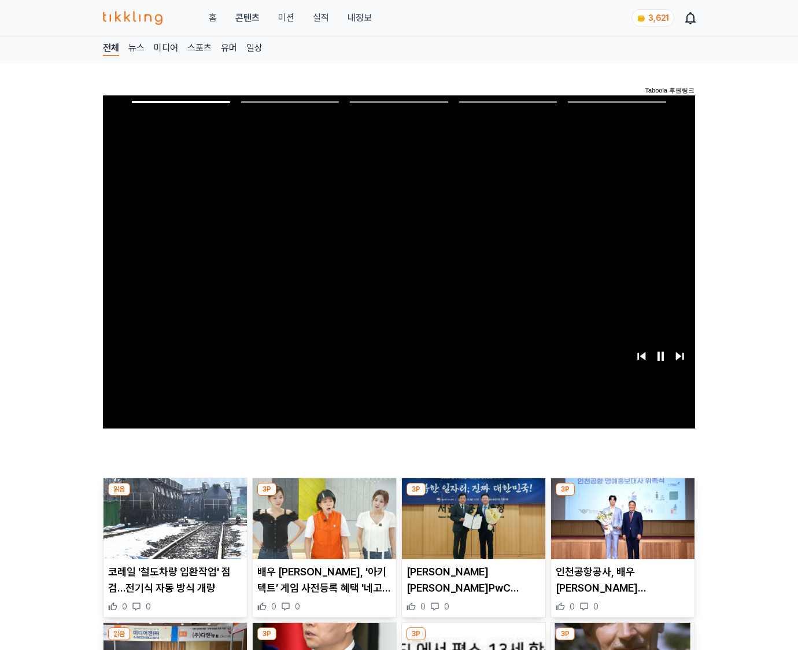
click at [620, 527] on img at bounding box center [622, 518] width 143 height 81
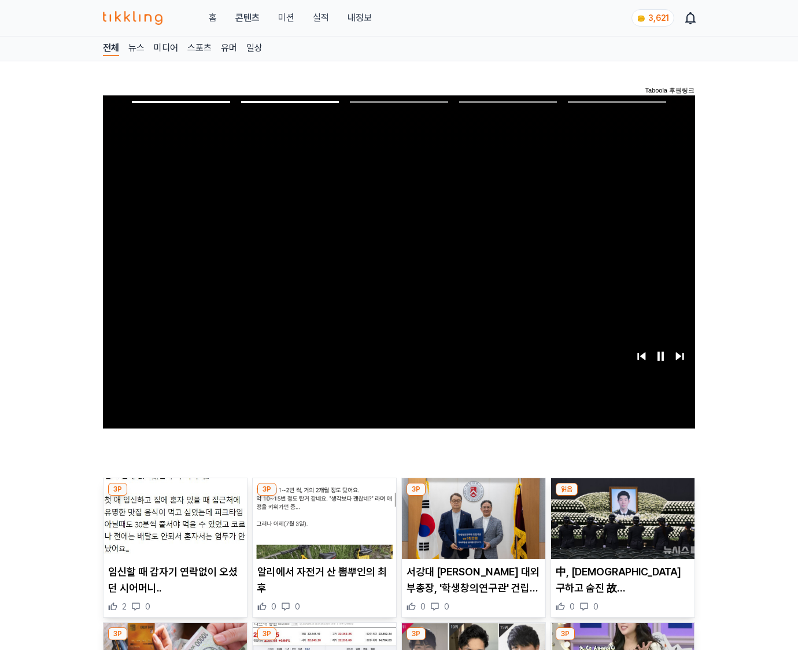
click at [620, 527] on img at bounding box center [622, 518] width 143 height 81
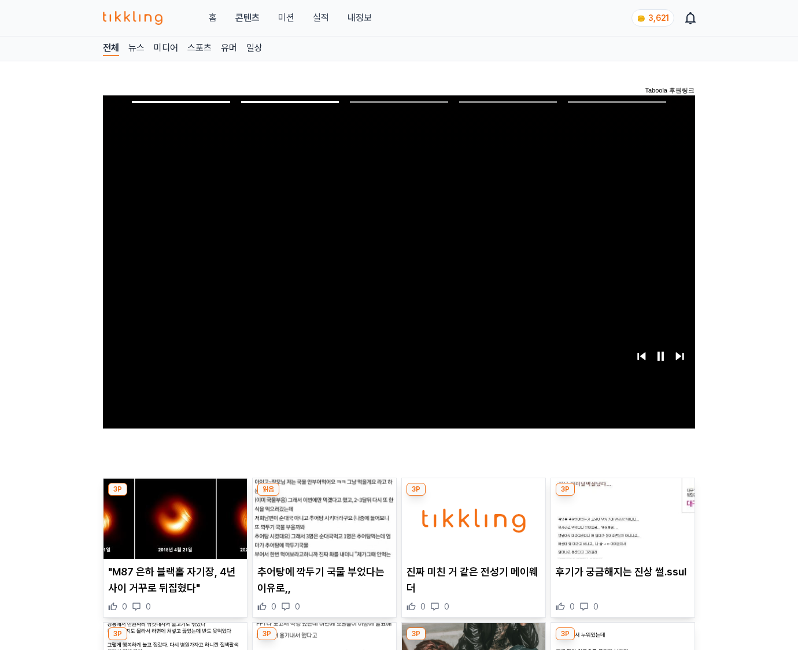
click at [620, 527] on img at bounding box center [622, 518] width 143 height 81
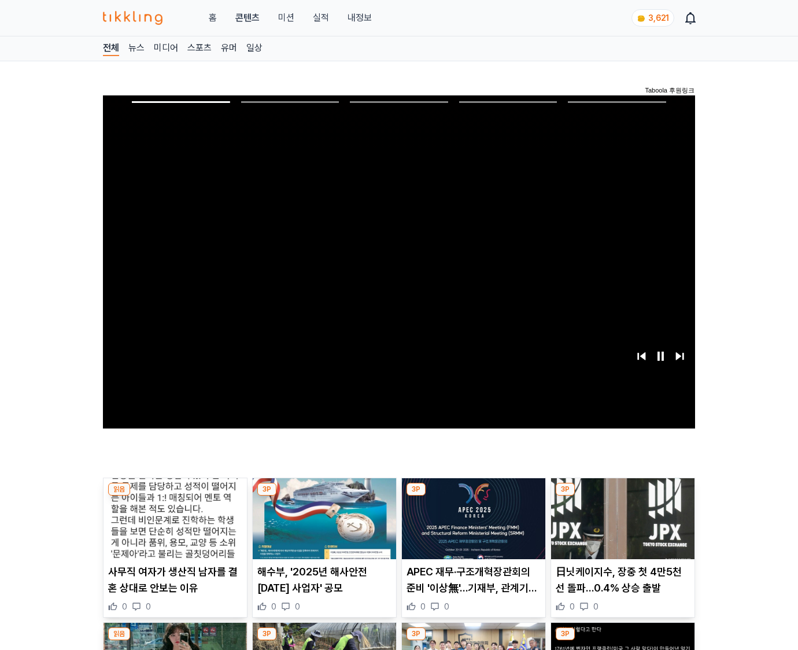
click at [620, 527] on img at bounding box center [622, 518] width 143 height 81
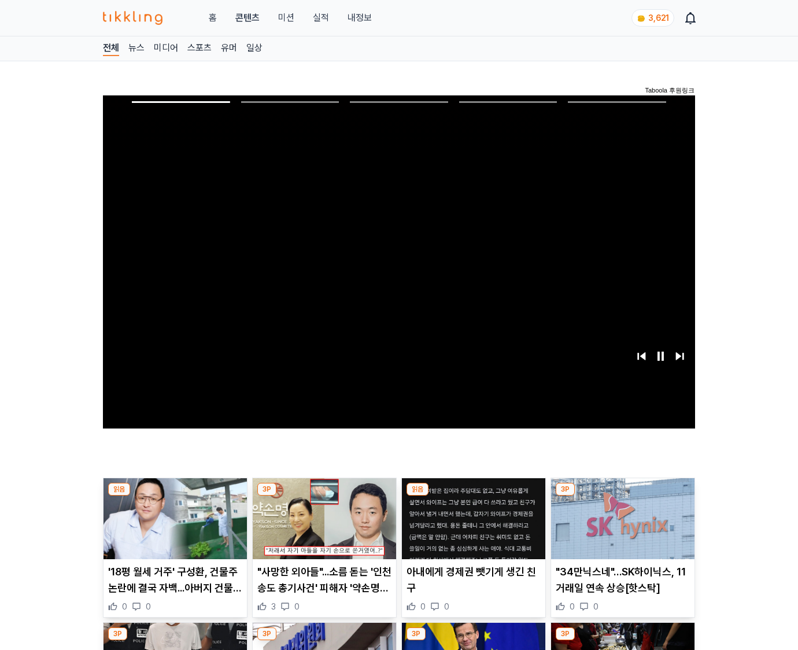
click at [620, 527] on img at bounding box center [622, 518] width 143 height 81
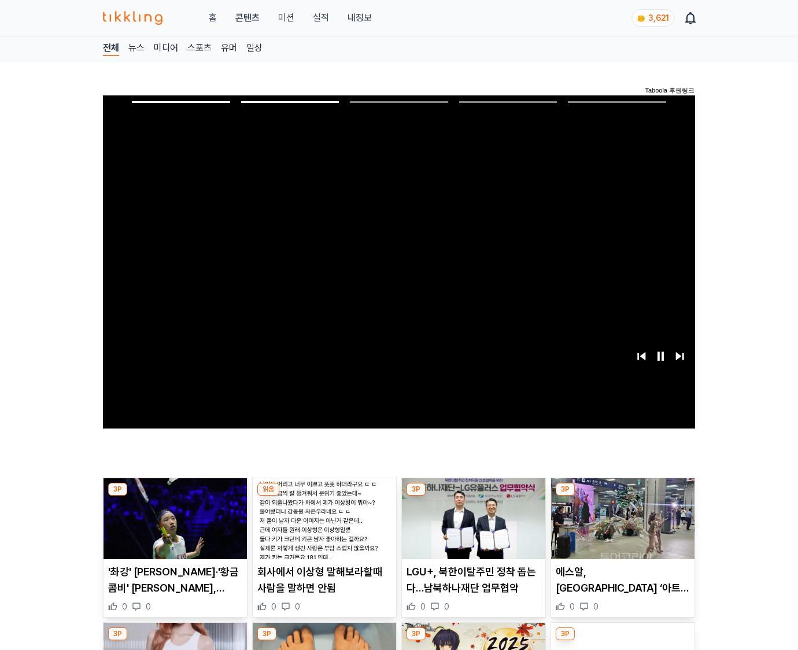
click at [620, 527] on img at bounding box center [622, 518] width 143 height 81
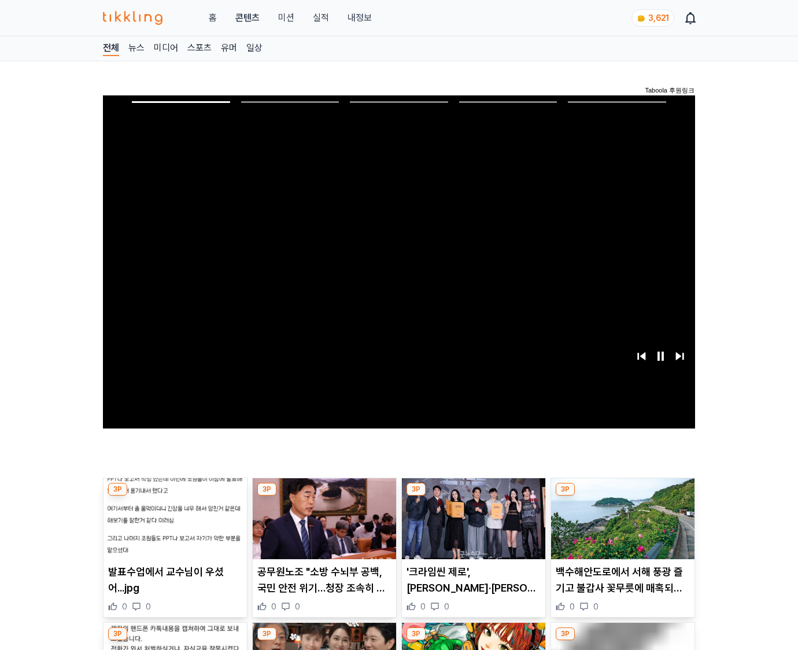
click at [620, 527] on img at bounding box center [622, 518] width 143 height 81
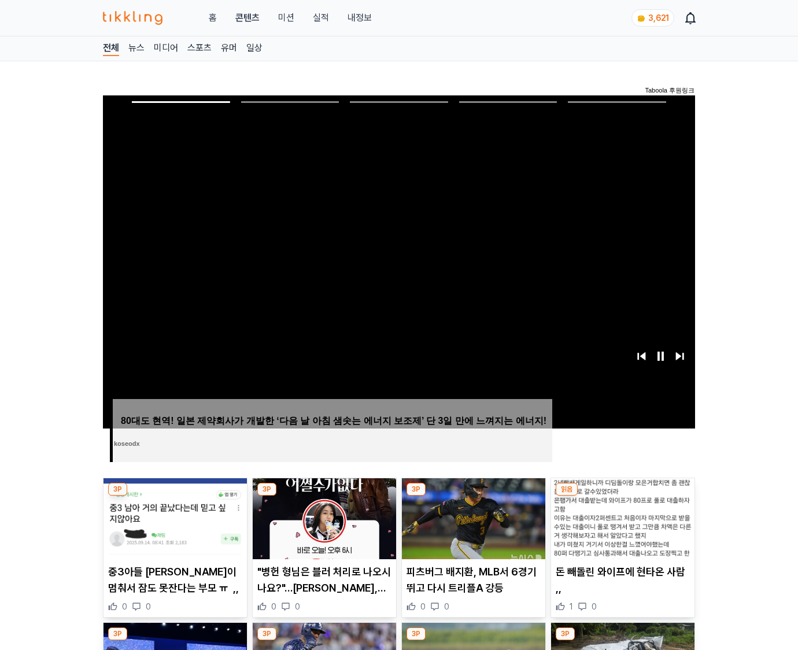
click at [620, 527] on img at bounding box center [622, 518] width 143 height 81
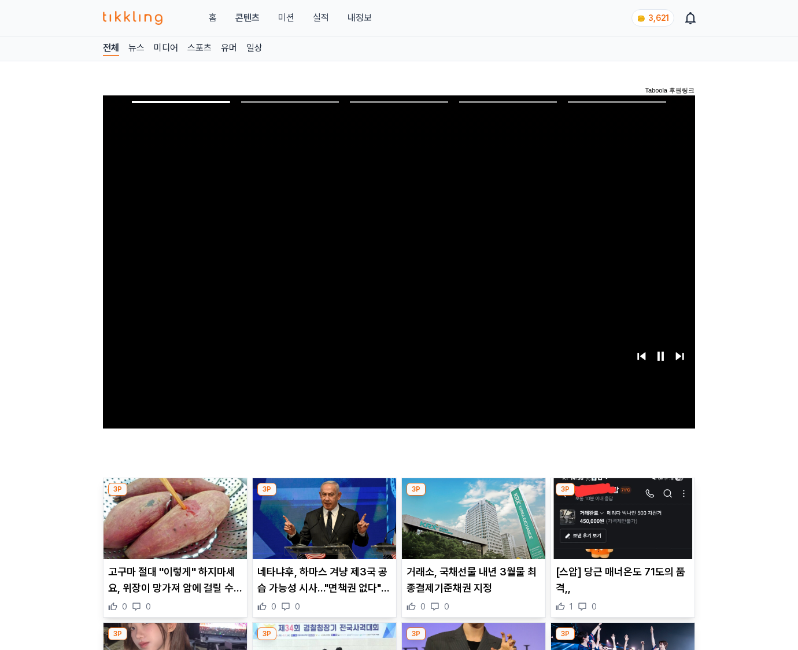
click at [620, 527] on img at bounding box center [622, 518] width 143 height 81
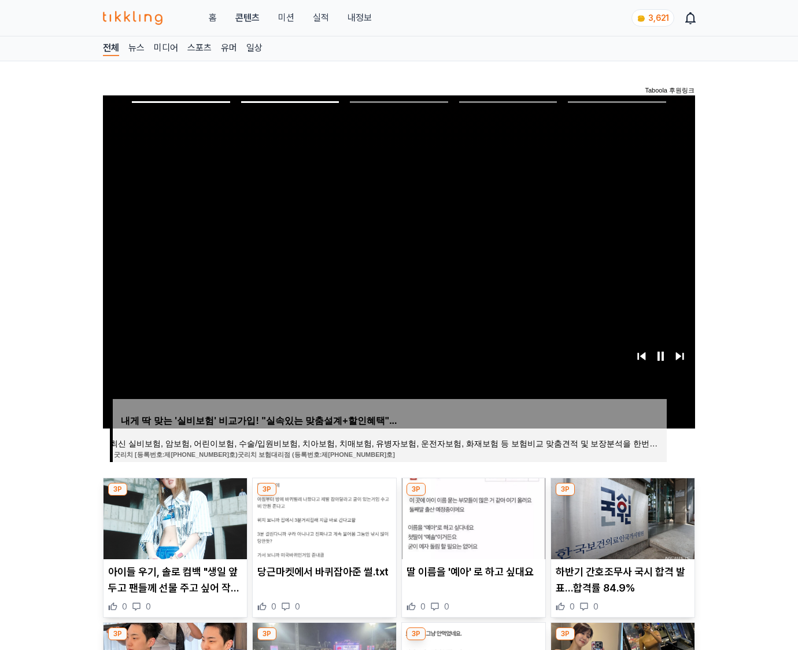
click at [620, 527] on img at bounding box center [622, 518] width 143 height 81
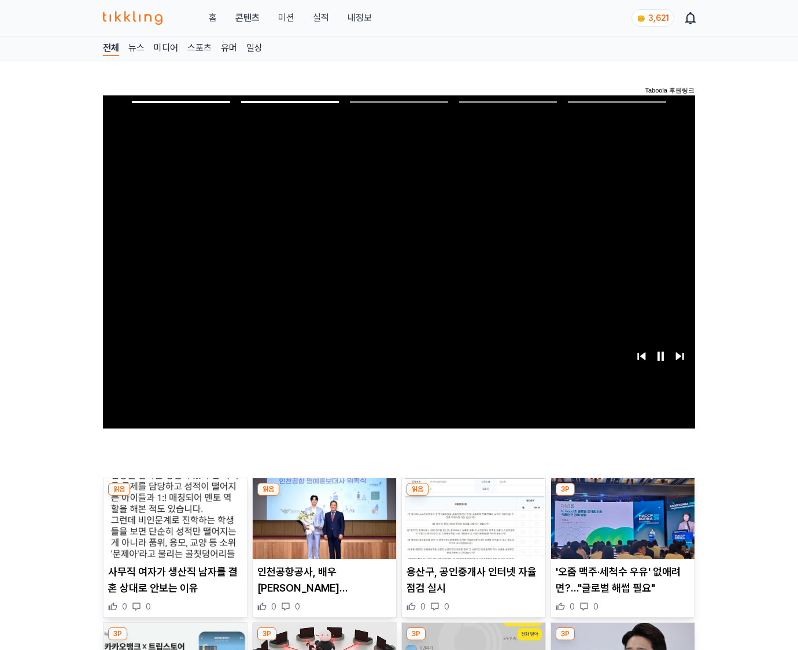
click at [620, 527] on img at bounding box center [622, 518] width 143 height 81
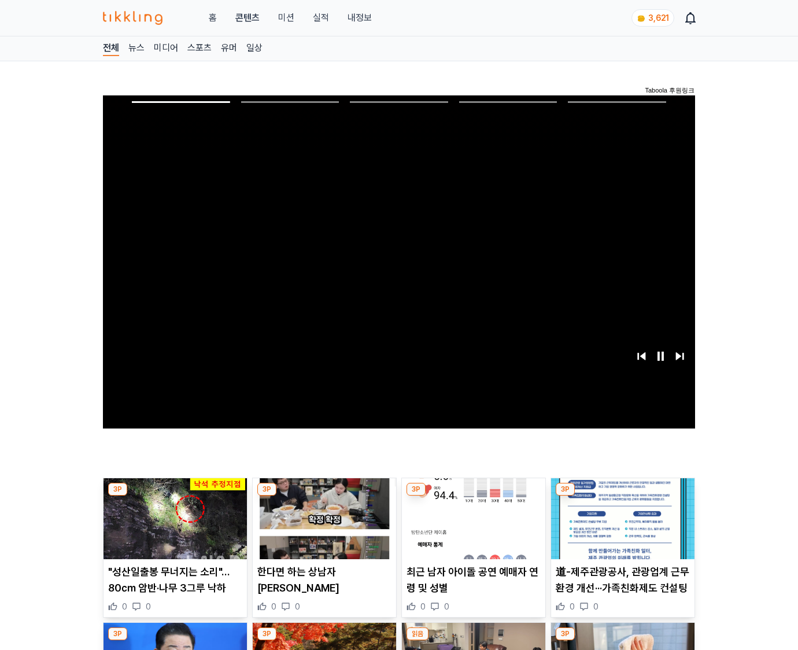
click at [620, 527] on img at bounding box center [622, 518] width 143 height 81
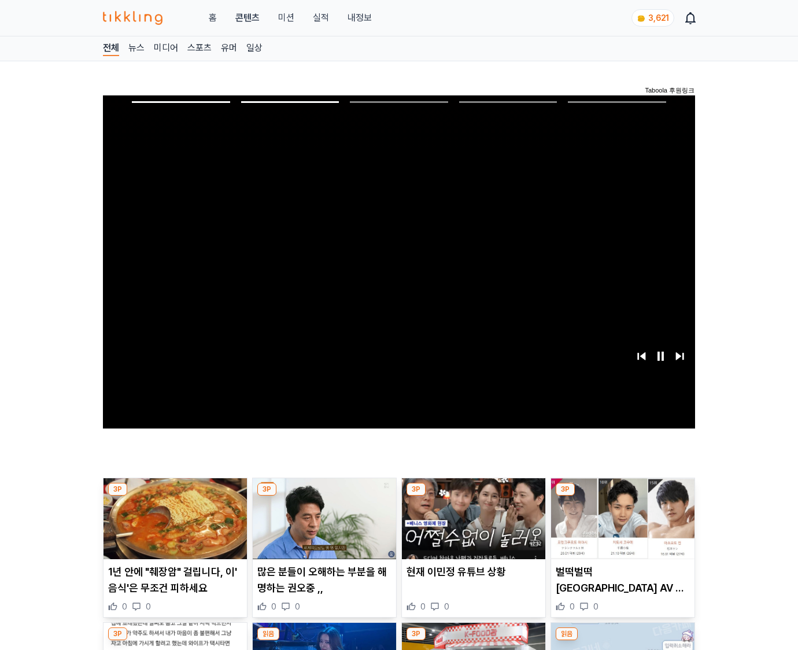
click at [620, 527] on img at bounding box center [622, 518] width 143 height 81
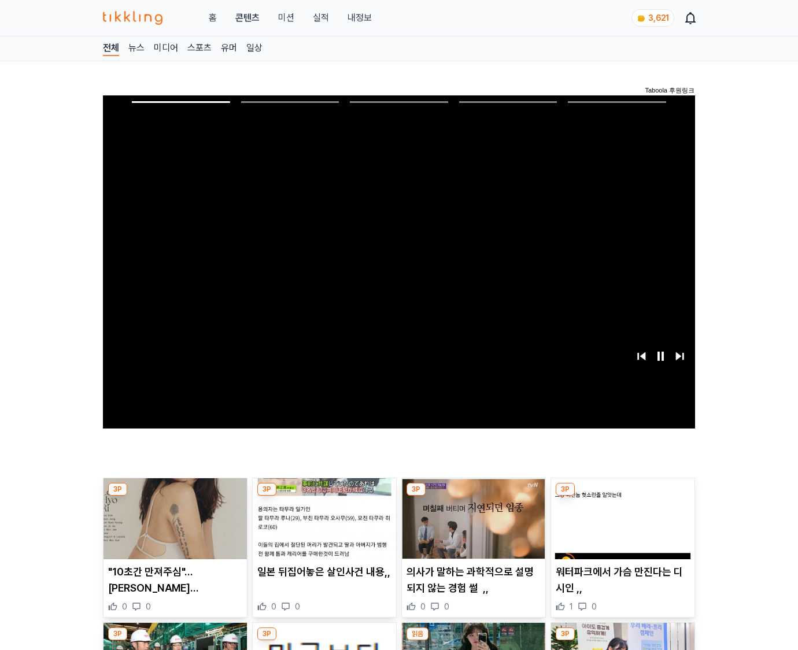
click at [620, 527] on img at bounding box center [622, 518] width 143 height 81
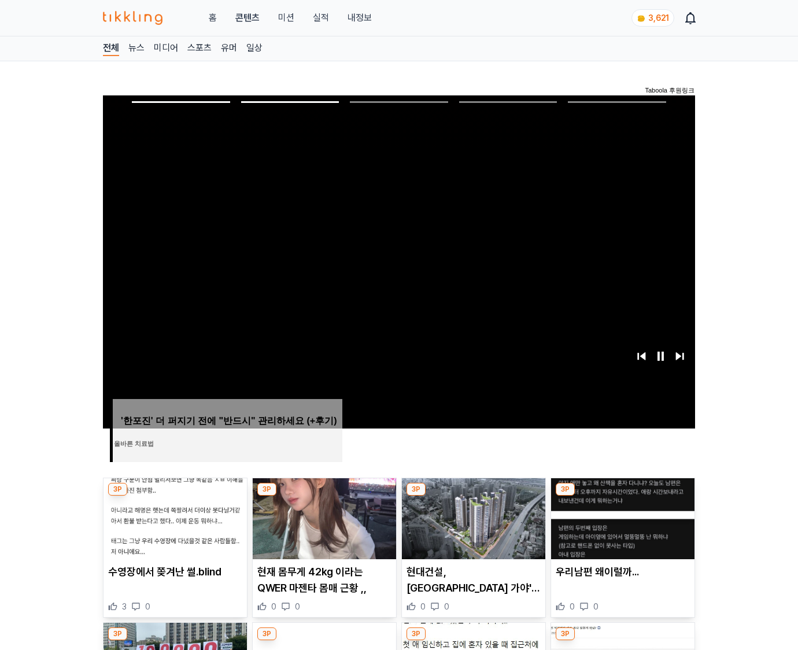
click at [620, 527] on img at bounding box center [622, 518] width 143 height 81
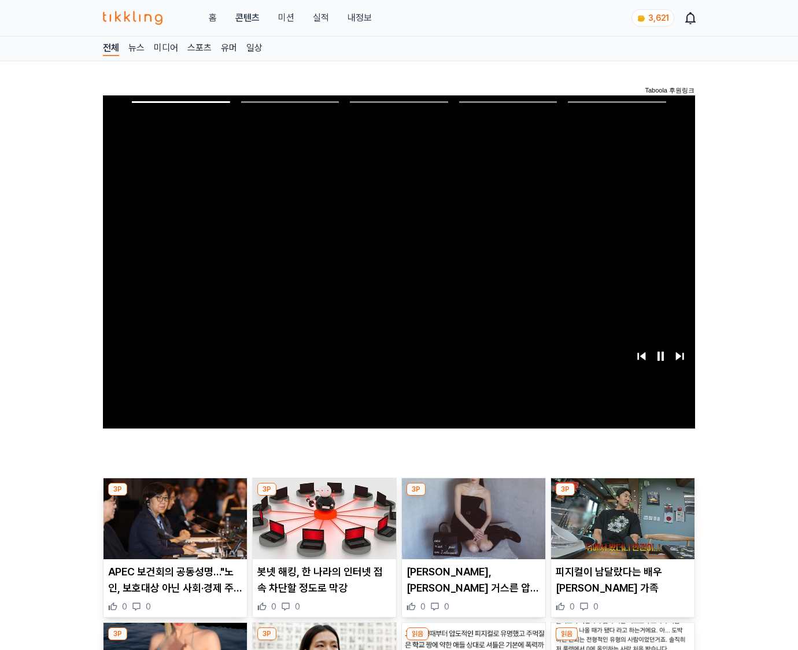
click at [620, 527] on img at bounding box center [622, 518] width 143 height 81
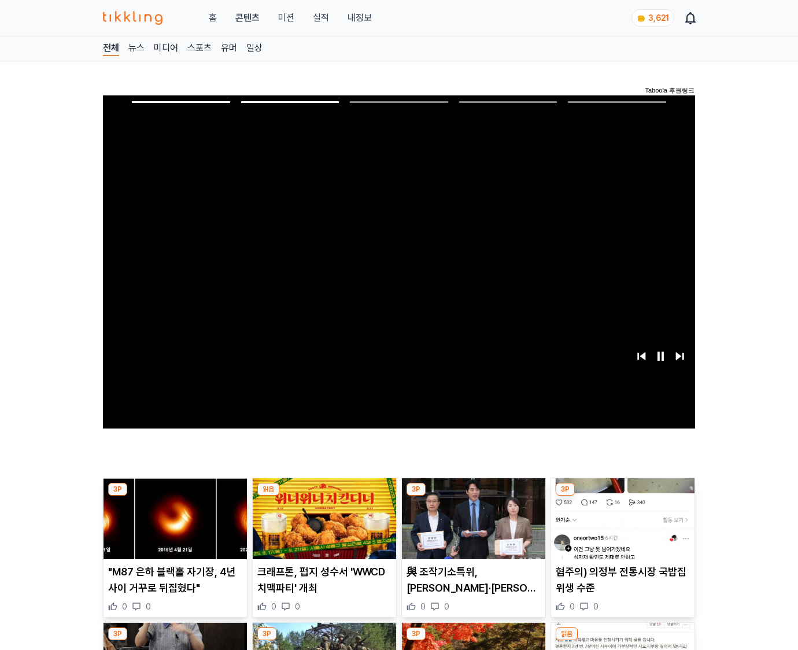
click at [620, 527] on img at bounding box center [622, 518] width 143 height 81
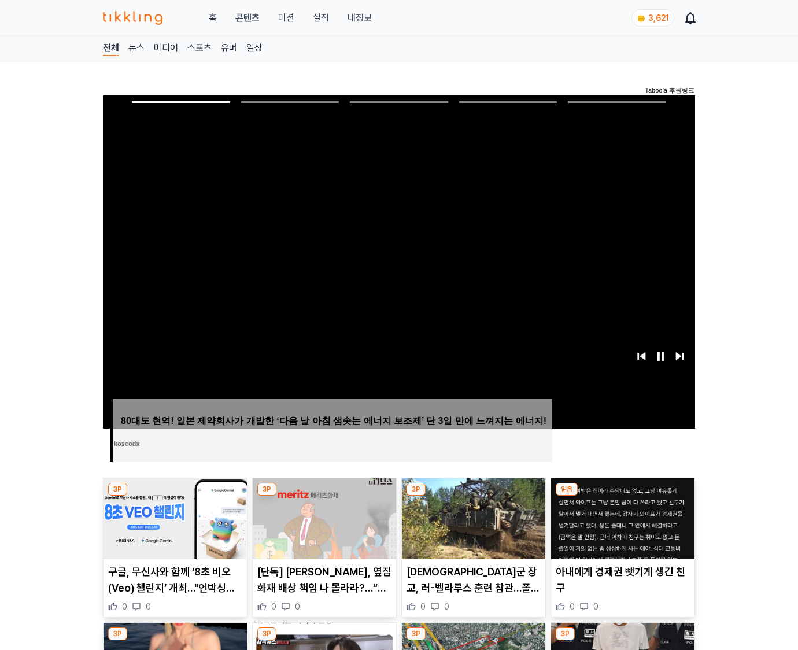
click at [620, 527] on img at bounding box center [622, 518] width 143 height 81
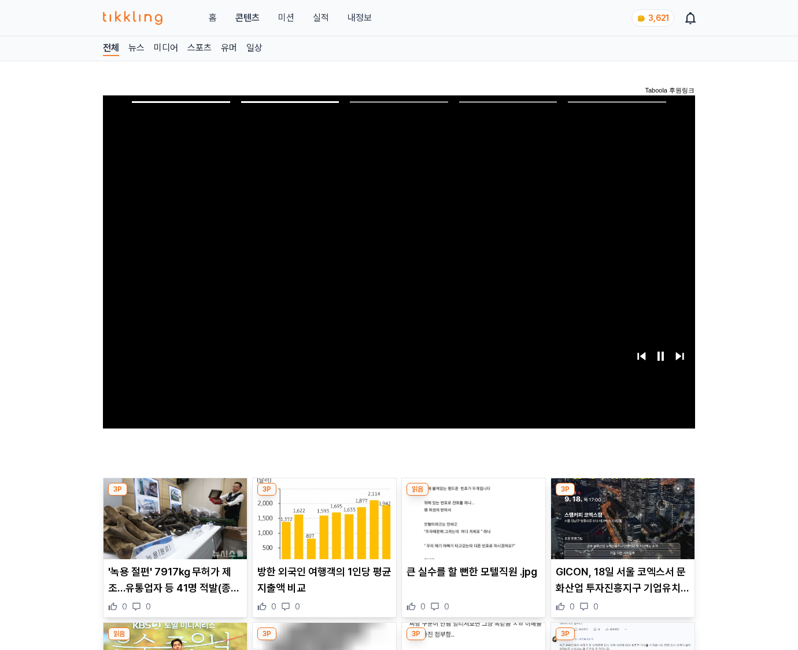
click at [620, 527] on img at bounding box center [622, 518] width 143 height 81
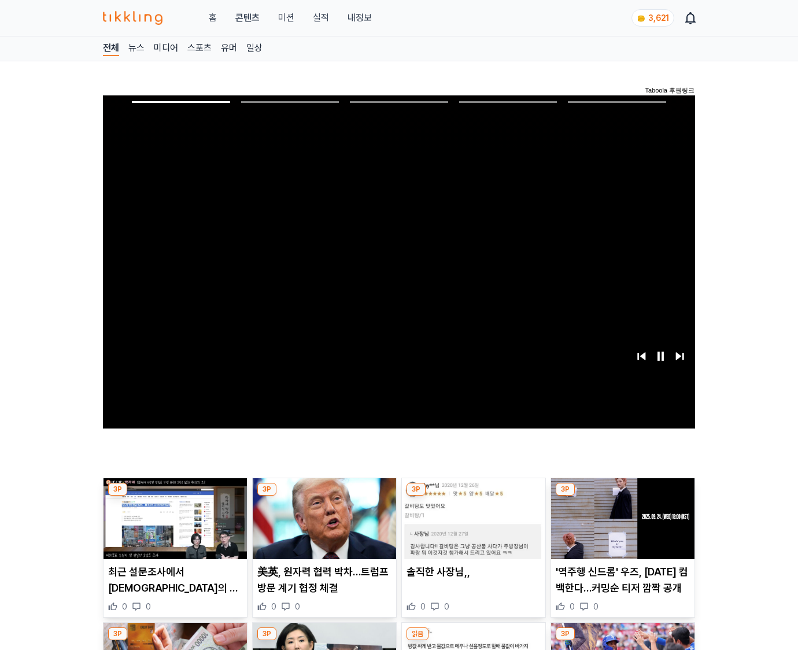
click at [620, 527] on img at bounding box center [622, 518] width 143 height 81
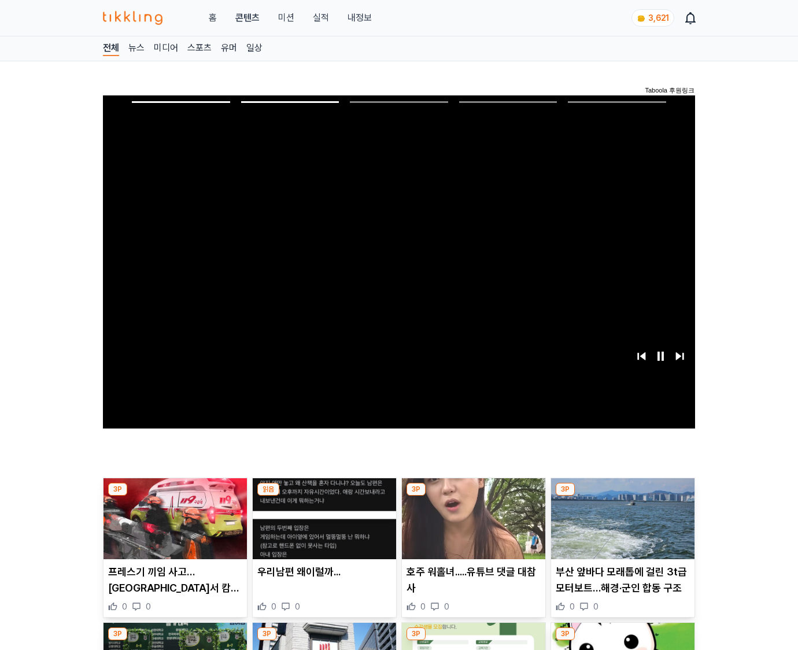
click at [620, 527] on img at bounding box center [622, 518] width 143 height 81
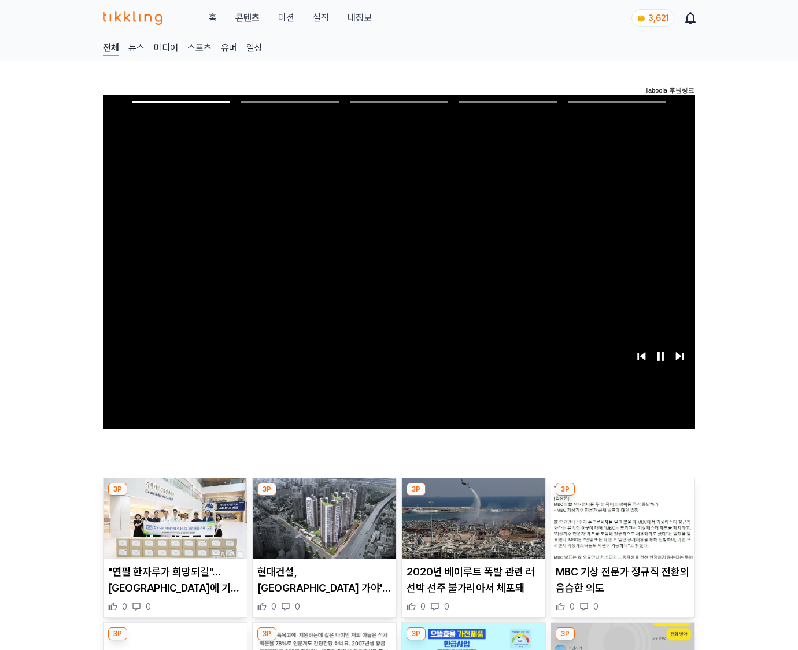
click at [620, 527] on img at bounding box center [622, 518] width 143 height 81
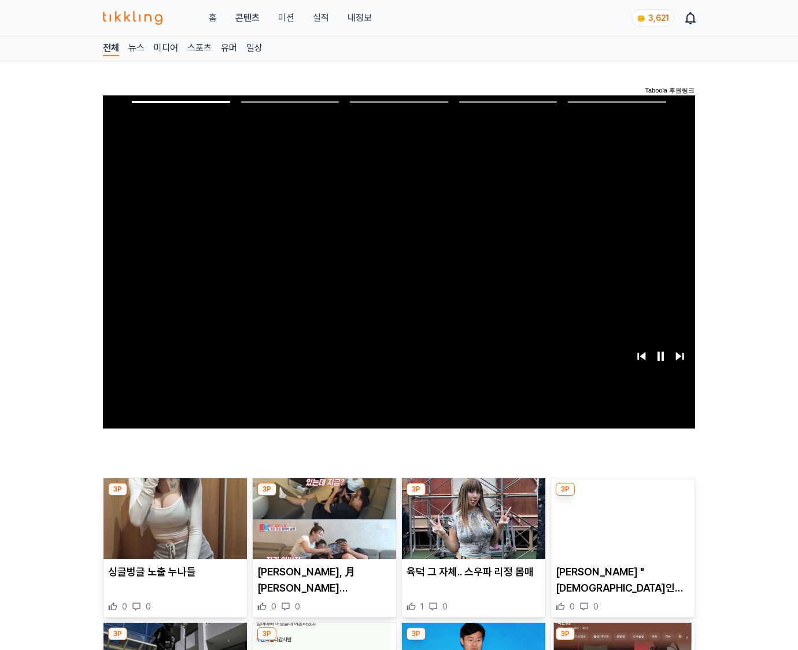
click at [620, 527] on img at bounding box center [622, 518] width 143 height 81
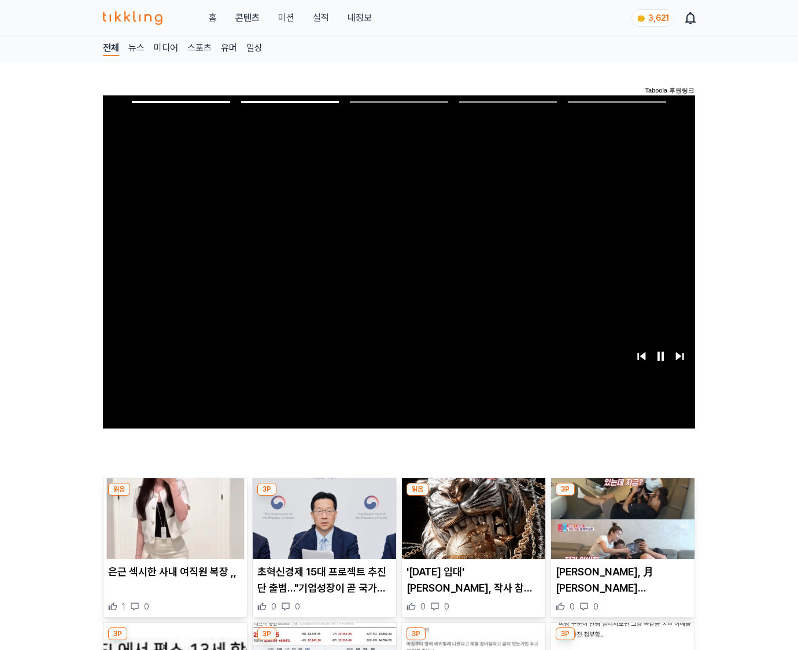
click at [620, 527] on img at bounding box center [622, 518] width 143 height 81
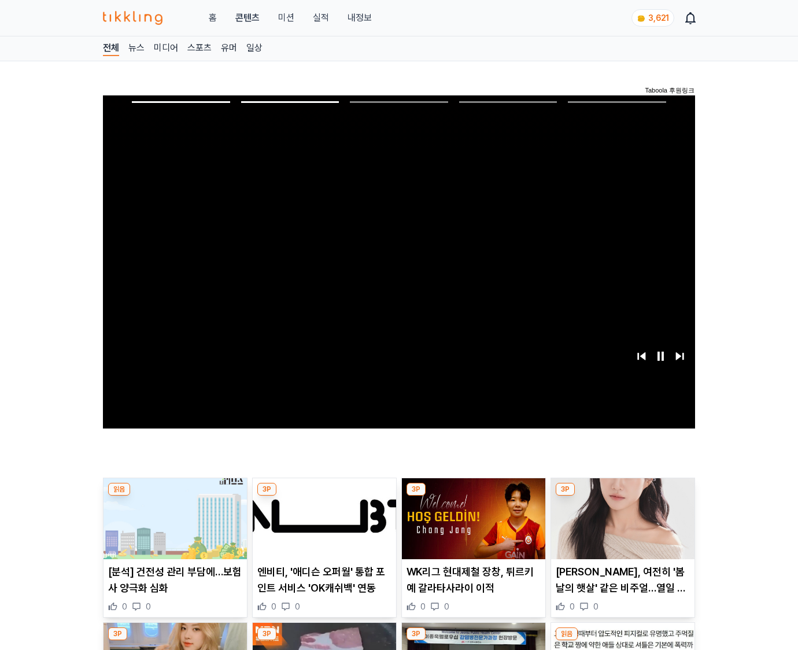
click at [620, 527] on img at bounding box center [622, 518] width 143 height 81
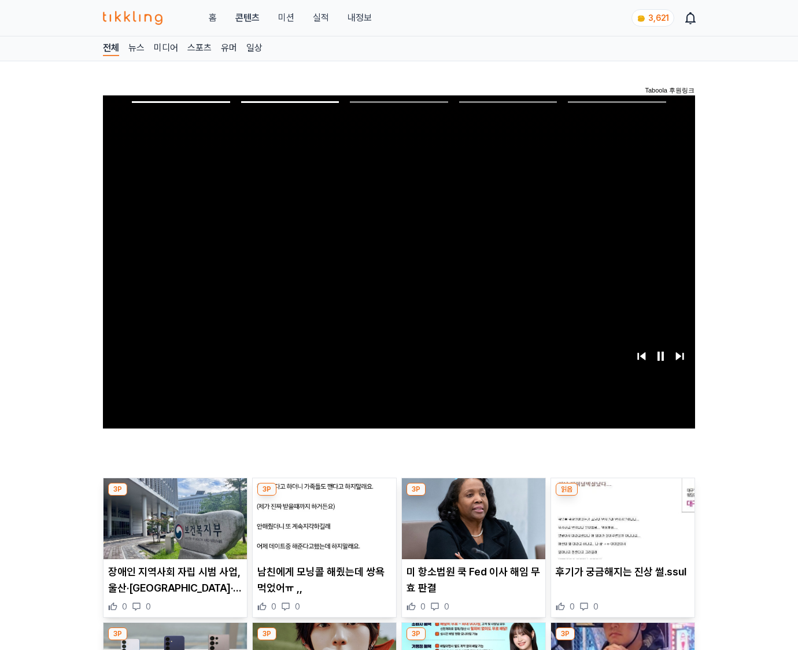
click at [620, 527] on img at bounding box center [622, 518] width 143 height 81
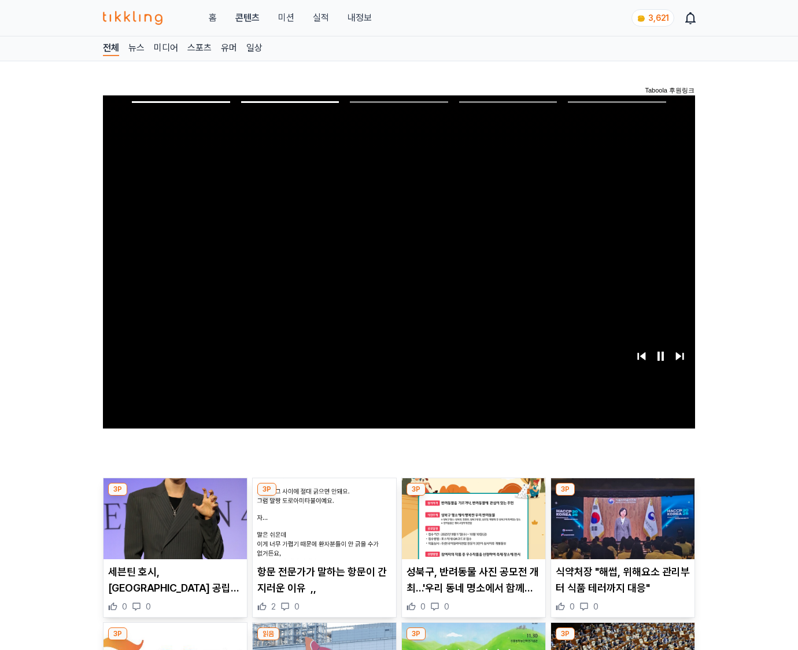
click at [620, 527] on img at bounding box center [622, 518] width 143 height 81
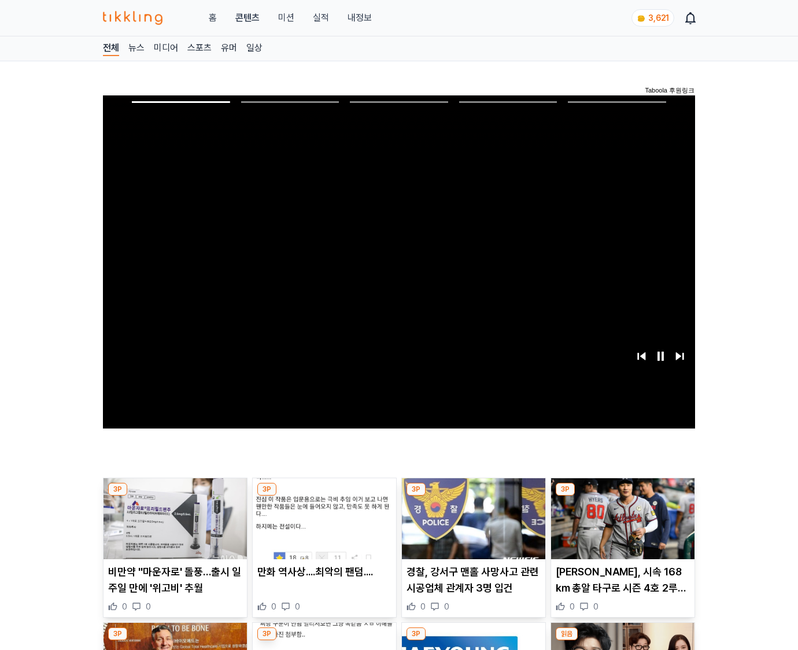
click at [620, 527] on img at bounding box center [622, 518] width 143 height 81
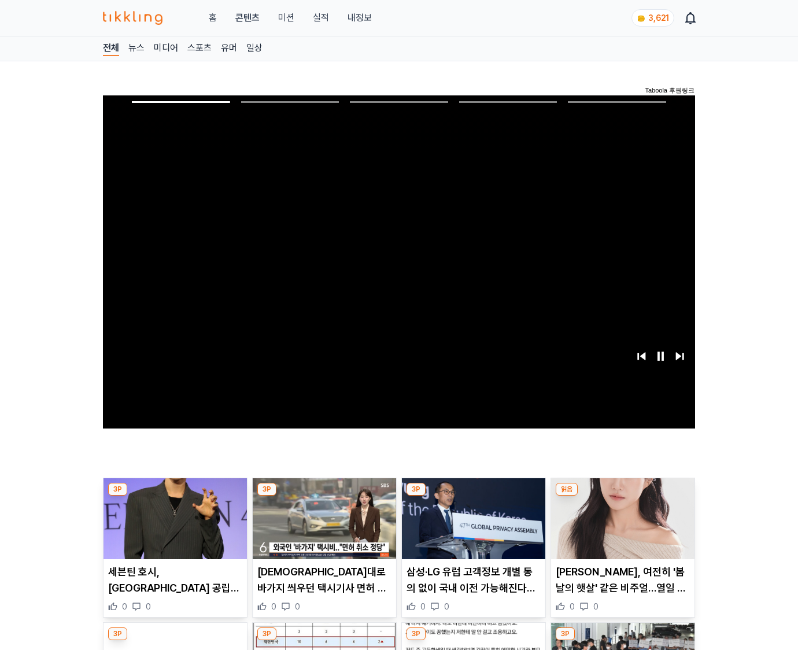
click at [620, 527] on img at bounding box center [622, 518] width 143 height 81
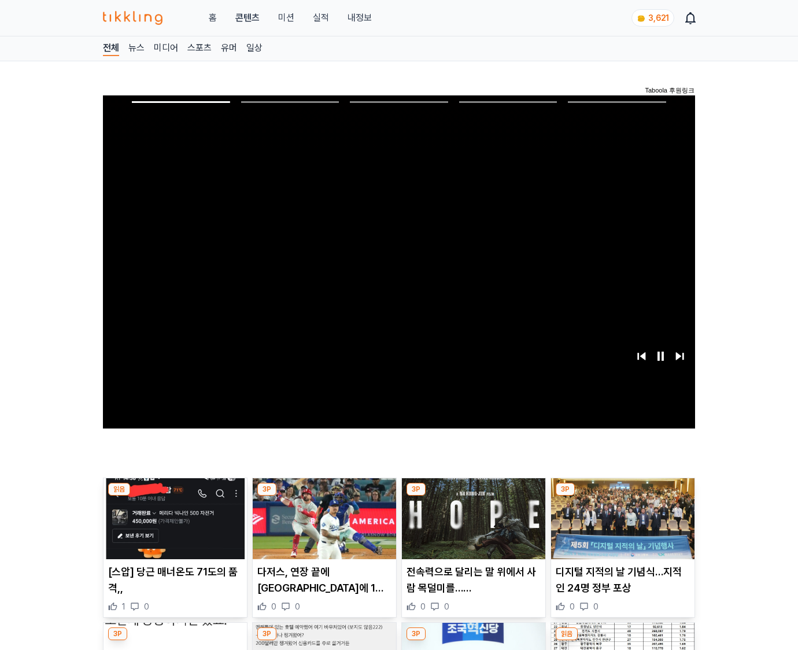
click at [620, 527] on img at bounding box center [622, 518] width 143 height 81
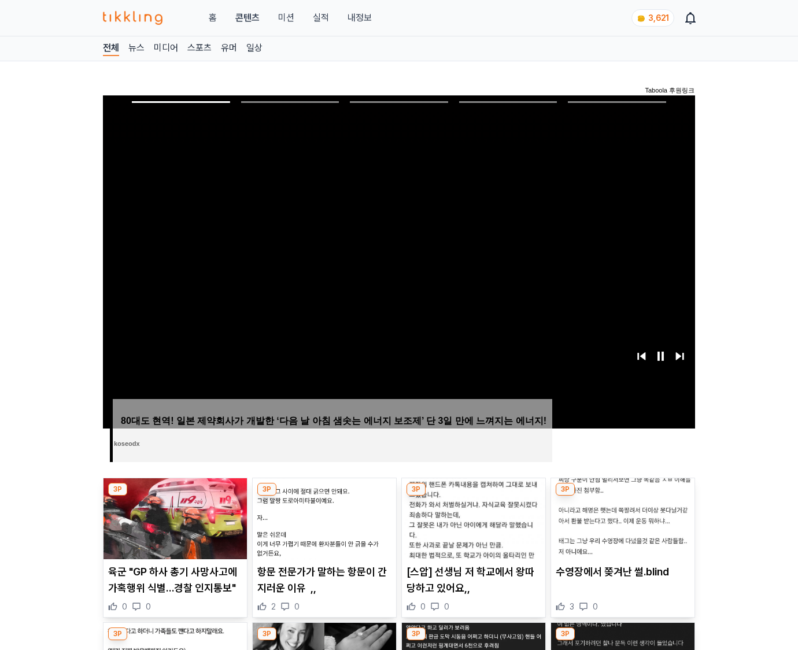
click at [620, 527] on img at bounding box center [622, 518] width 143 height 81
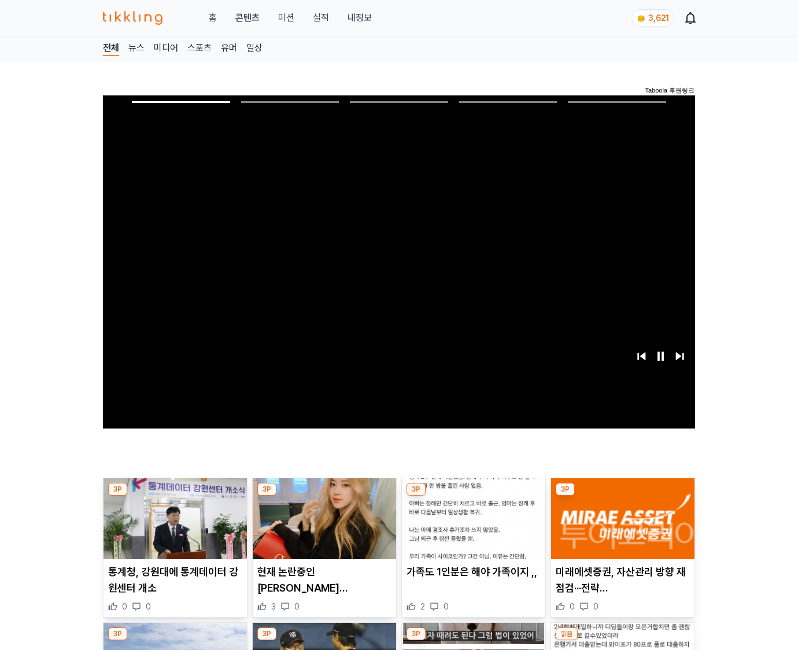
click at [620, 527] on img at bounding box center [622, 518] width 143 height 81
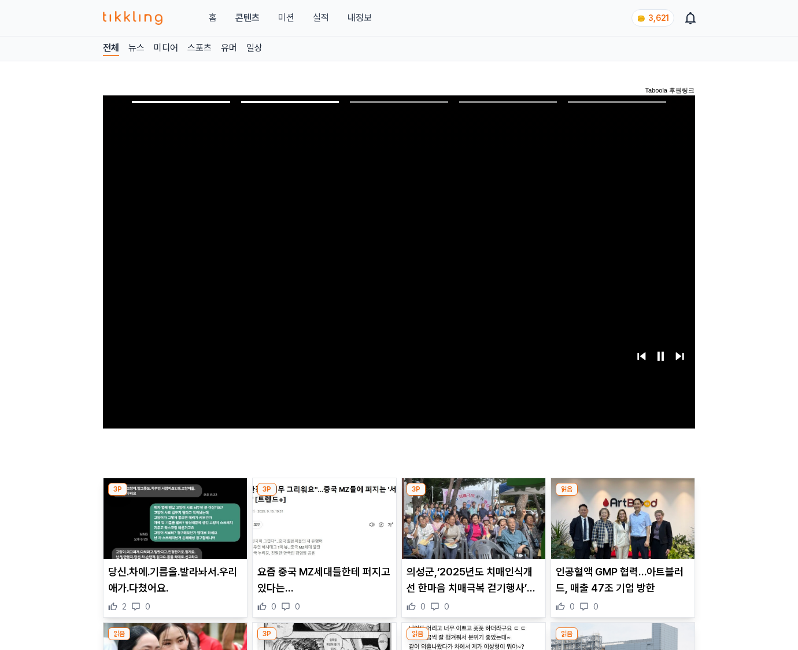
click at [620, 527] on img at bounding box center [622, 518] width 143 height 81
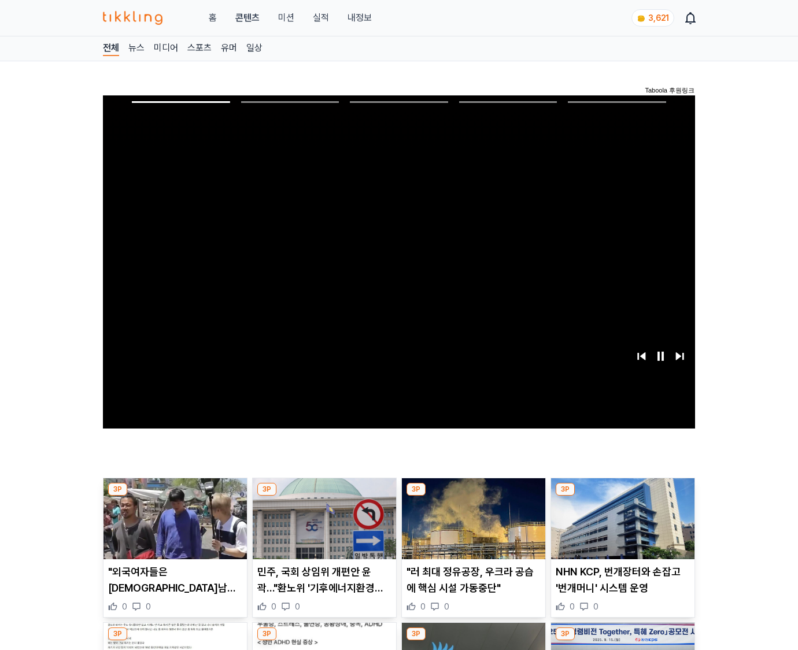
click at [620, 527] on img at bounding box center [622, 518] width 143 height 81
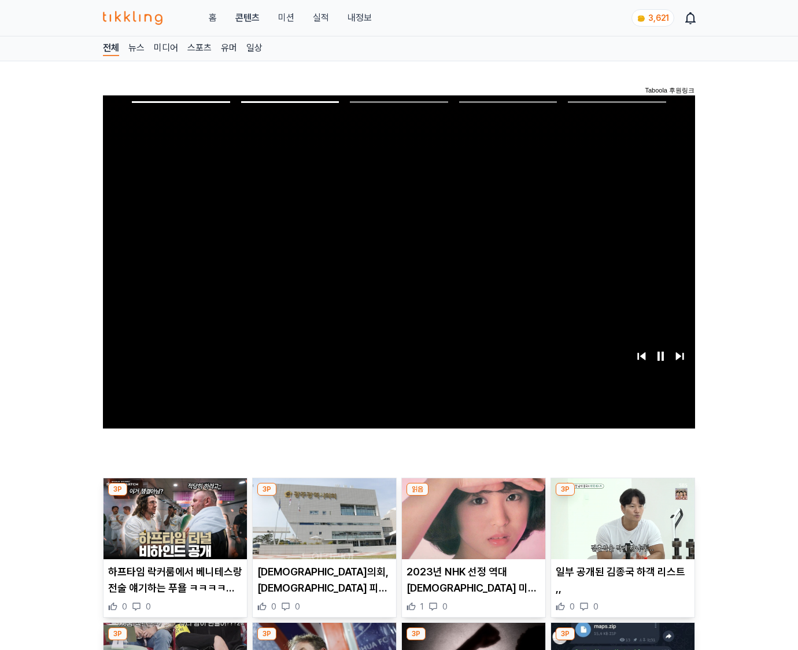
click at [620, 527] on img at bounding box center [622, 518] width 143 height 81
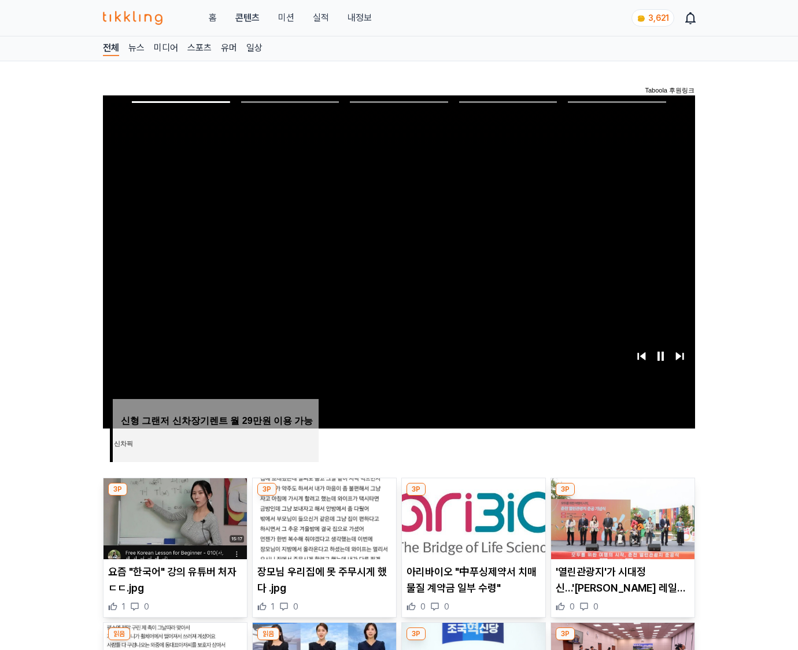
click at [620, 527] on img at bounding box center [622, 518] width 143 height 81
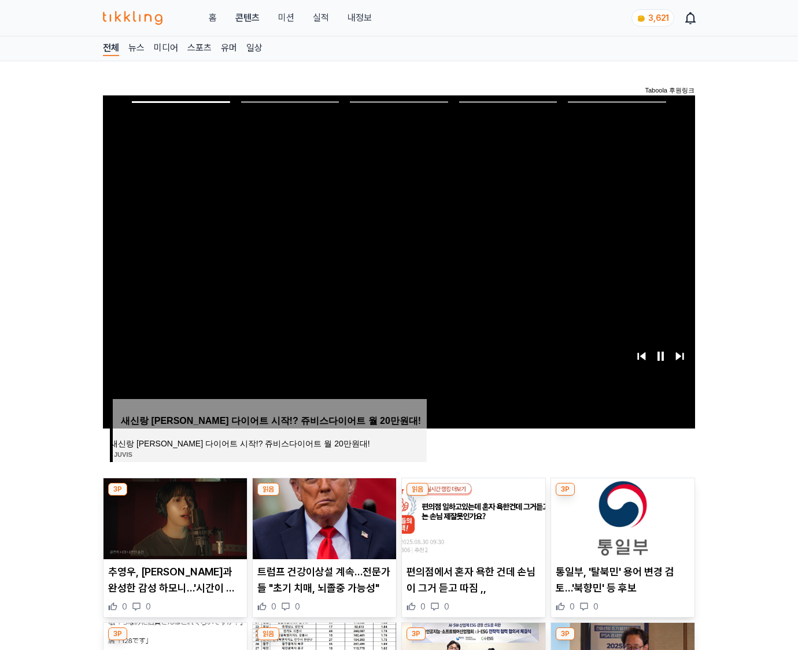
click at [620, 527] on img at bounding box center [622, 518] width 143 height 81
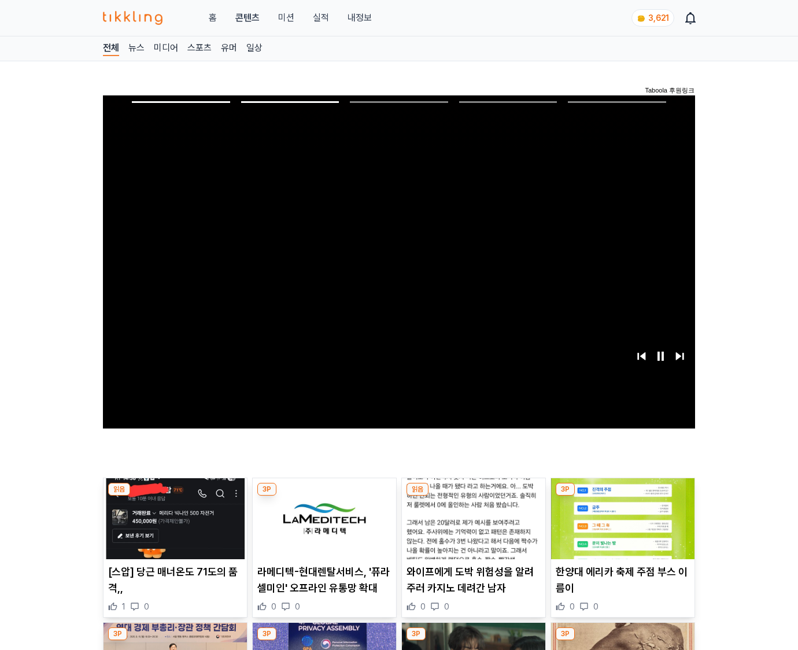
click at [620, 527] on img at bounding box center [622, 518] width 143 height 81
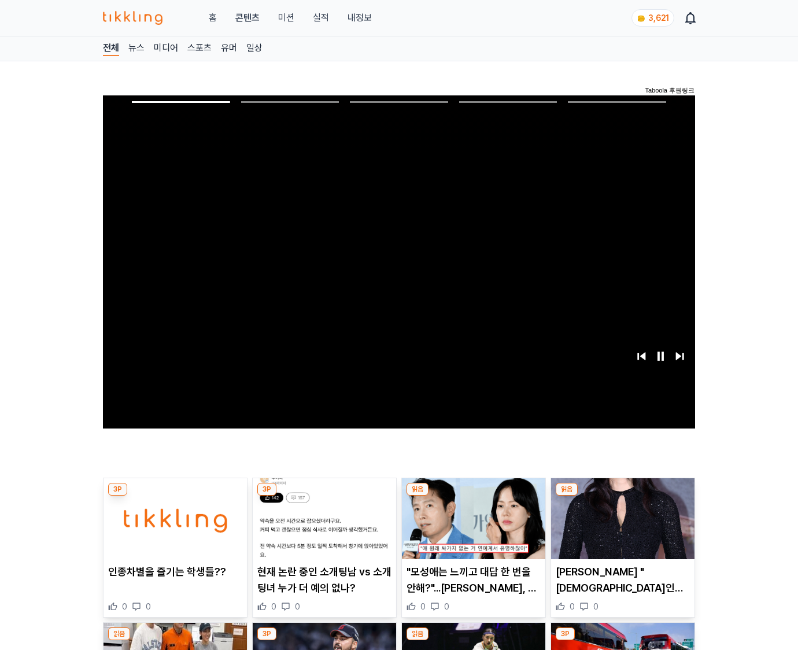
click at [620, 527] on img at bounding box center [622, 518] width 143 height 81
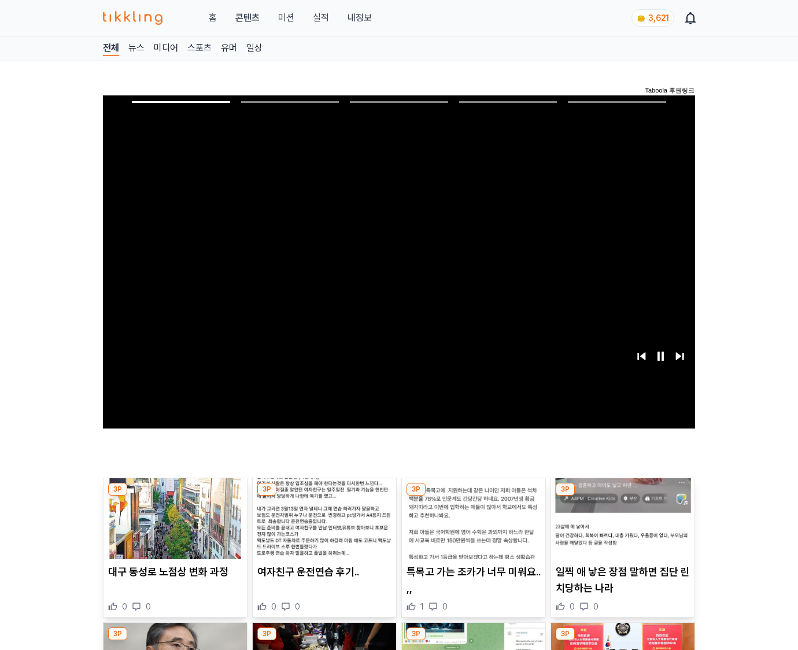
click at [620, 527] on img at bounding box center [622, 518] width 143 height 81
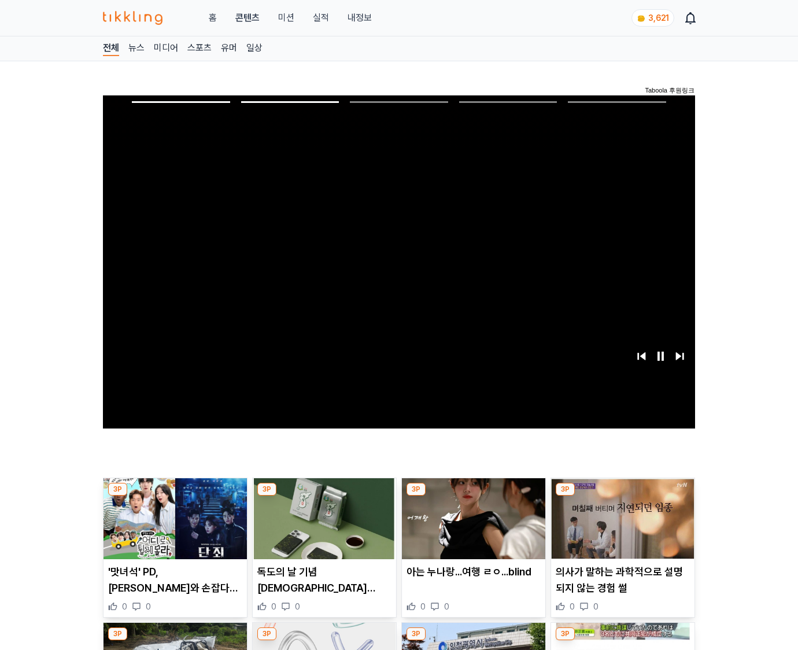
click at [620, 527] on img at bounding box center [622, 518] width 143 height 81
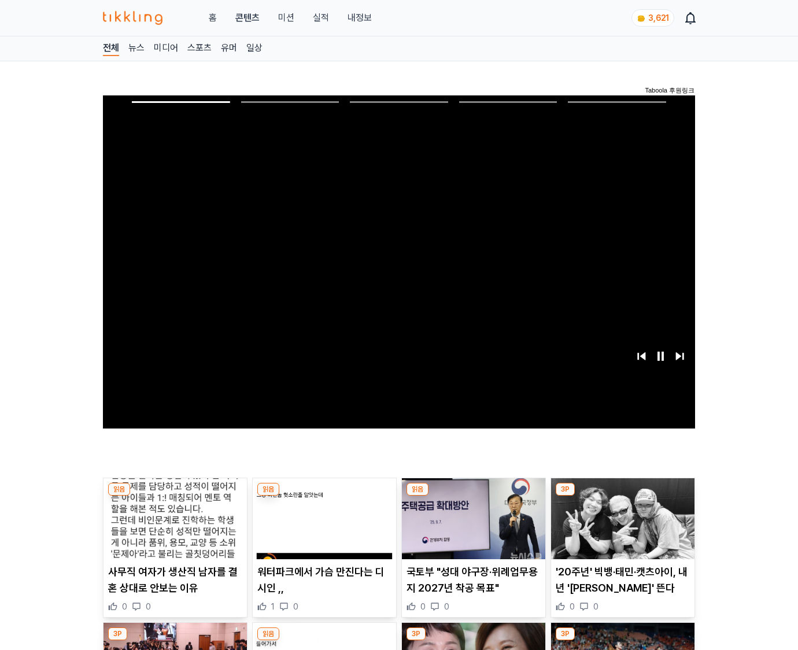
click at [620, 527] on img at bounding box center [622, 518] width 143 height 81
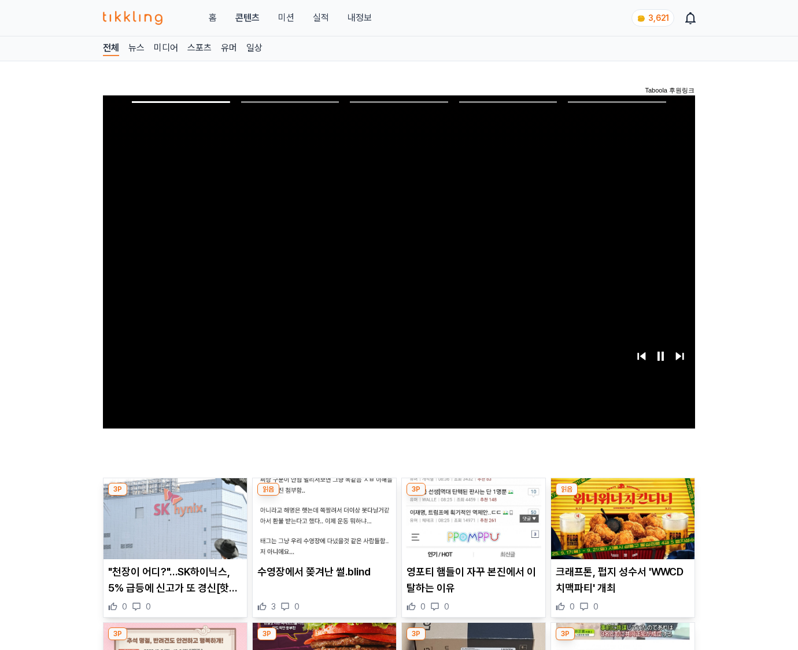
click at [620, 527] on img at bounding box center [622, 518] width 143 height 81
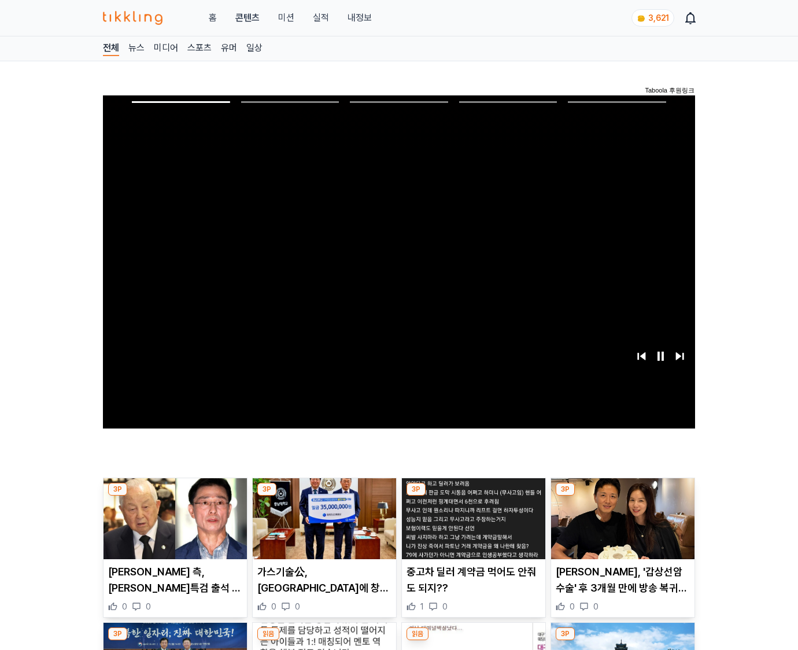
click at [620, 527] on img at bounding box center [622, 518] width 143 height 81
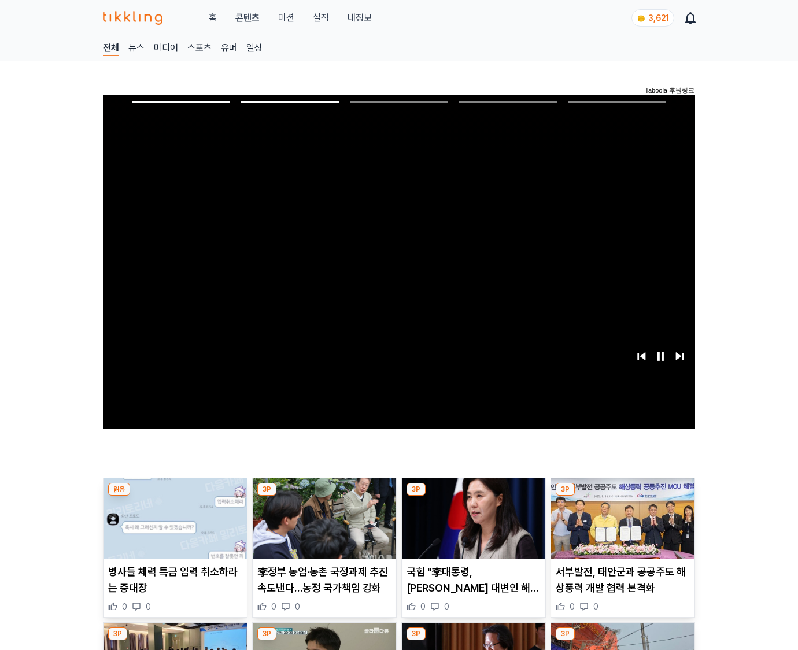
click at [620, 527] on img at bounding box center [622, 518] width 143 height 81
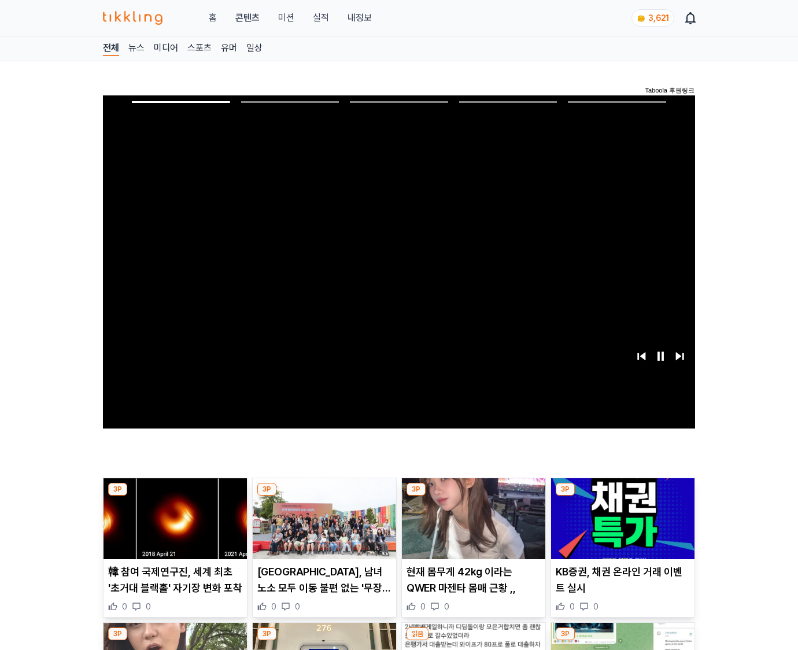
click at [620, 527] on img at bounding box center [622, 518] width 143 height 81
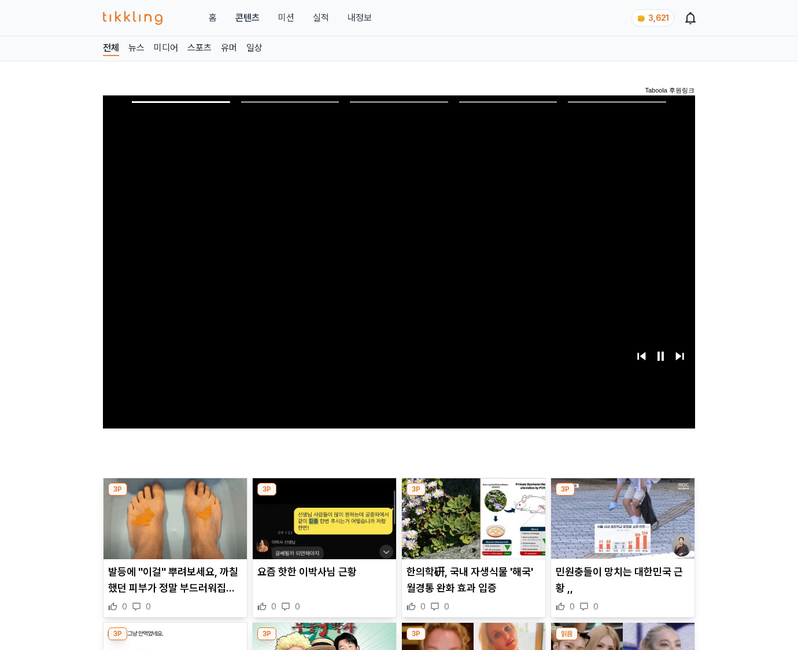
click at [620, 527] on img at bounding box center [622, 518] width 143 height 81
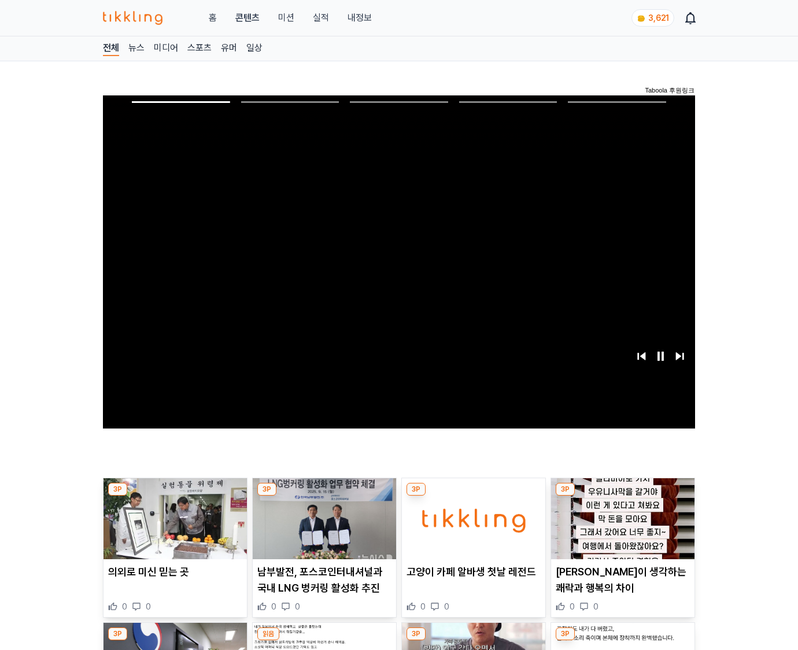
click at [620, 527] on img at bounding box center [622, 518] width 143 height 81
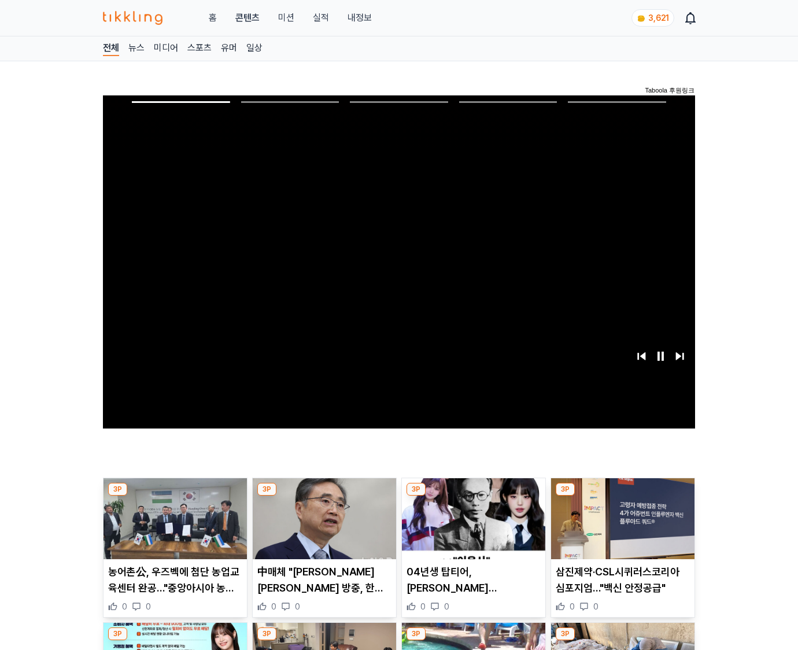
click at [620, 527] on img at bounding box center [622, 518] width 143 height 81
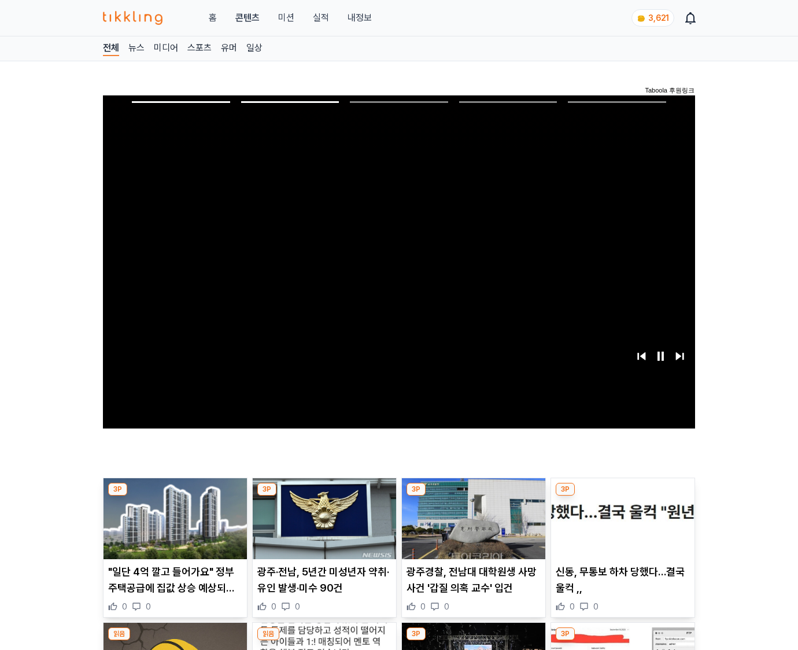
click at [620, 527] on img at bounding box center [622, 518] width 143 height 81
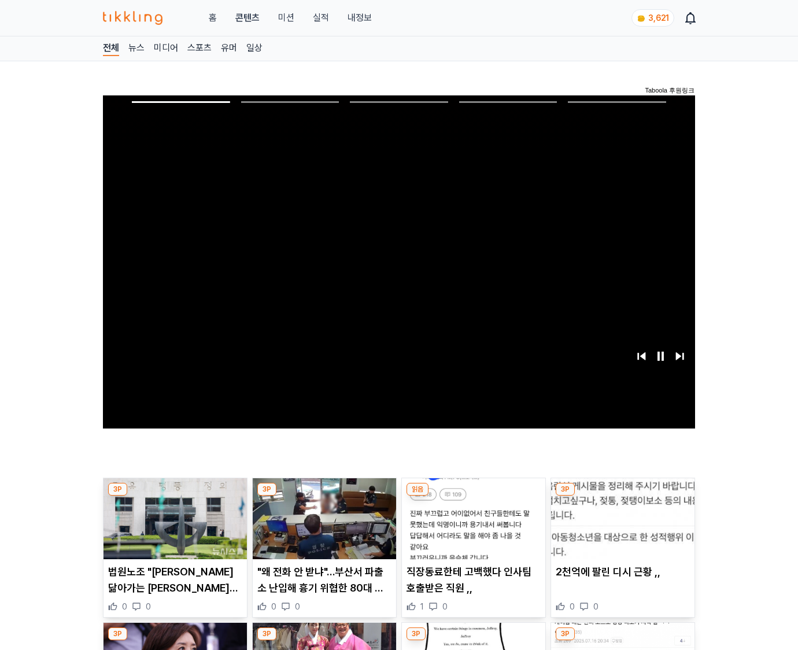
click at [620, 527] on img at bounding box center [622, 518] width 143 height 81
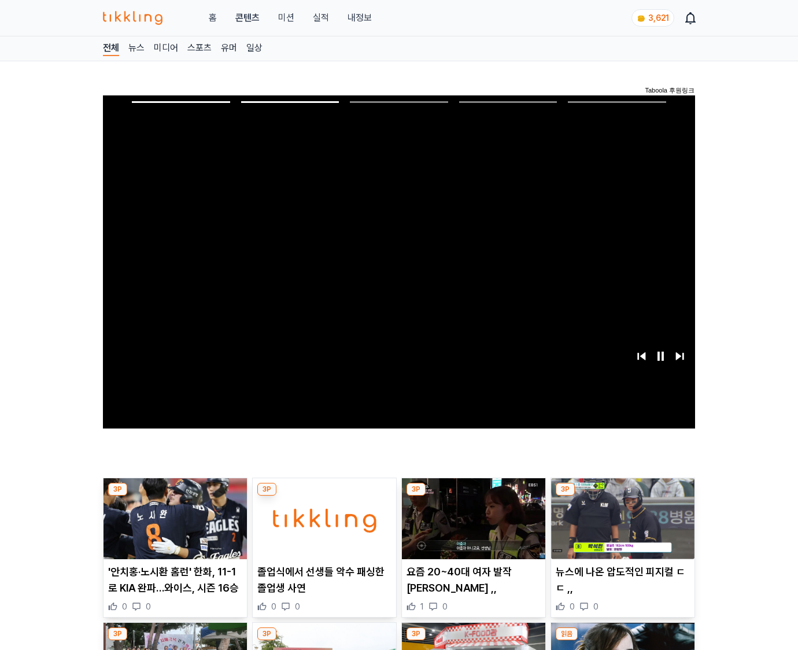
click at [620, 527] on img at bounding box center [622, 518] width 143 height 81
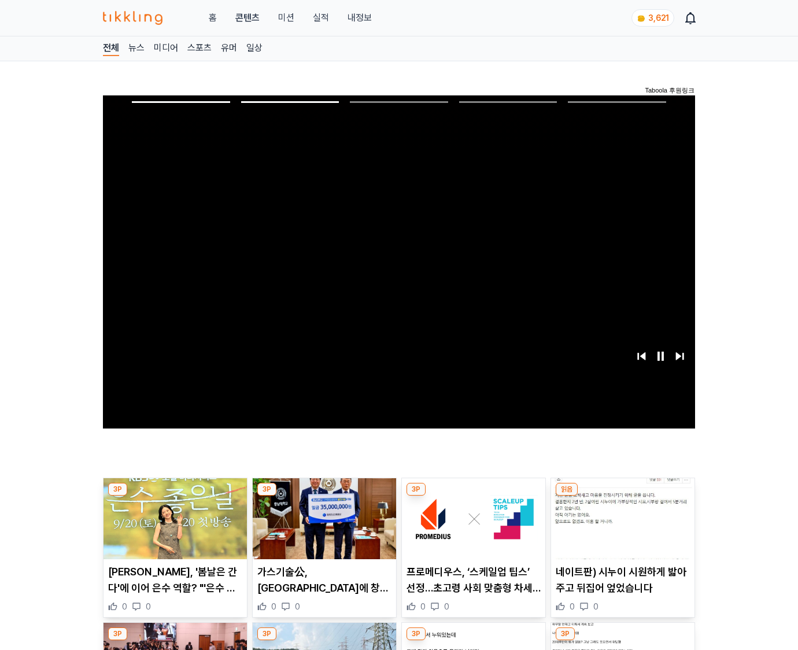
click at [620, 527] on img at bounding box center [622, 518] width 143 height 81
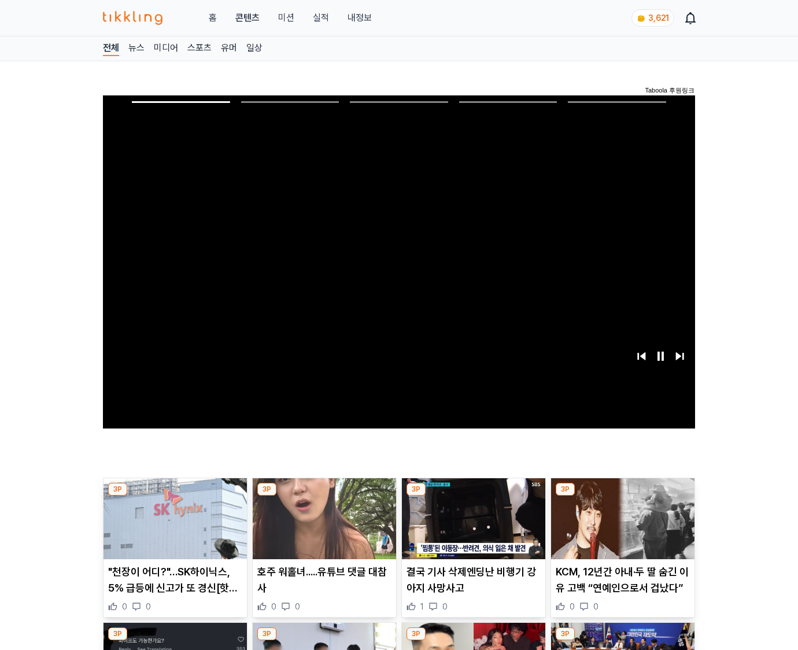
click at [620, 527] on img at bounding box center [622, 518] width 143 height 81
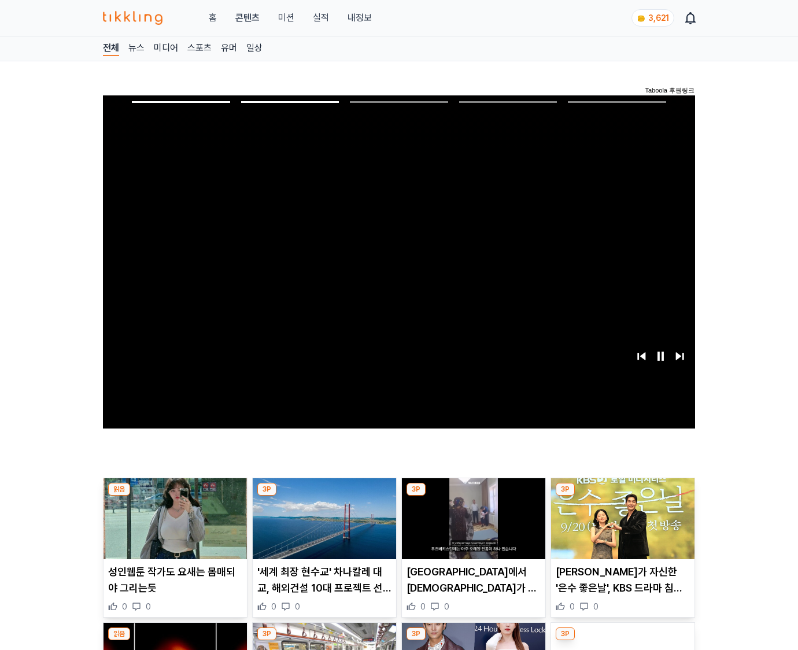
click at [620, 527] on img at bounding box center [622, 518] width 143 height 81
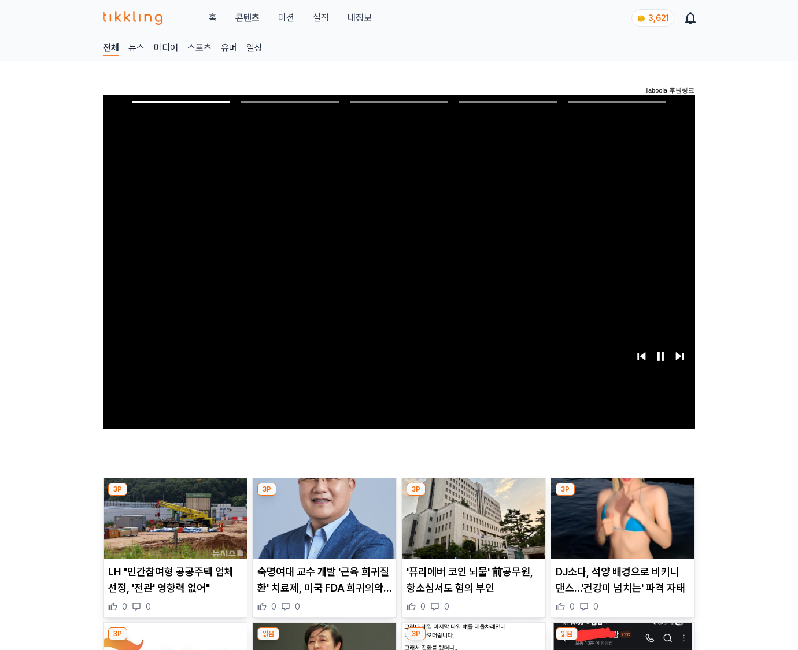
click at [620, 527] on img at bounding box center [622, 518] width 143 height 81
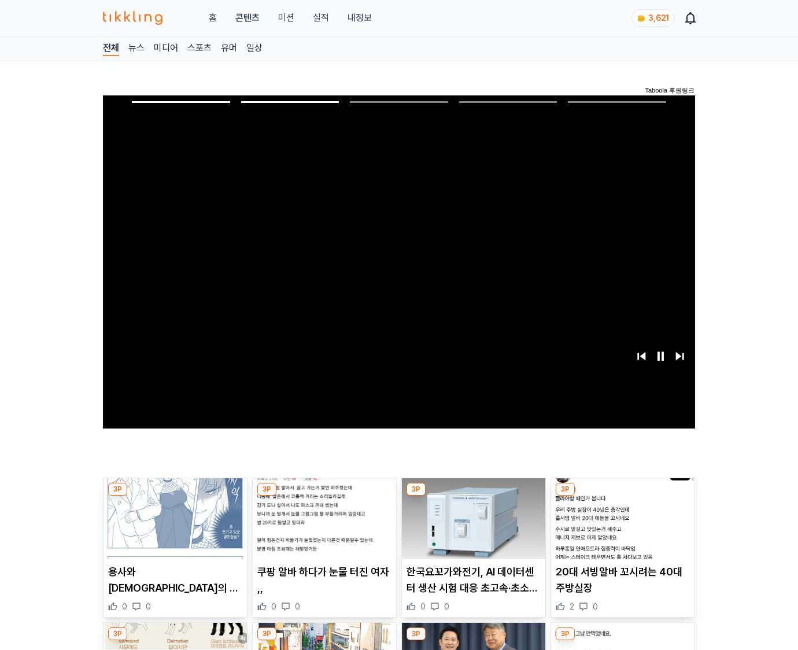
click at [620, 527] on img at bounding box center [622, 518] width 143 height 81
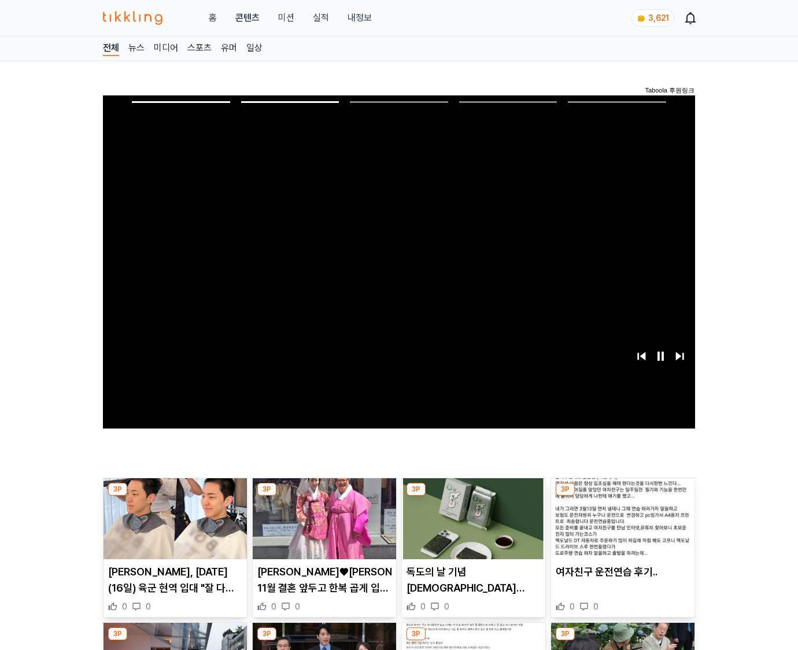
click at [620, 527] on img at bounding box center [622, 518] width 143 height 81
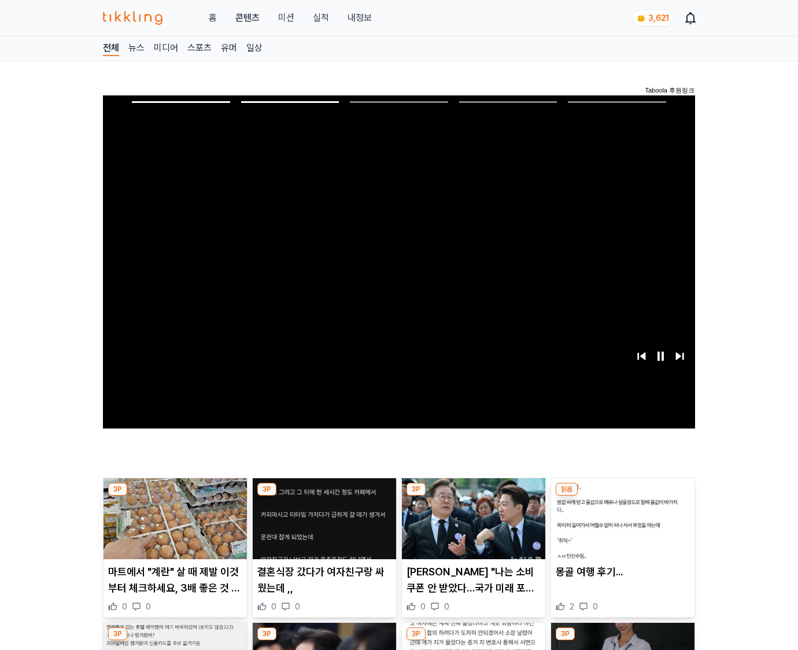
click at [620, 527] on img at bounding box center [622, 518] width 143 height 81
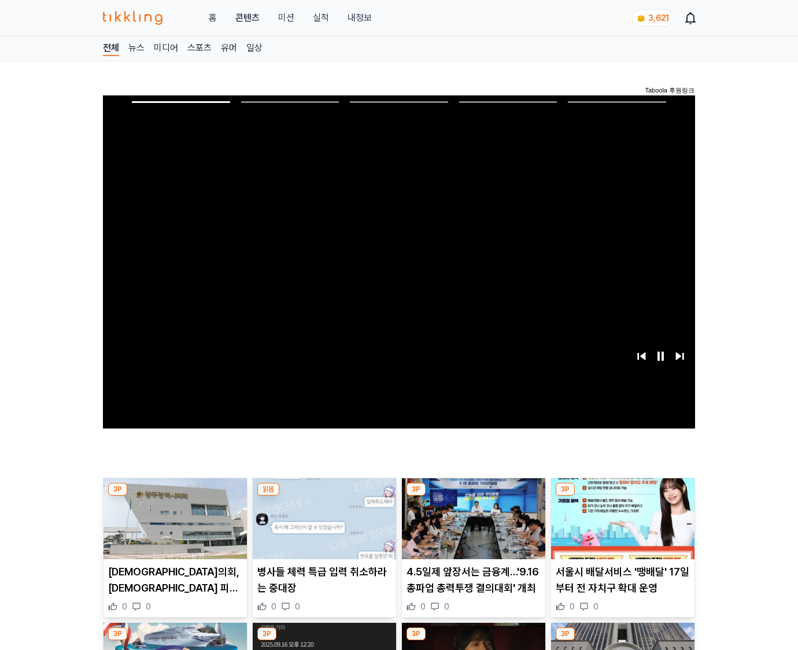
click at [620, 527] on img at bounding box center [622, 518] width 143 height 81
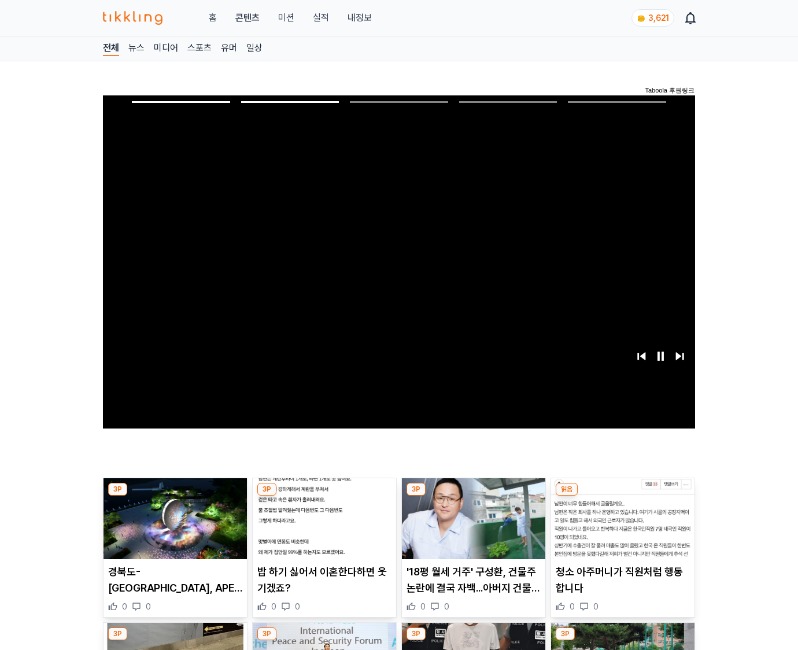
click at [620, 527] on img at bounding box center [622, 518] width 143 height 81
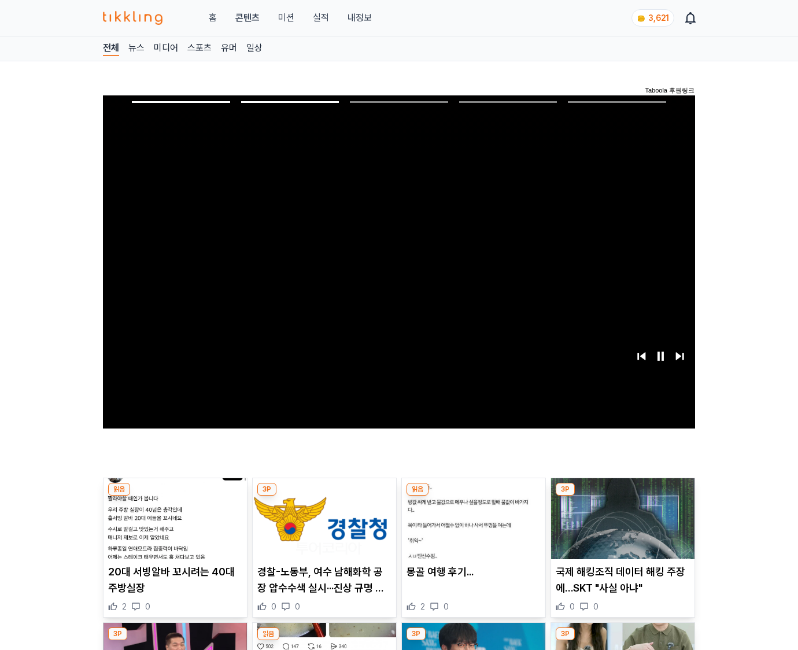
click at [620, 527] on img at bounding box center [622, 518] width 143 height 81
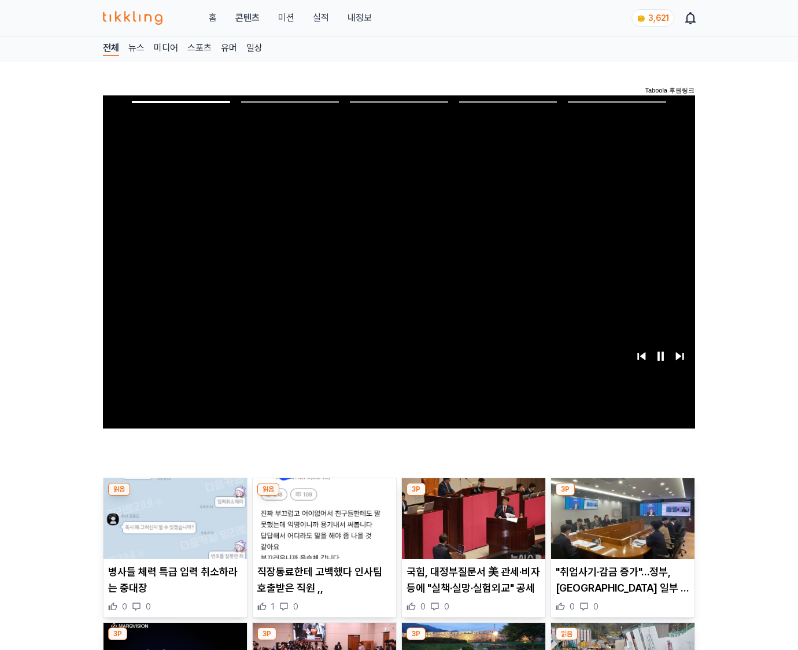
click at [620, 527] on img at bounding box center [622, 518] width 143 height 81
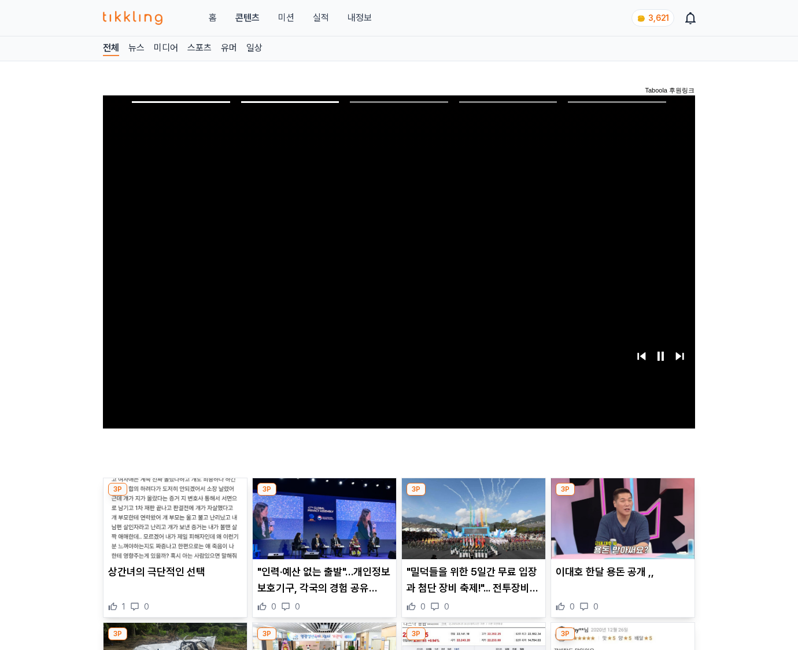
click at [620, 527] on img at bounding box center [622, 518] width 143 height 81
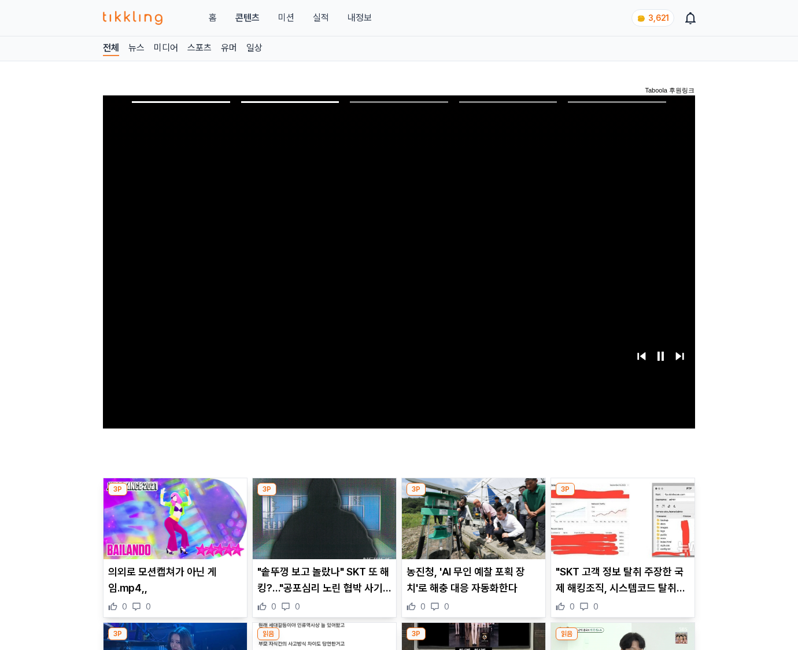
click at [620, 527] on img at bounding box center [622, 518] width 143 height 81
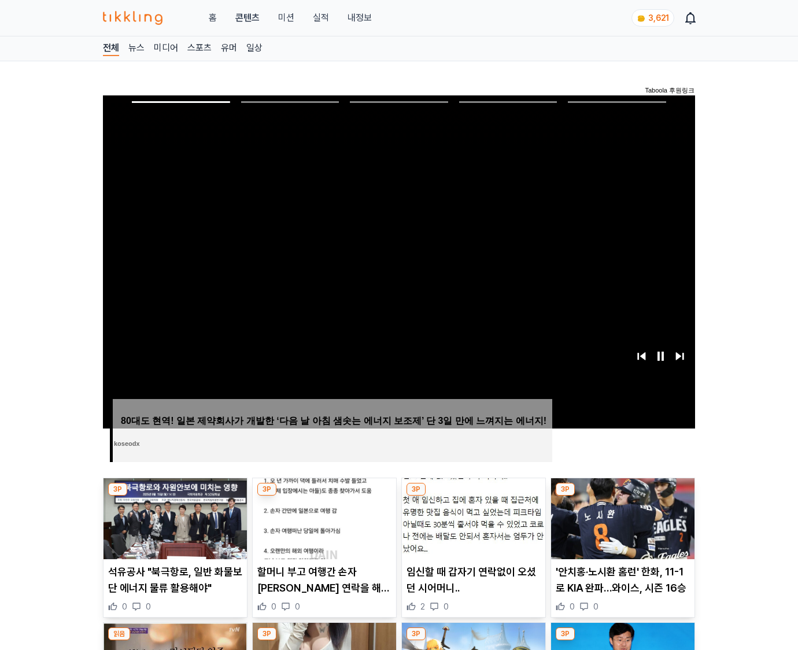
click at [620, 527] on img at bounding box center [622, 518] width 143 height 81
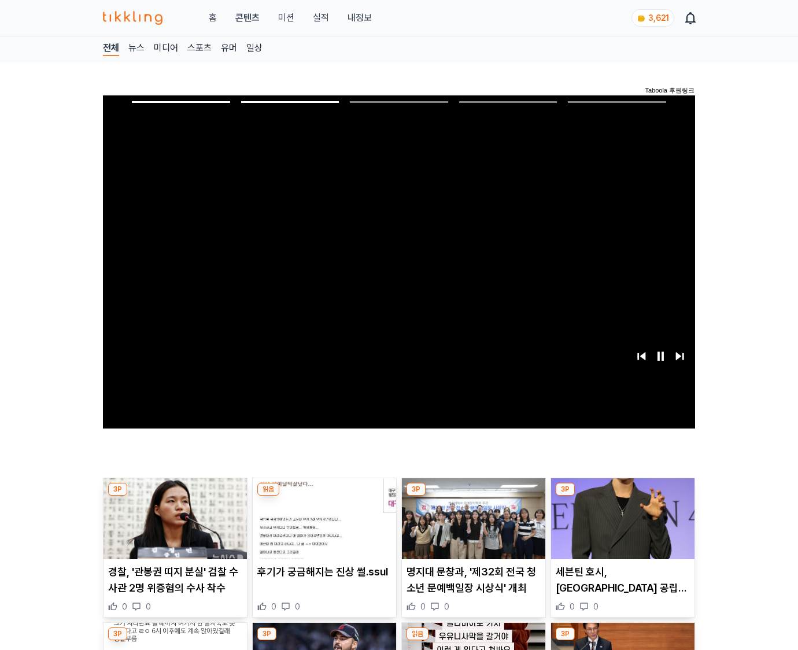
click at [620, 527] on img at bounding box center [622, 518] width 143 height 81
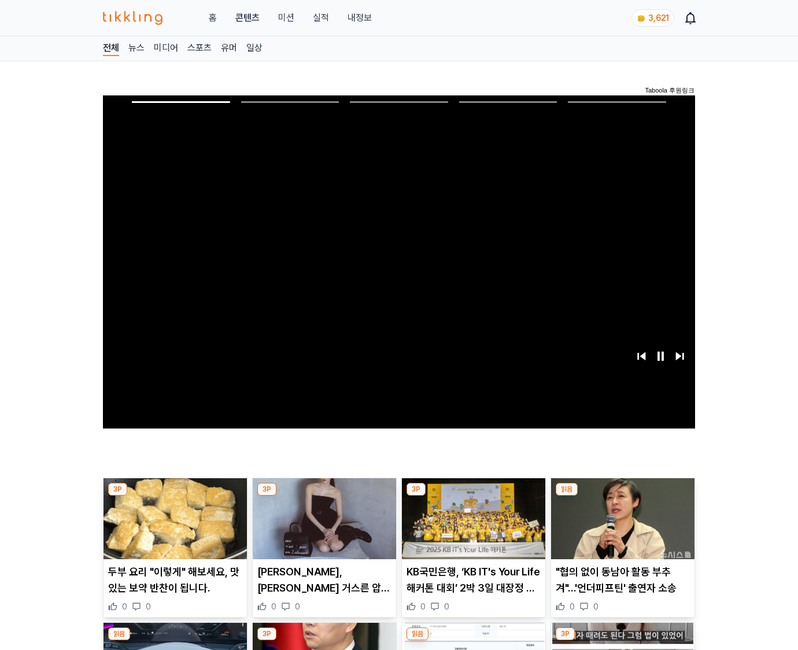
click at [620, 527] on img at bounding box center [622, 518] width 143 height 81
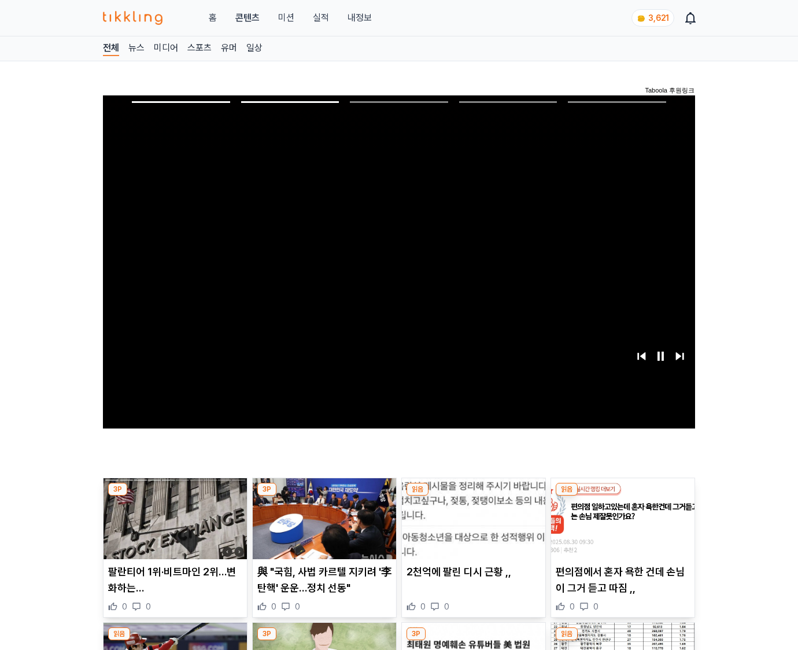
click at [620, 527] on img at bounding box center [622, 518] width 143 height 81
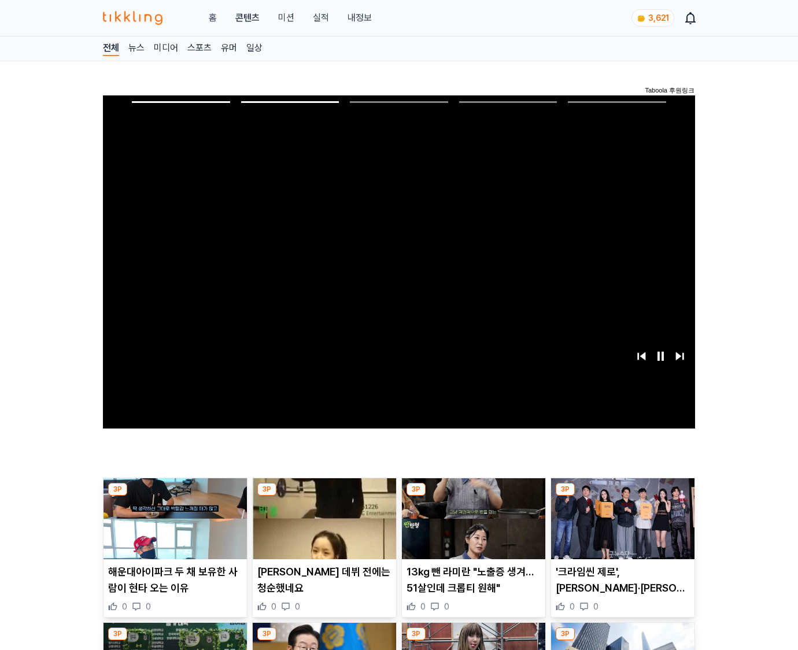
click at [620, 527] on img at bounding box center [622, 518] width 143 height 81
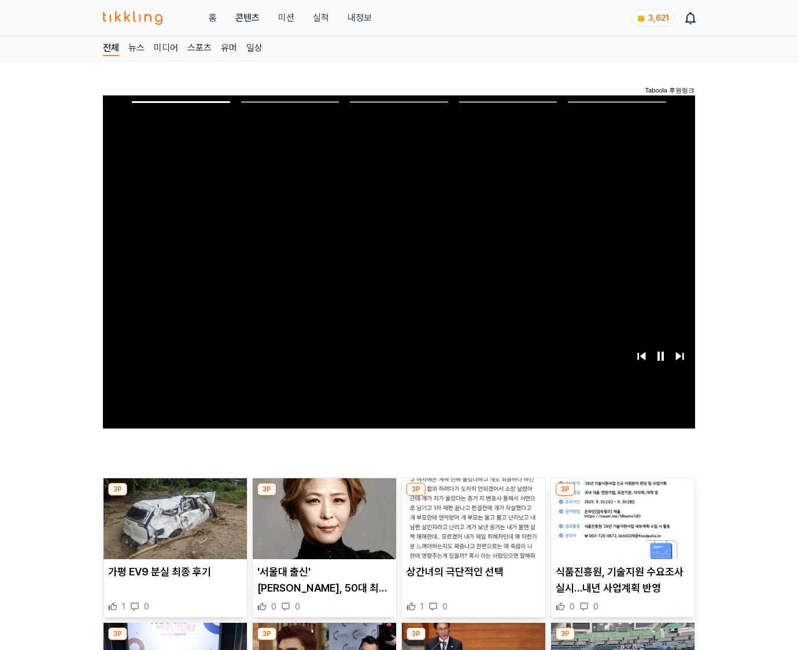
click at [620, 527] on img at bounding box center [622, 518] width 143 height 81
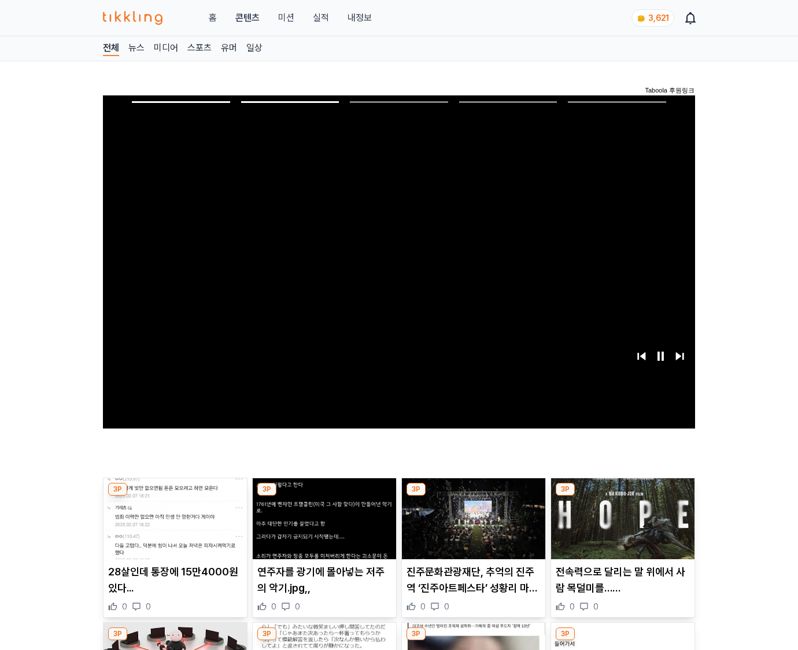
click at [620, 527] on img at bounding box center [622, 518] width 143 height 81
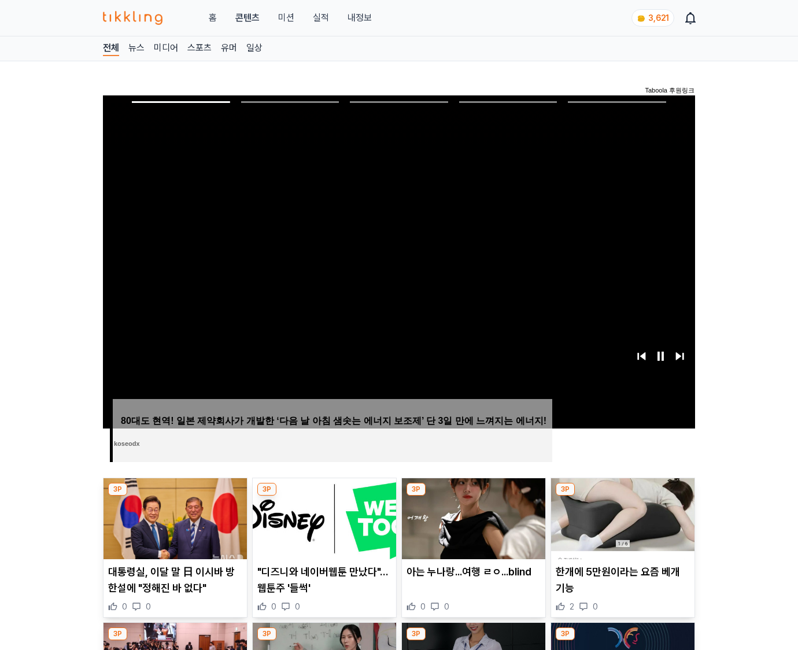
click at [620, 527] on img at bounding box center [622, 518] width 143 height 81
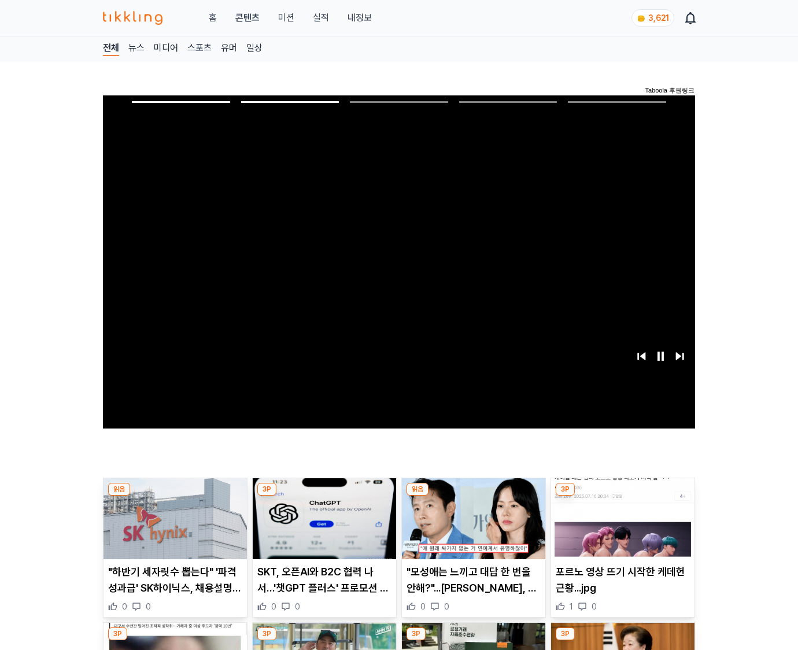
click at [620, 527] on img at bounding box center [622, 518] width 143 height 81
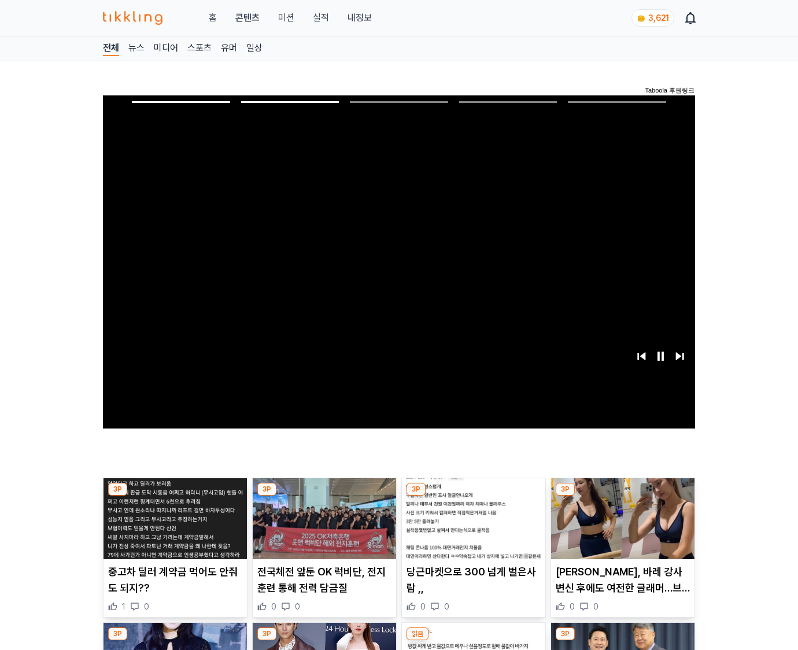
click at [620, 527] on img at bounding box center [622, 518] width 143 height 81
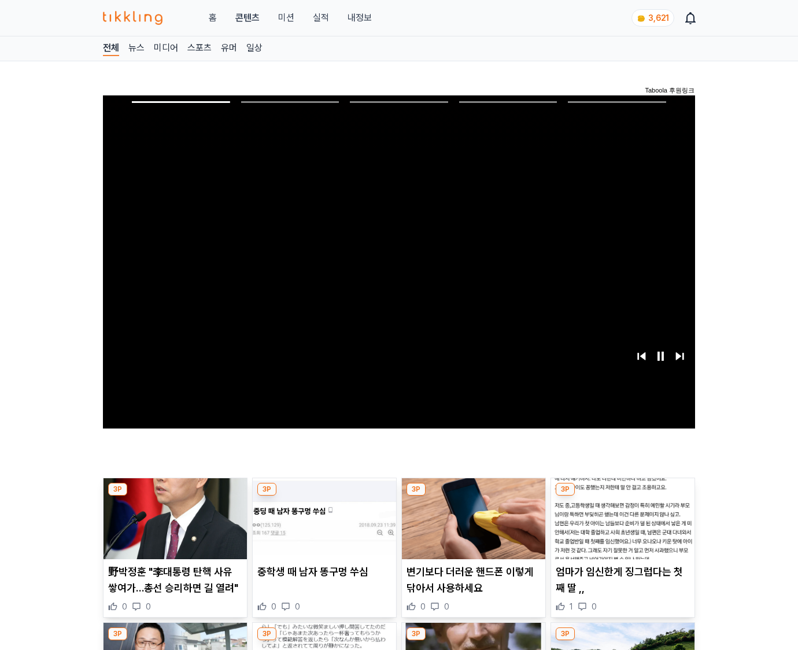
click at [620, 527] on img at bounding box center [622, 518] width 143 height 81
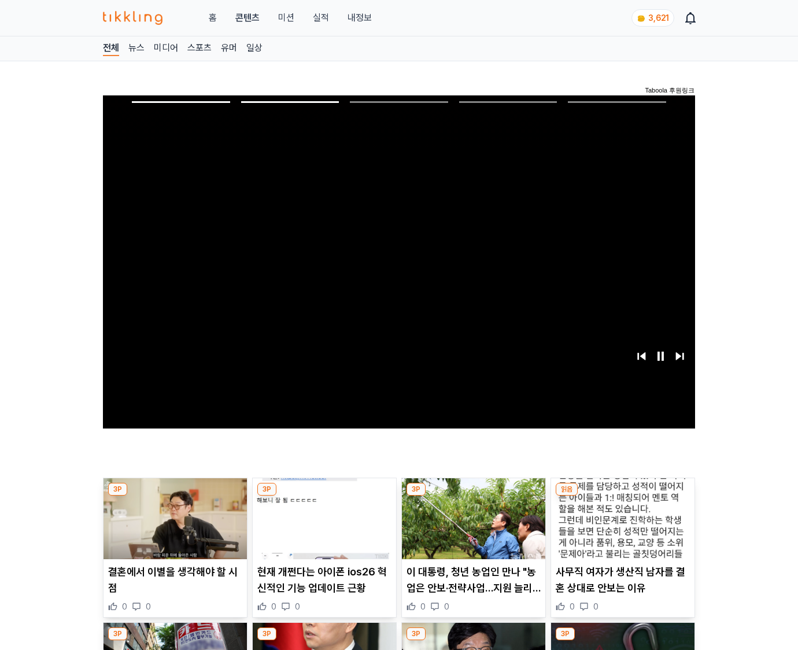
click at [620, 527] on img at bounding box center [622, 518] width 143 height 81
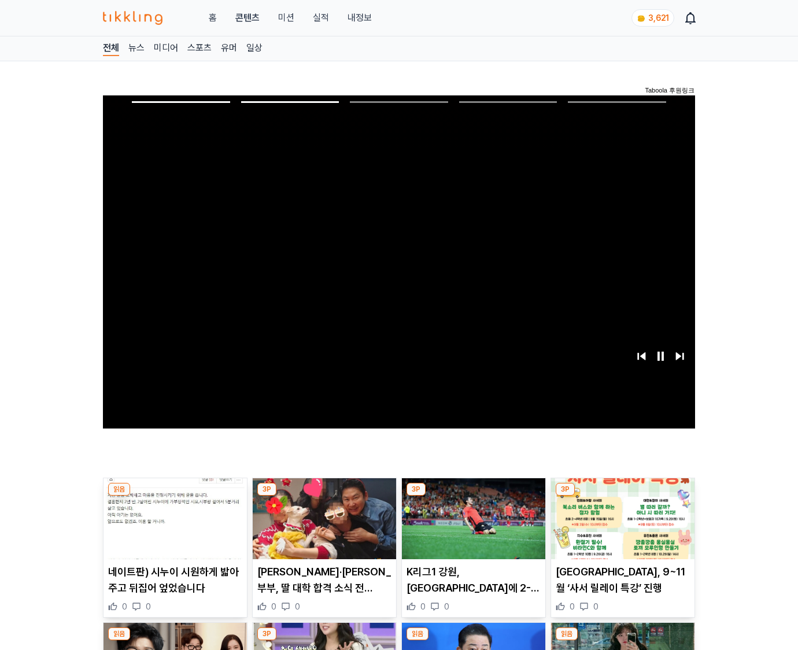
click at [620, 527] on img at bounding box center [622, 518] width 143 height 81
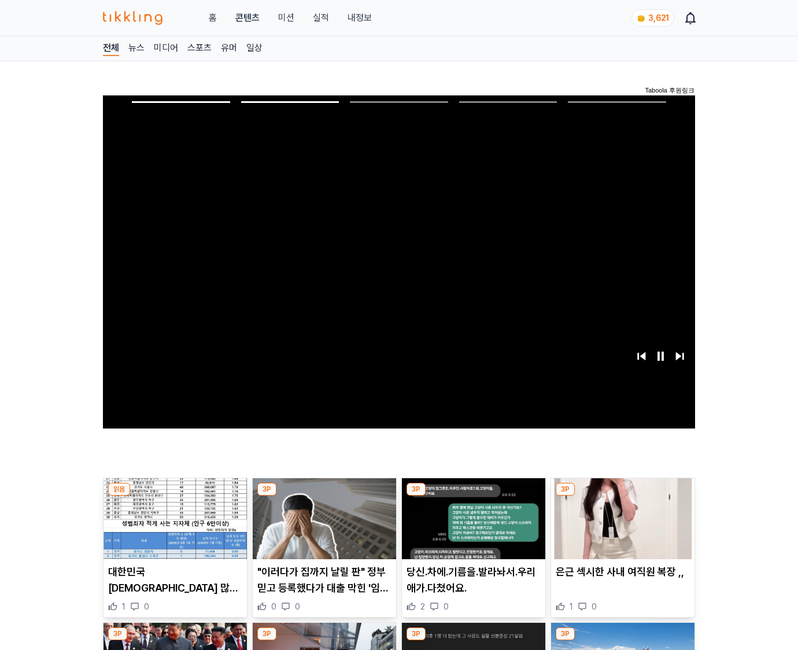
click at [620, 527] on img at bounding box center [622, 518] width 143 height 81
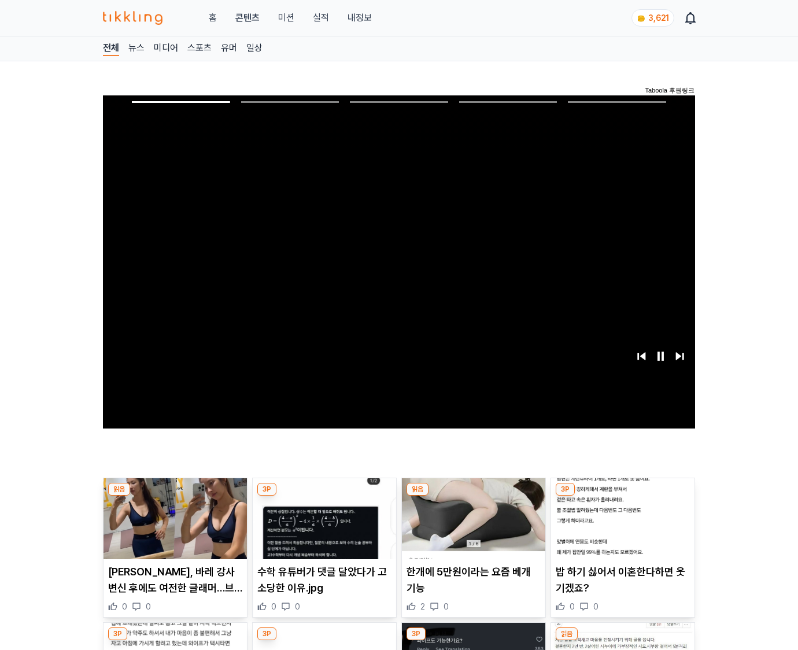
click at [620, 527] on img at bounding box center [622, 518] width 143 height 81
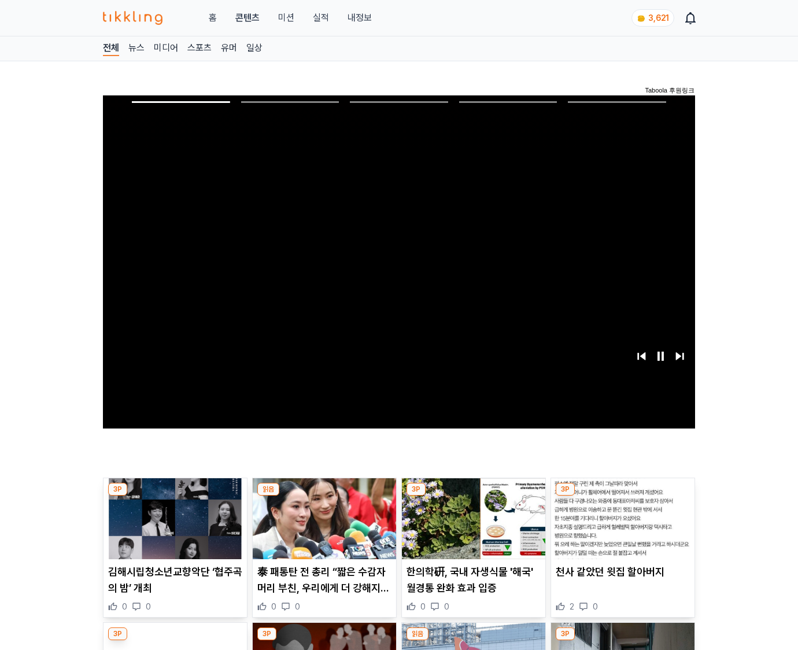
click at [620, 527] on img at bounding box center [622, 518] width 143 height 81
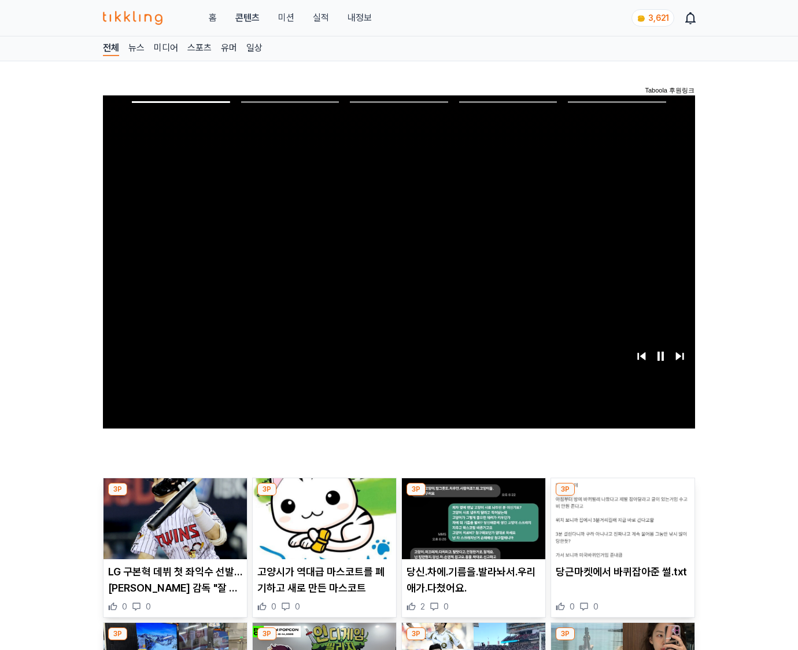
click at [620, 527] on img at bounding box center [622, 518] width 143 height 81
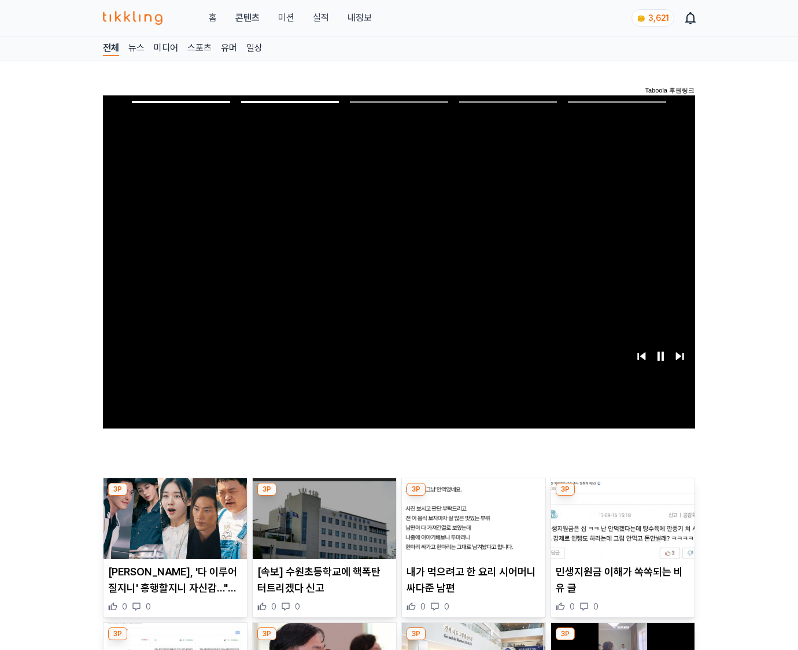
click at [620, 527] on img at bounding box center [622, 518] width 143 height 81
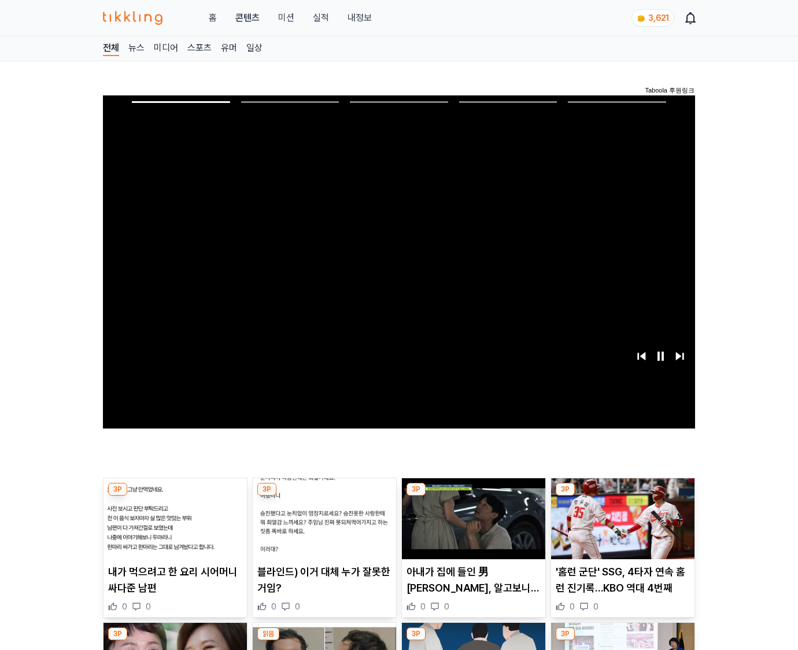
click at [620, 527] on img at bounding box center [622, 518] width 143 height 81
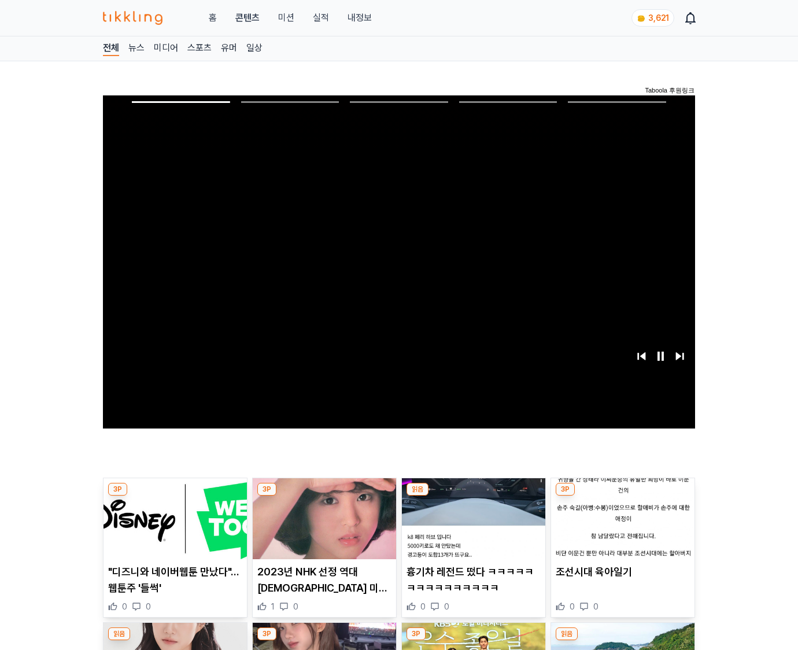
click at [620, 527] on img at bounding box center [622, 518] width 143 height 81
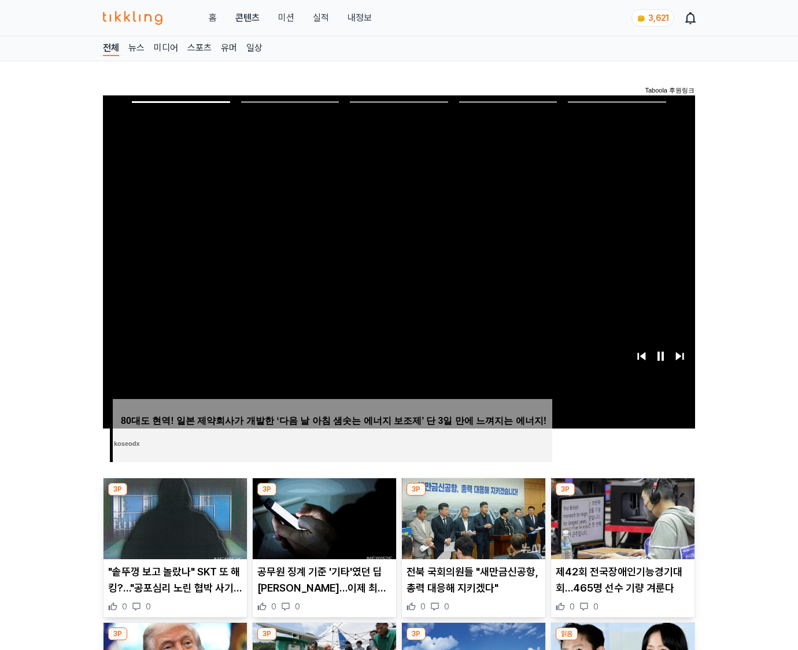
click at [620, 527] on img at bounding box center [622, 518] width 143 height 81
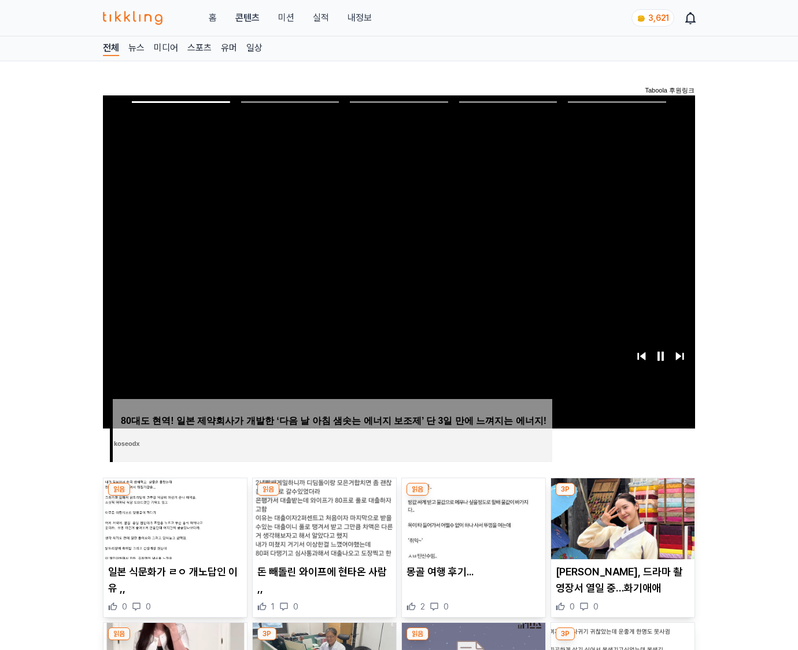
click at [620, 527] on img at bounding box center [622, 518] width 143 height 81
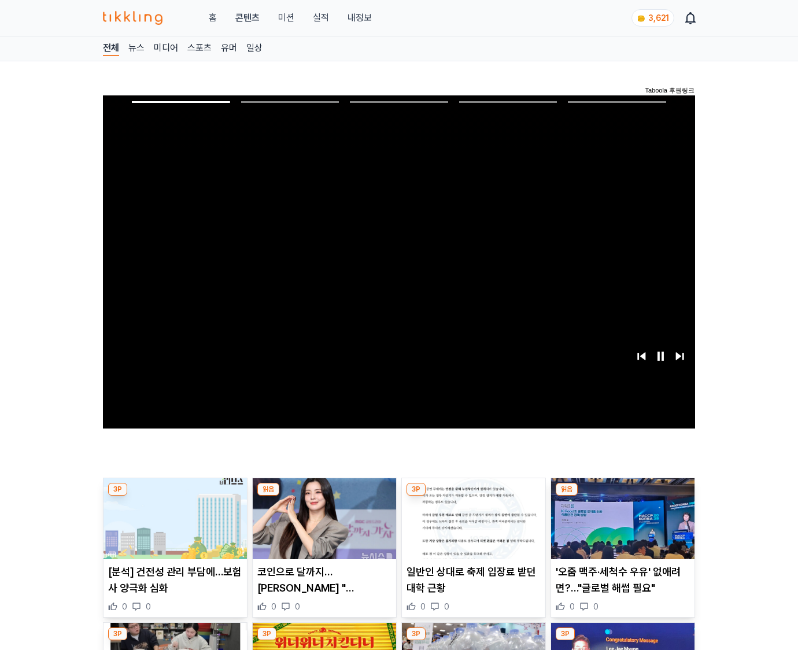
click at [620, 527] on img at bounding box center [622, 518] width 143 height 81
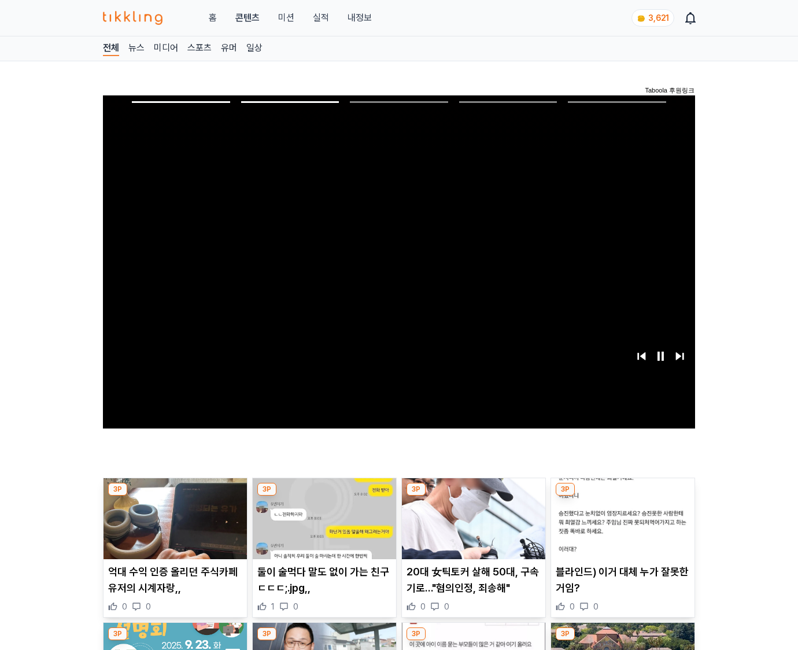
click at [620, 527] on img at bounding box center [622, 518] width 143 height 81
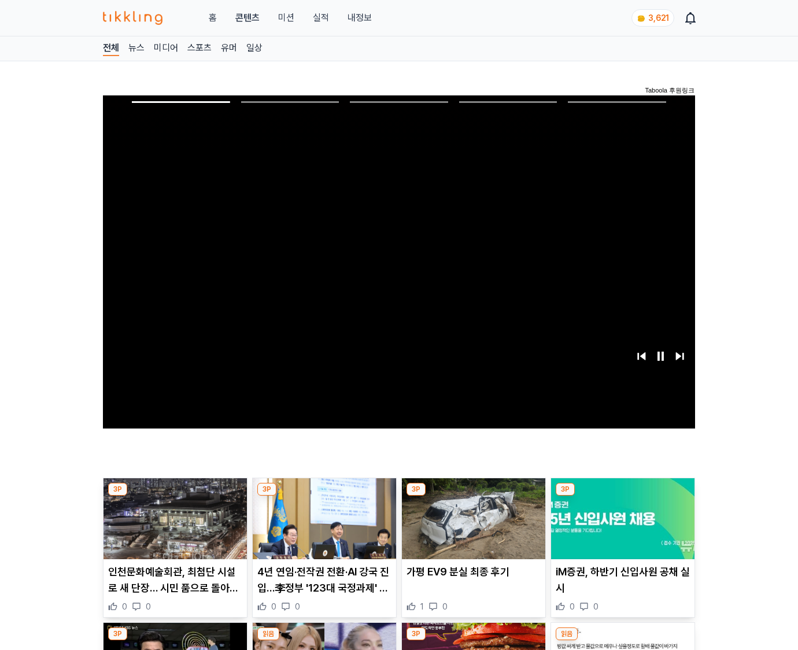
click at [620, 527] on img at bounding box center [622, 518] width 143 height 81
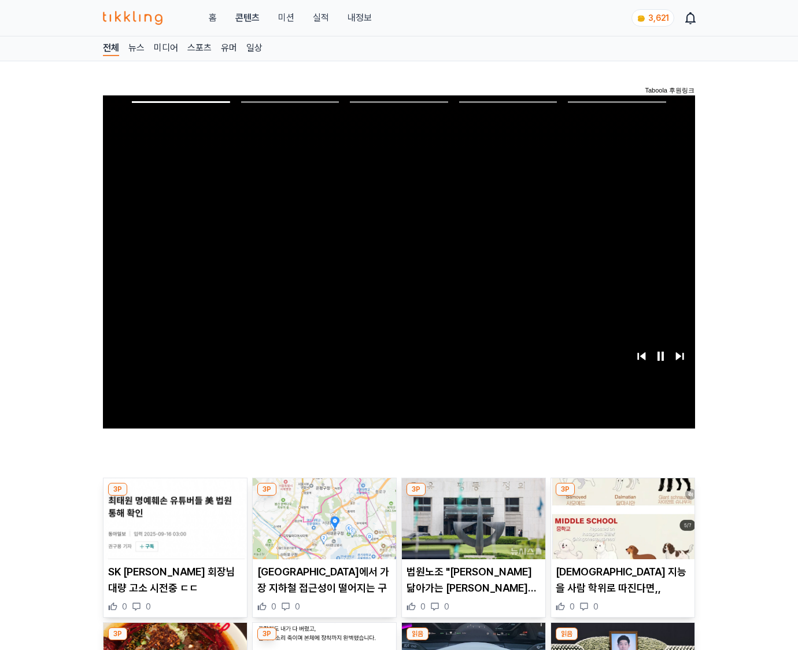
click at [620, 527] on img at bounding box center [622, 518] width 143 height 81
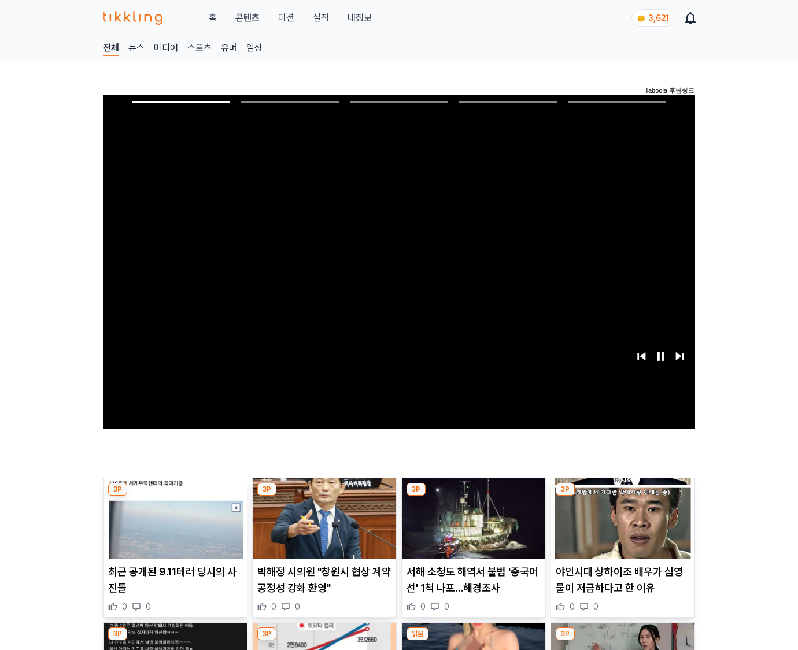
click at [620, 527] on img at bounding box center [622, 518] width 143 height 81
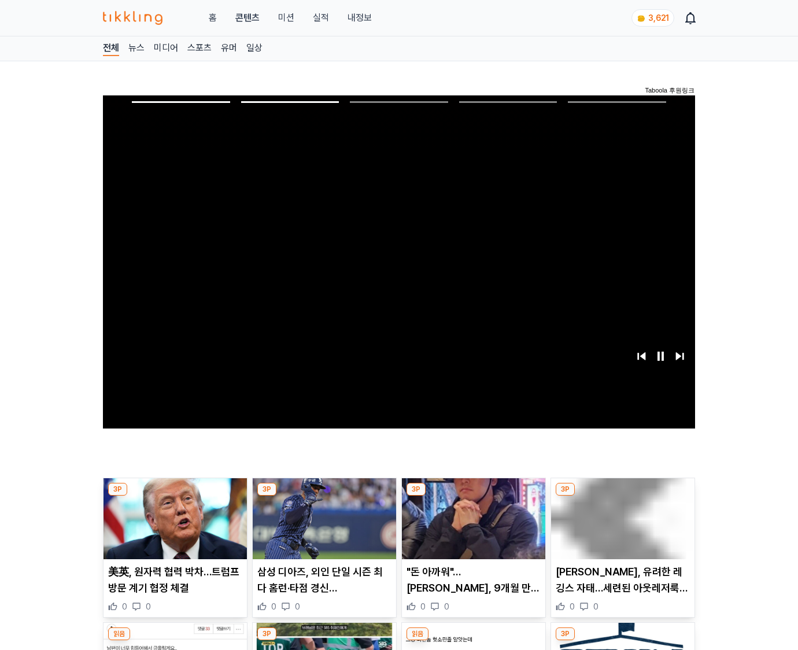
click at [620, 527] on img at bounding box center [622, 518] width 143 height 81
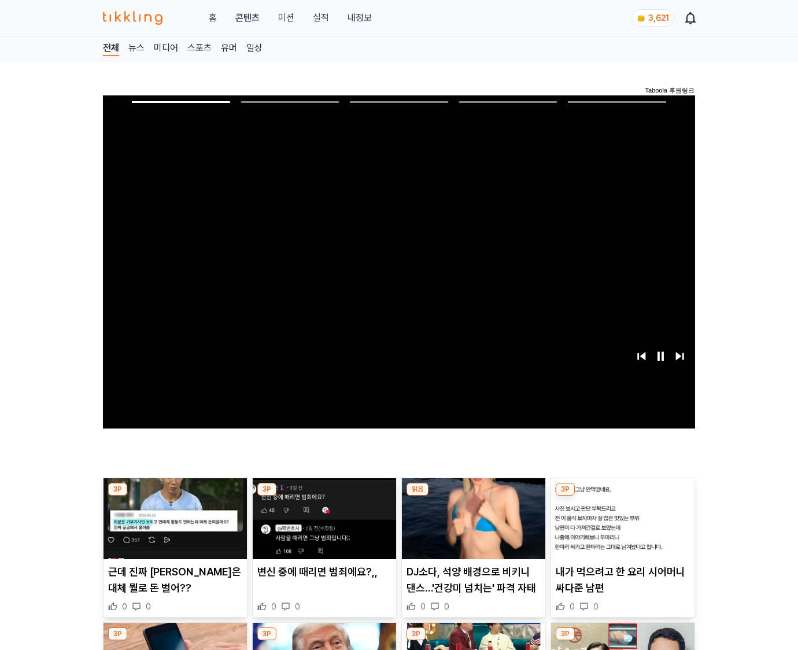
click at [620, 527] on img at bounding box center [622, 518] width 143 height 81
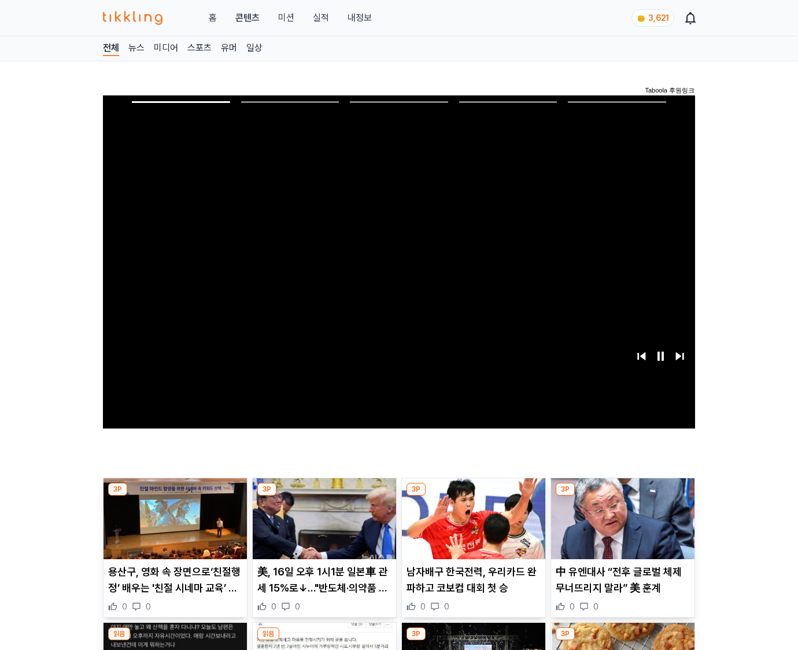
click at [620, 527] on img at bounding box center [622, 518] width 143 height 81
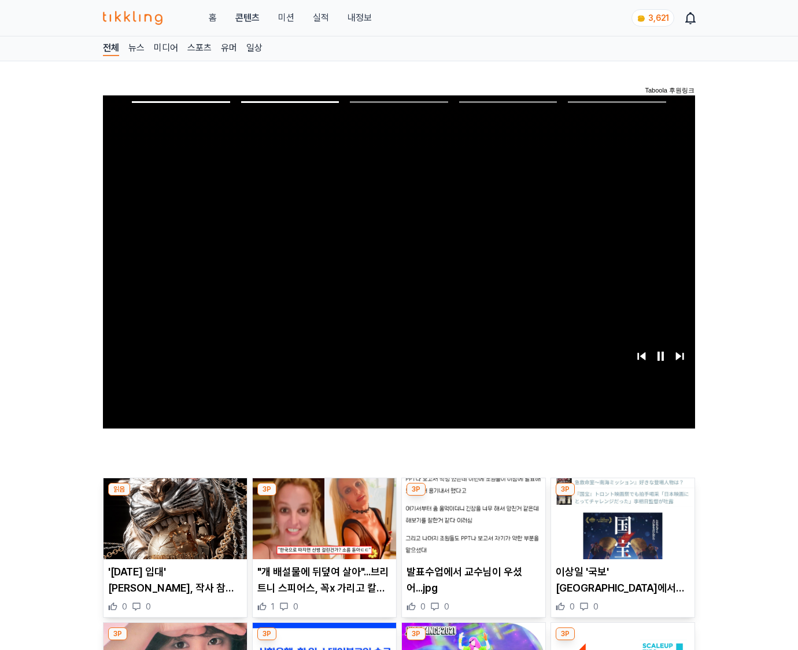
click at [620, 527] on img at bounding box center [622, 518] width 143 height 81
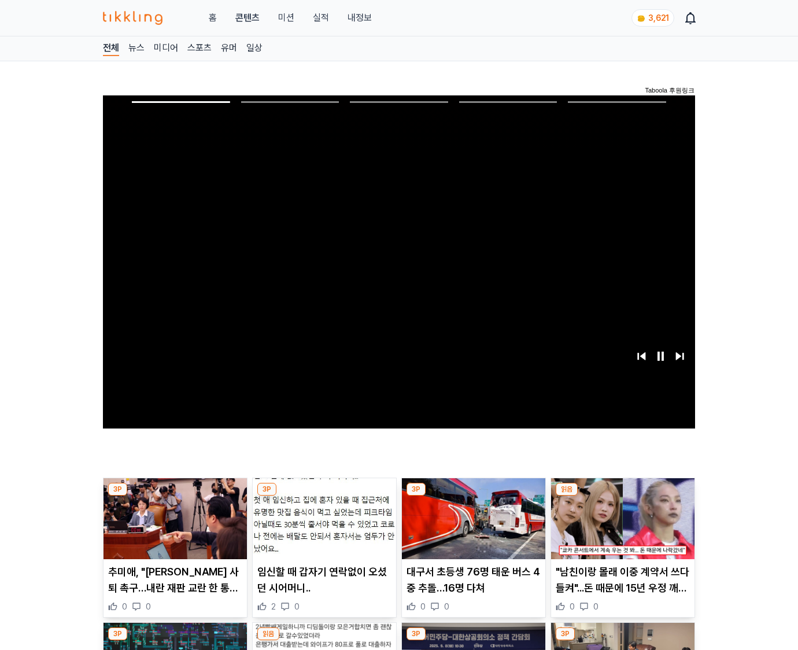
click at [620, 527] on img at bounding box center [622, 518] width 143 height 81
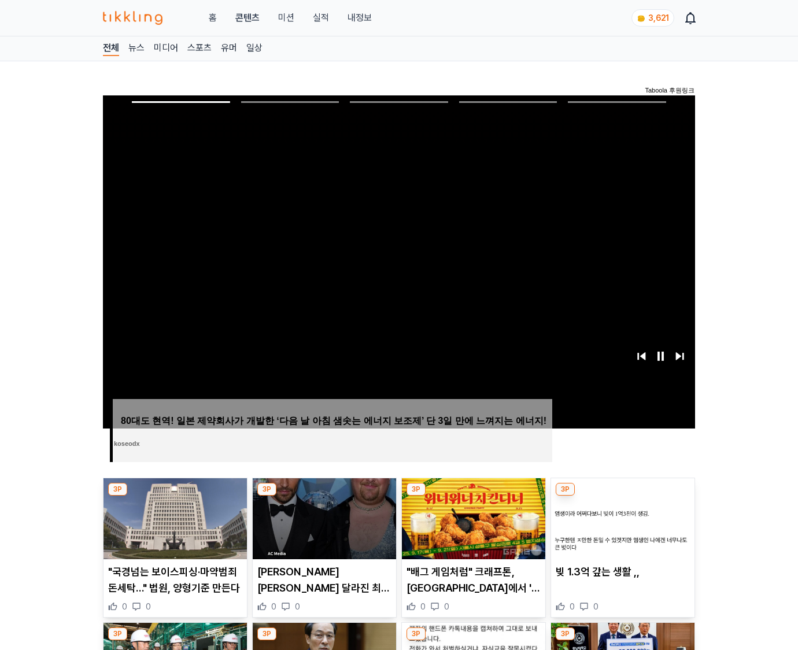
click at [620, 527] on img at bounding box center [622, 518] width 143 height 81
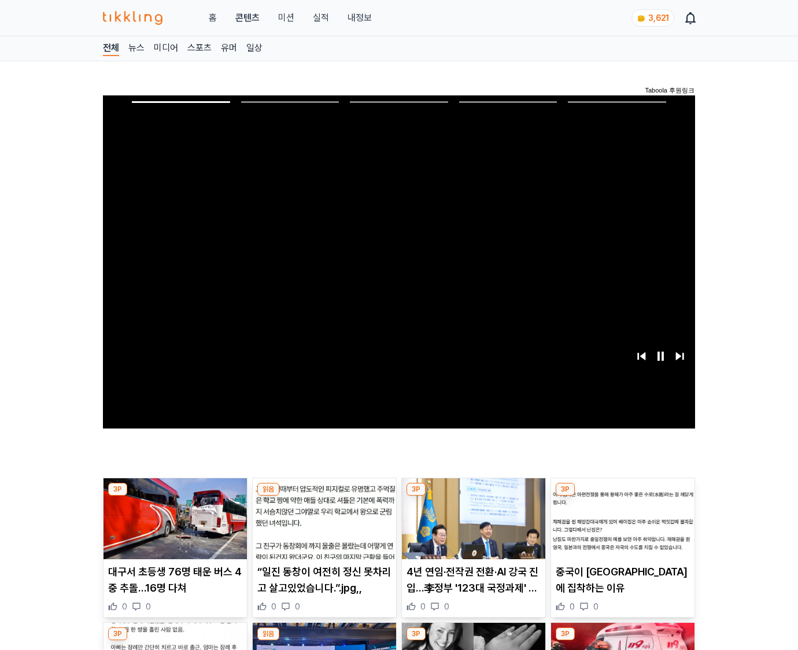
click at [620, 527] on img at bounding box center [622, 518] width 143 height 81
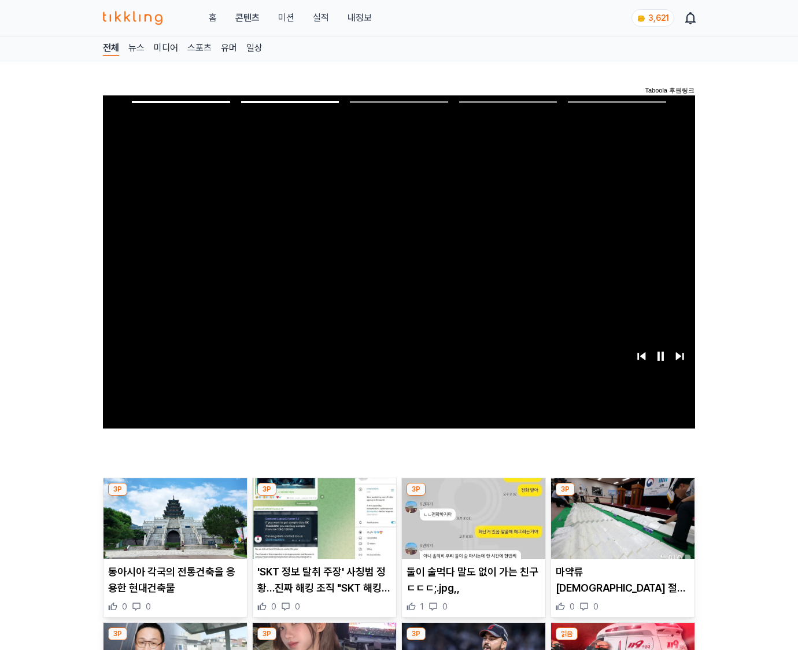
click at [620, 527] on img at bounding box center [622, 518] width 143 height 81
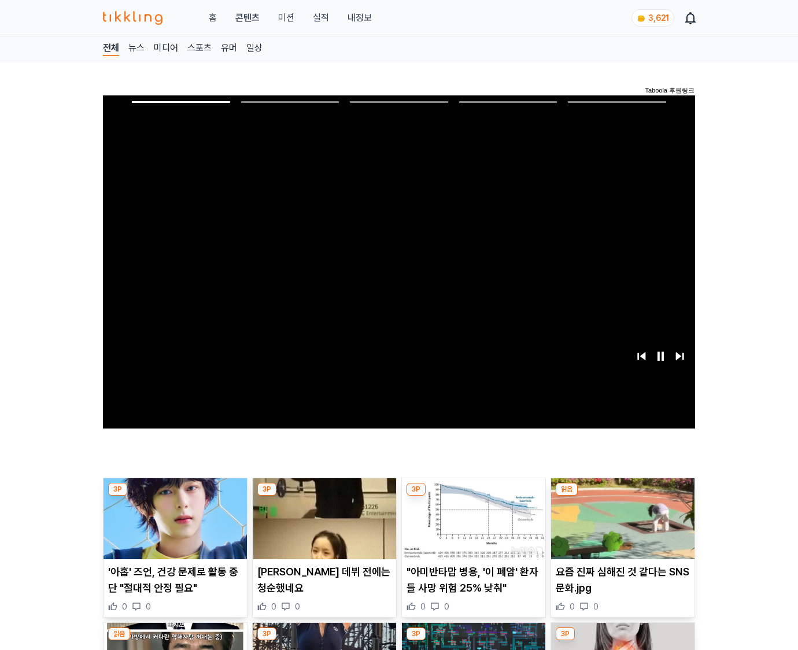
click at [620, 527] on img at bounding box center [622, 518] width 143 height 81
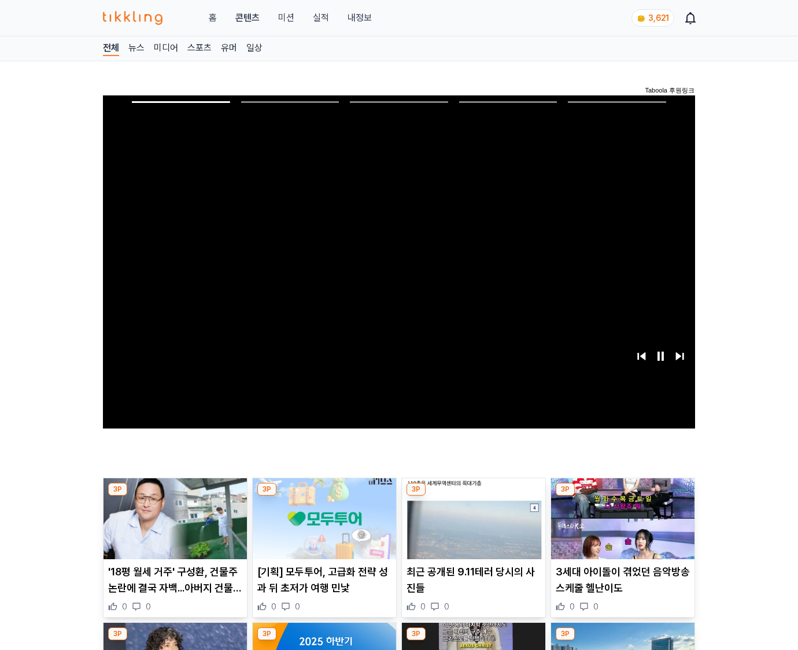
click at [620, 527] on img at bounding box center [622, 518] width 143 height 81
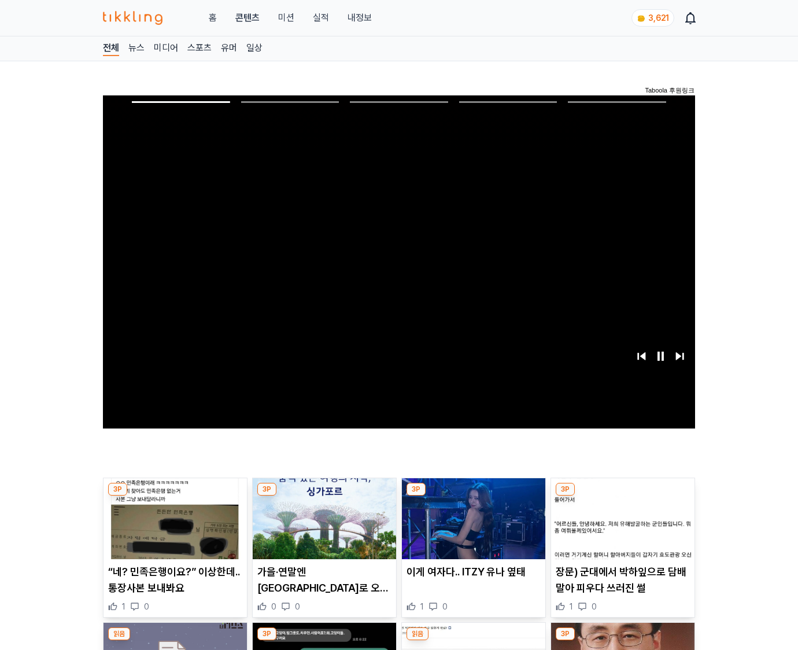
click at [620, 527] on img at bounding box center [622, 518] width 143 height 81
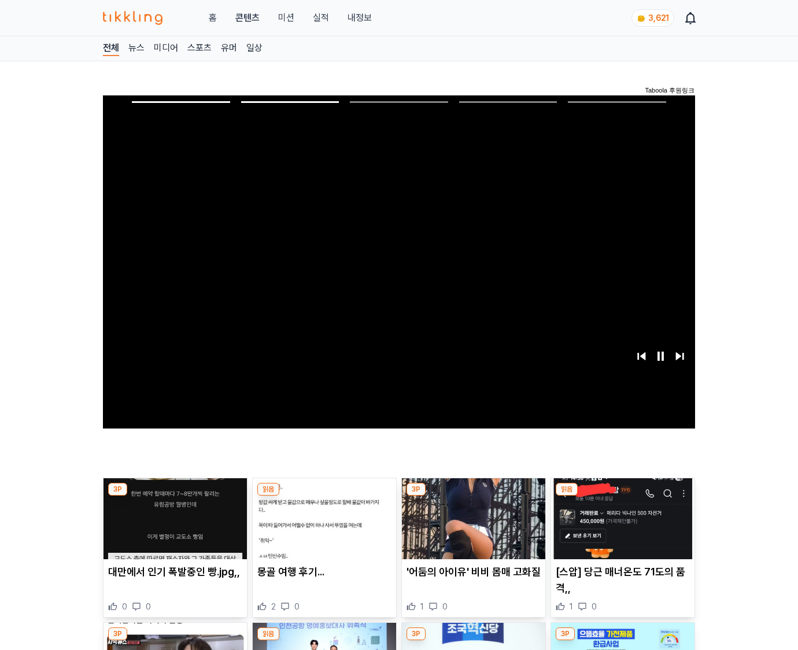
click at [620, 527] on img at bounding box center [622, 518] width 143 height 81
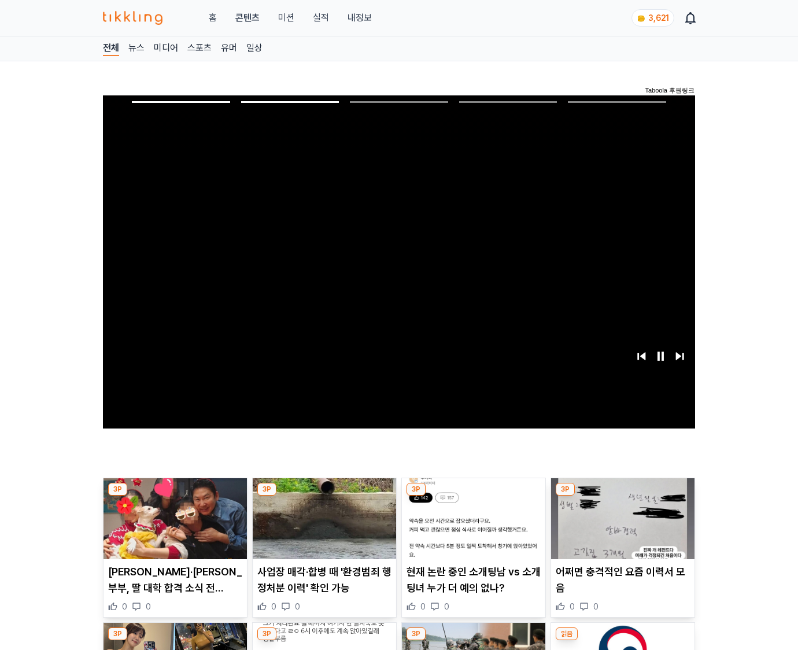
click at [620, 527] on img at bounding box center [622, 518] width 143 height 81
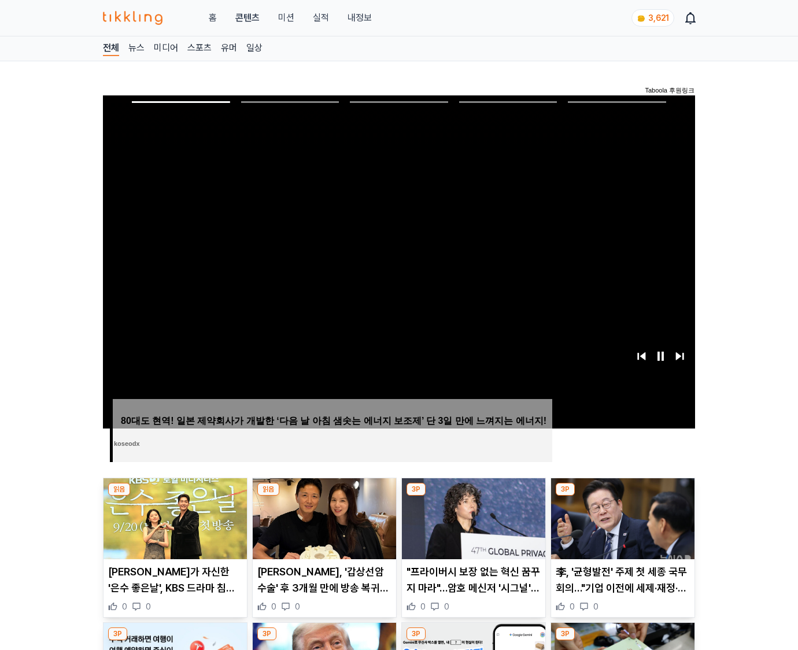
click at [620, 527] on img at bounding box center [622, 518] width 143 height 81
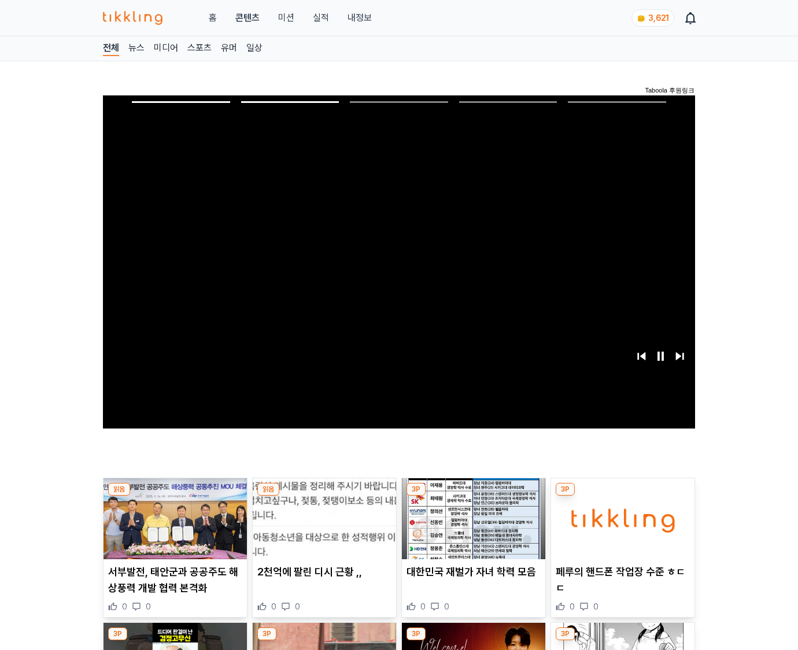
click at [620, 527] on img at bounding box center [622, 518] width 143 height 81
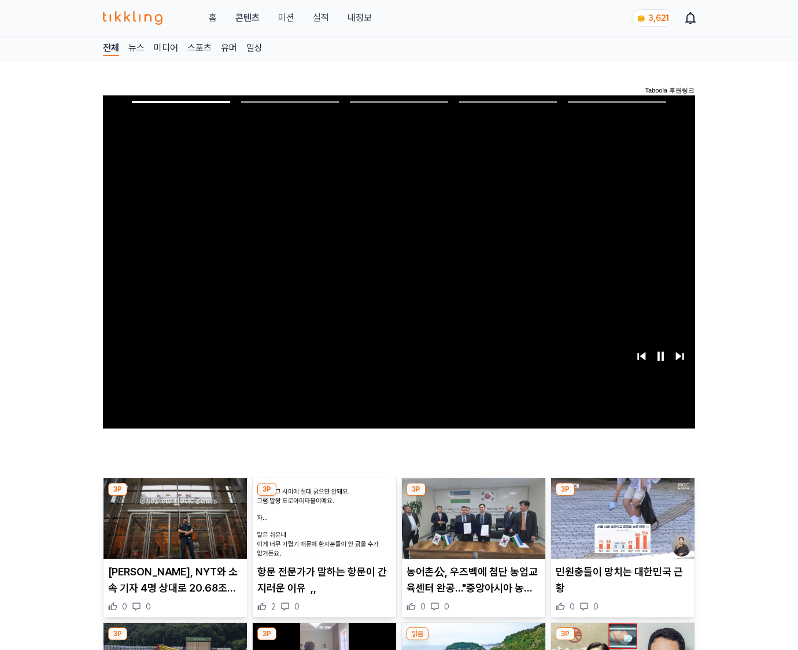
click at [620, 527] on img at bounding box center [622, 518] width 143 height 81
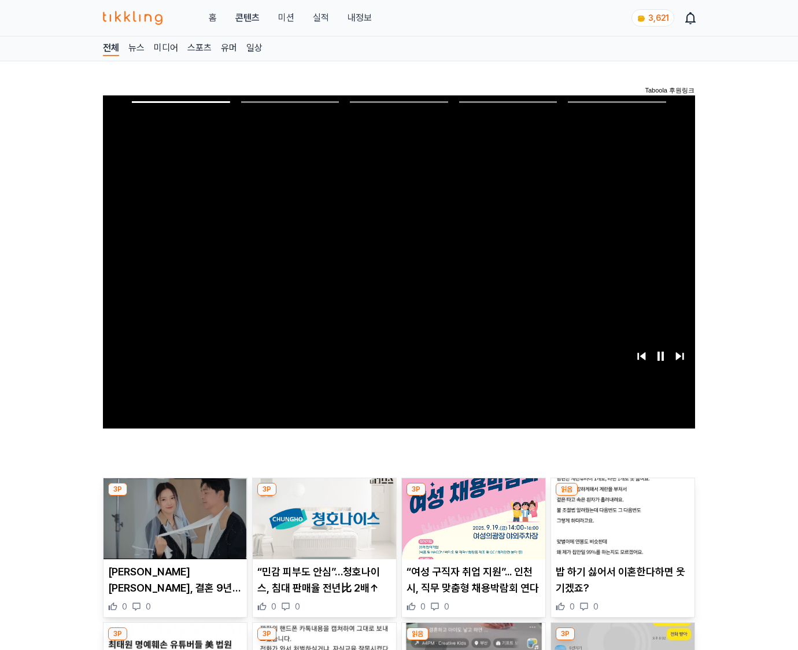
click at [620, 527] on img at bounding box center [622, 518] width 143 height 81
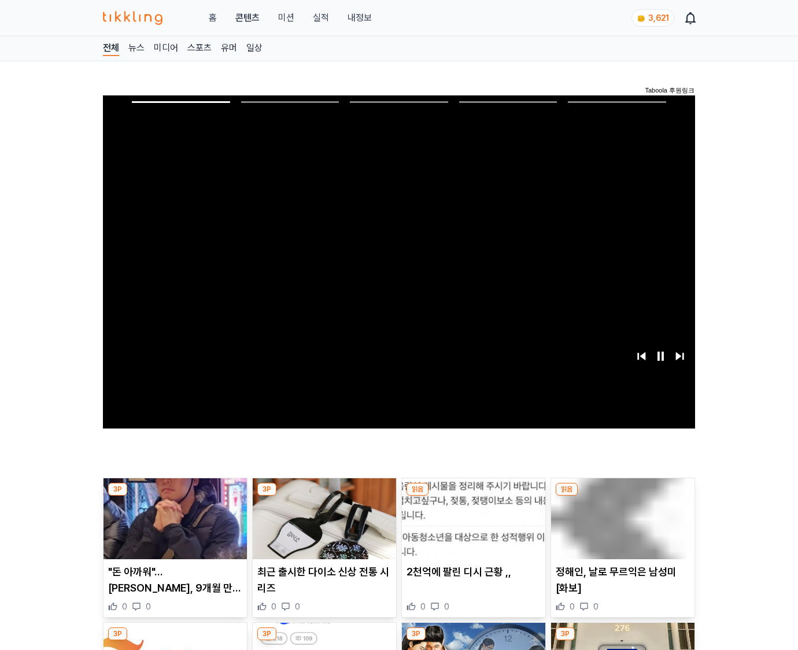
click at [620, 527] on img at bounding box center [622, 518] width 143 height 81
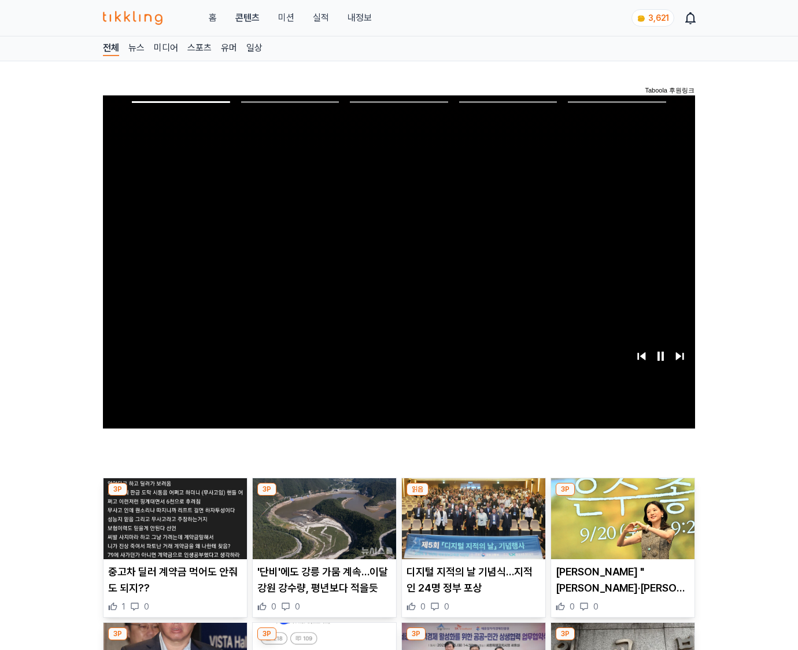
click at [620, 527] on img at bounding box center [622, 518] width 143 height 81
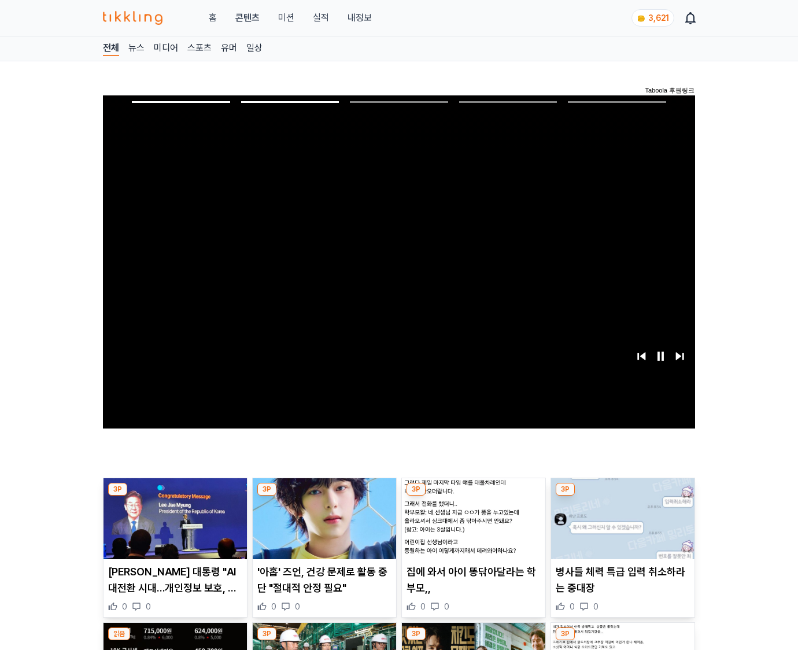
click at [620, 527] on img at bounding box center [622, 518] width 143 height 81
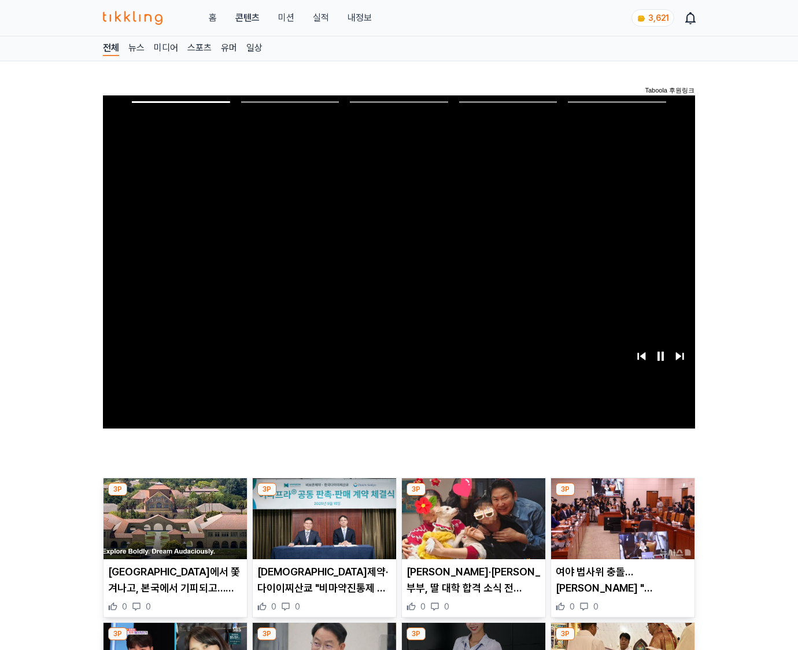
click at [620, 527] on img at bounding box center [622, 518] width 143 height 81
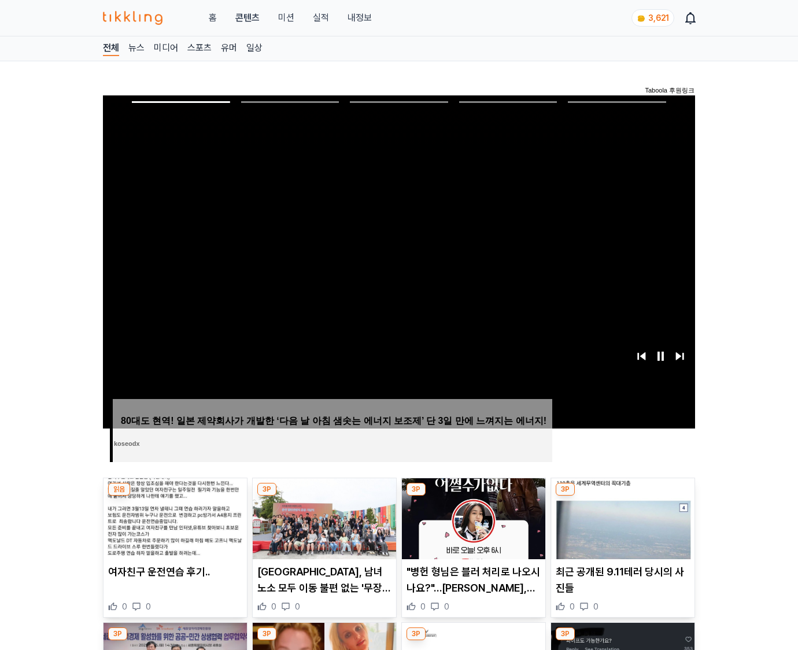
click at [620, 527] on img at bounding box center [622, 518] width 143 height 81
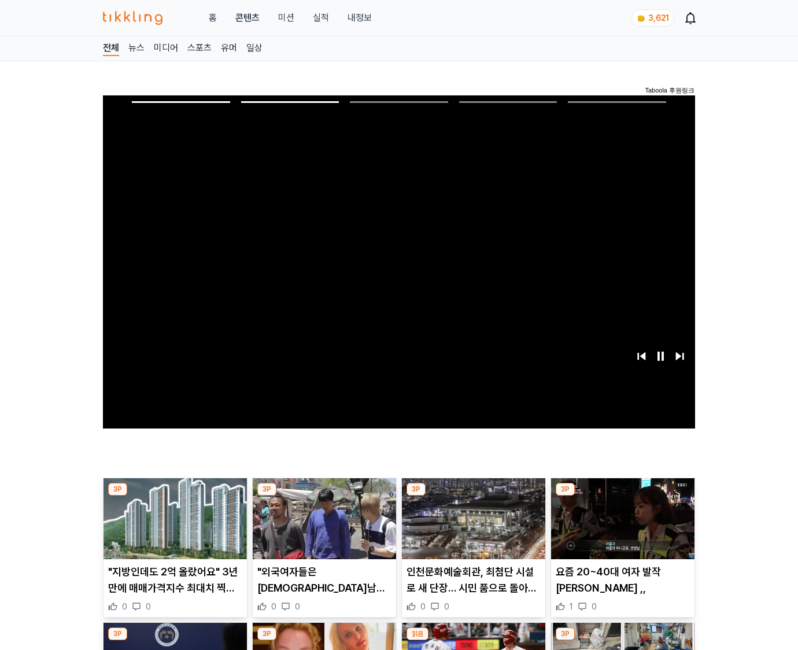
click at [620, 527] on img at bounding box center [622, 518] width 143 height 81
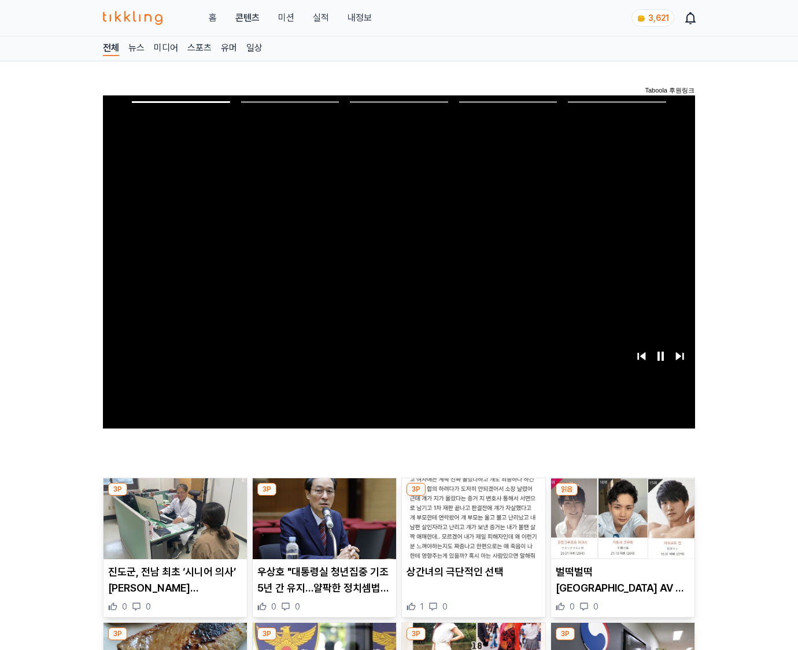
click at [620, 527] on img at bounding box center [622, 518] width 143 height 81
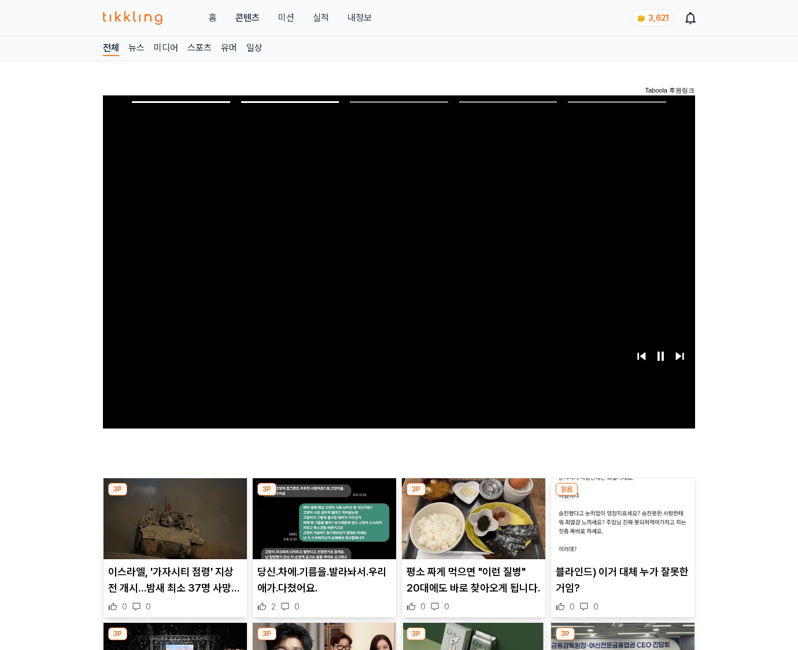
click at [620, 527] on img at bounding box center [622, 518] width 143 height 81
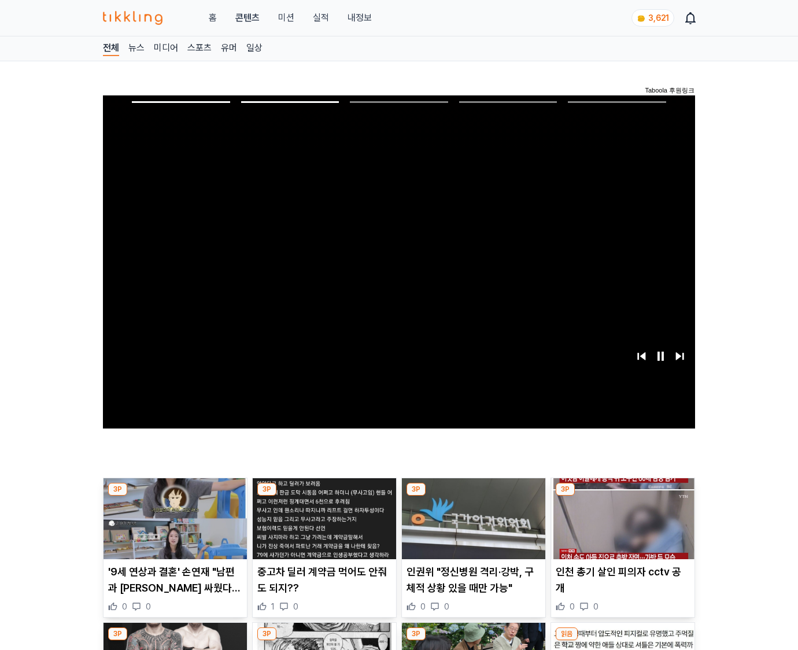
click at [620, 527] on img at bounding box center [622, 518] width 143 height 81
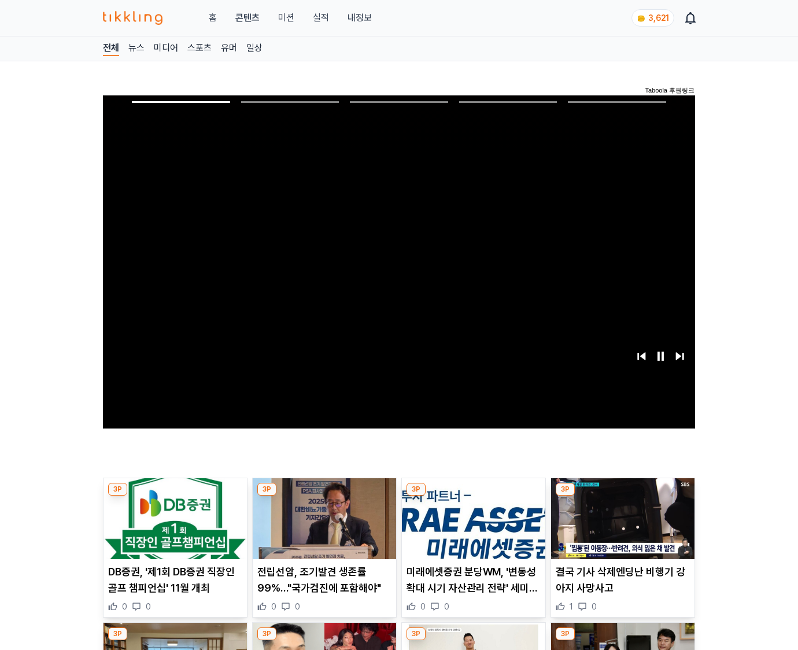
click at [620, 527] on img at bounding box center [622, 518] width 143 height 81
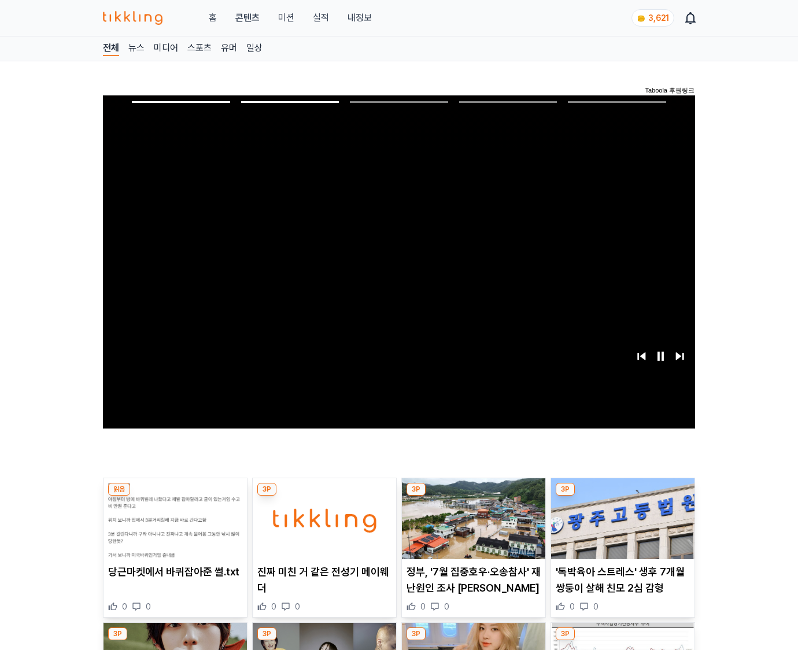
click at [620, 527] on img at bounding box center [622, 518] width 143 height 81
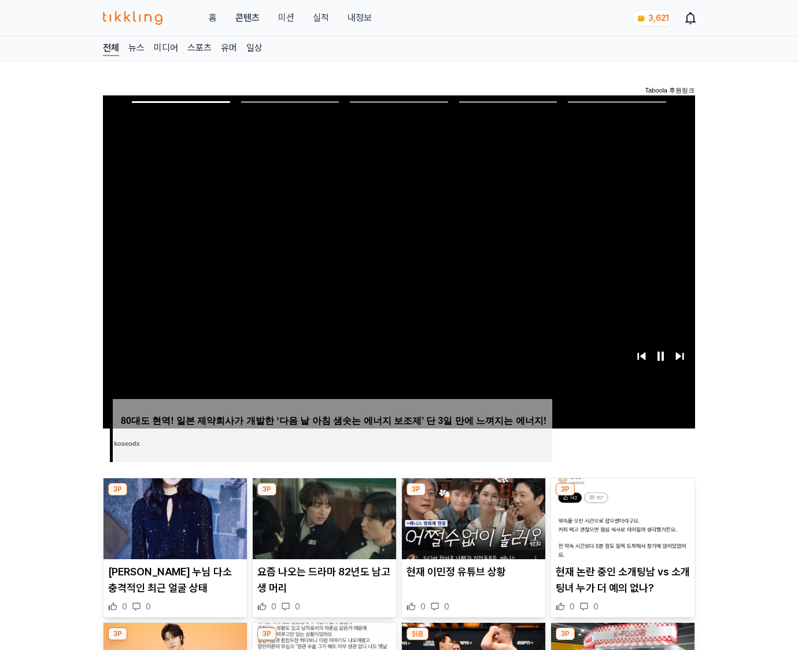
click at [620, 527] on img at bounding box center [622, 518] width 143 height 81
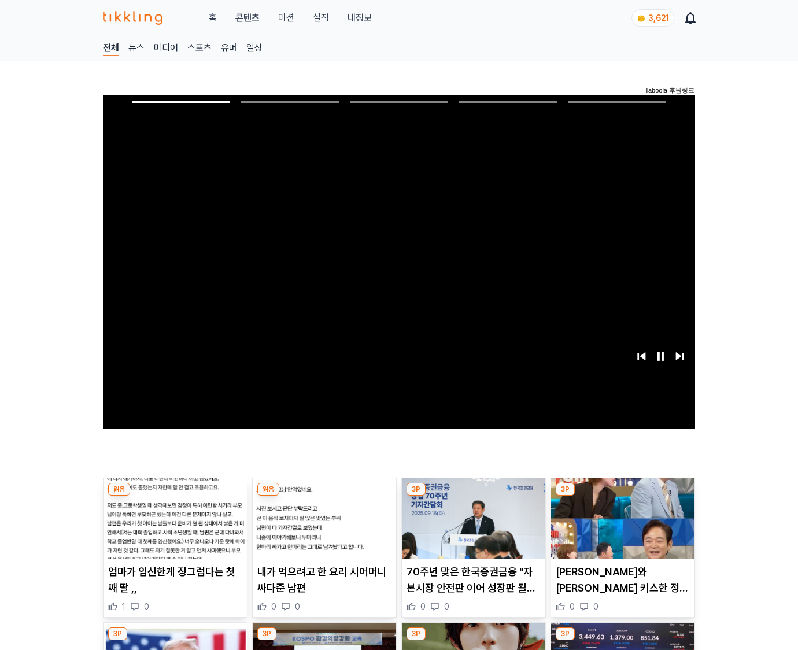
click at [620, 527] on img at bounding box center [622, 518] width 143 height 81
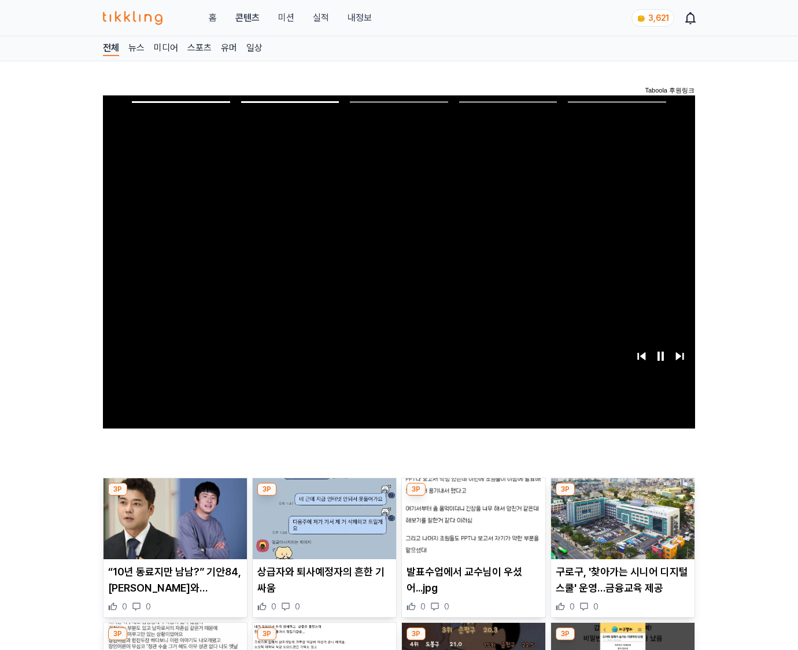
click at [620, 527] on img at bounding box center [622, 518] width 143 height 81
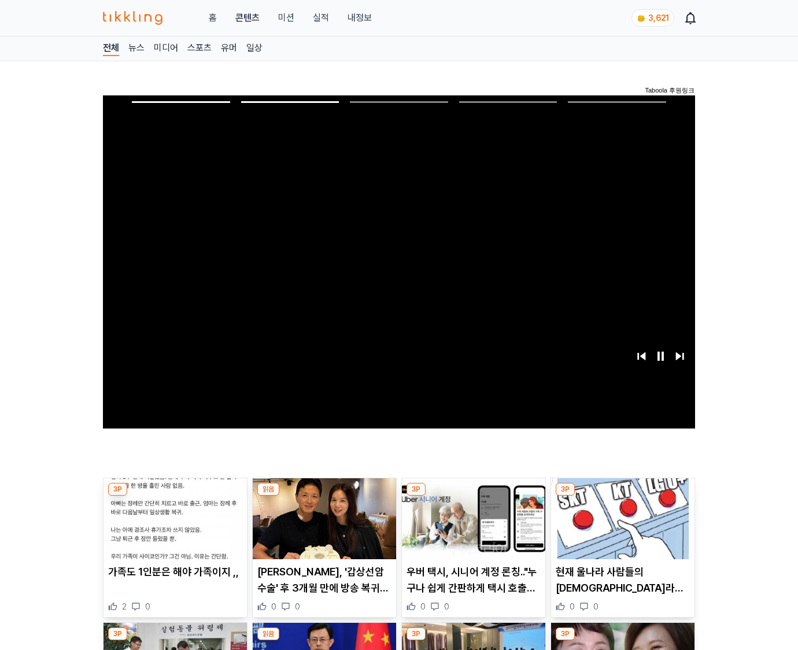
click at [620, 527] on img at bounding box center [622, 518] width 143 height 81
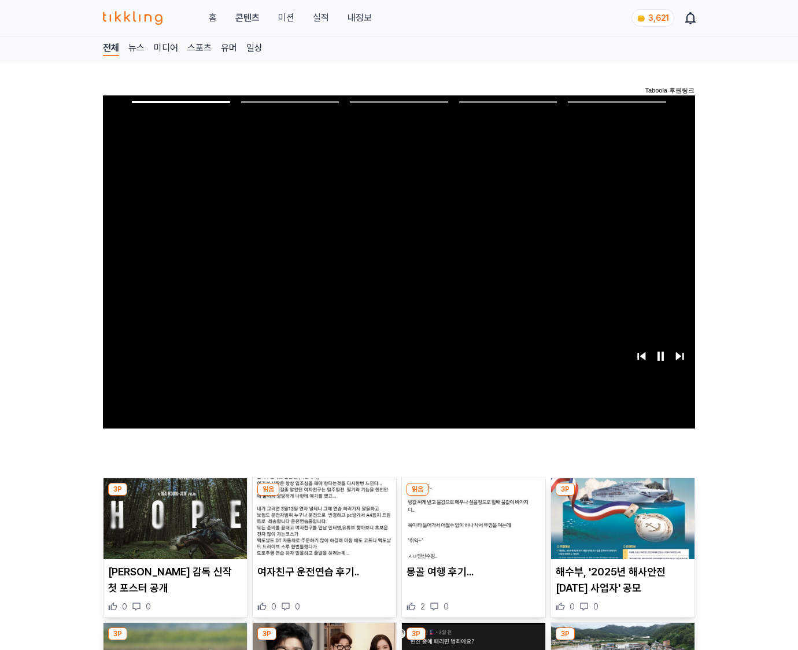
click at [620, 527] on img at bounding box center [622, 518] width 143 height 81
